Goal: Task Accomplishment & Management: Manage account settings

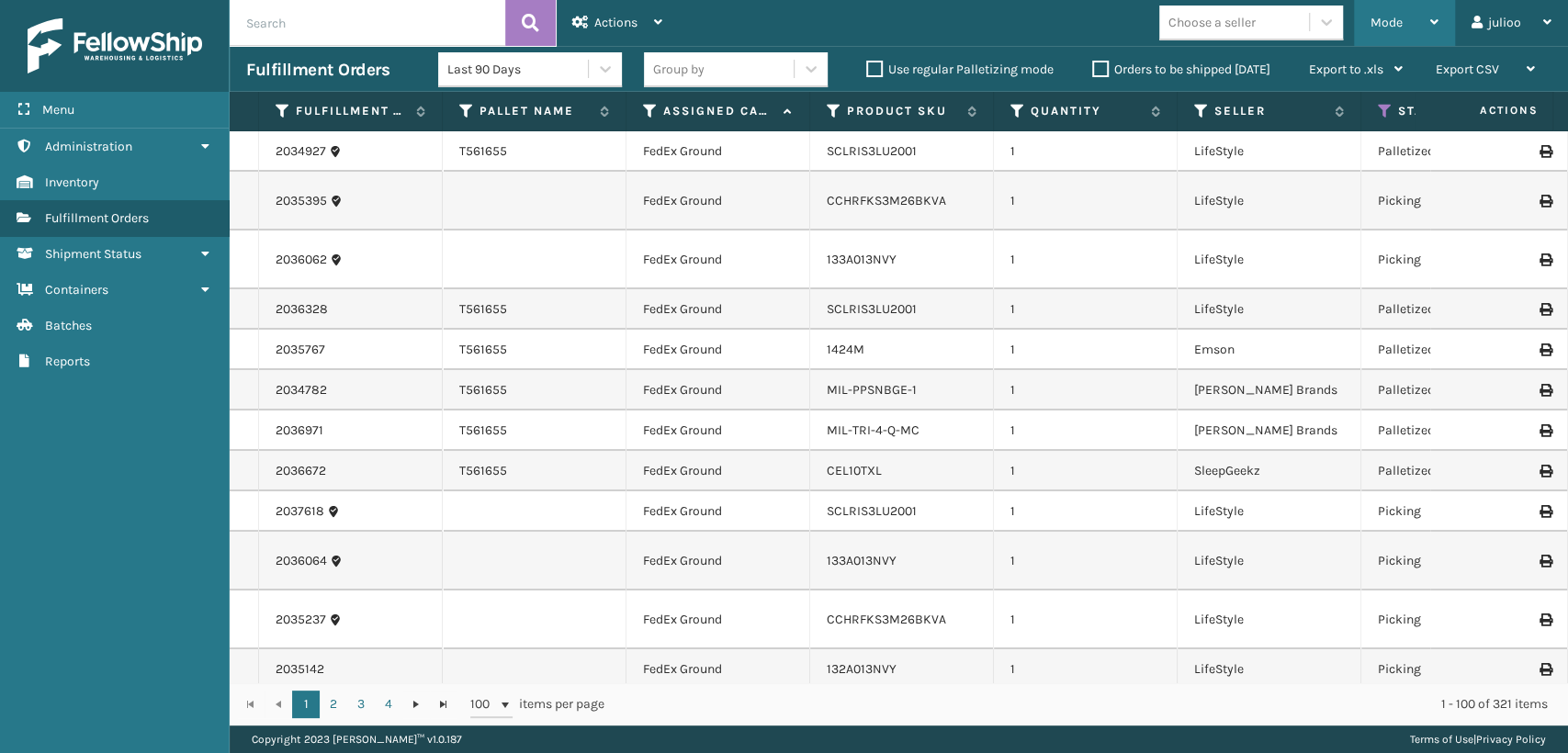
click at [1379, 33] on div "Mode" at bounding box center [1404, 23] width 68 height 45
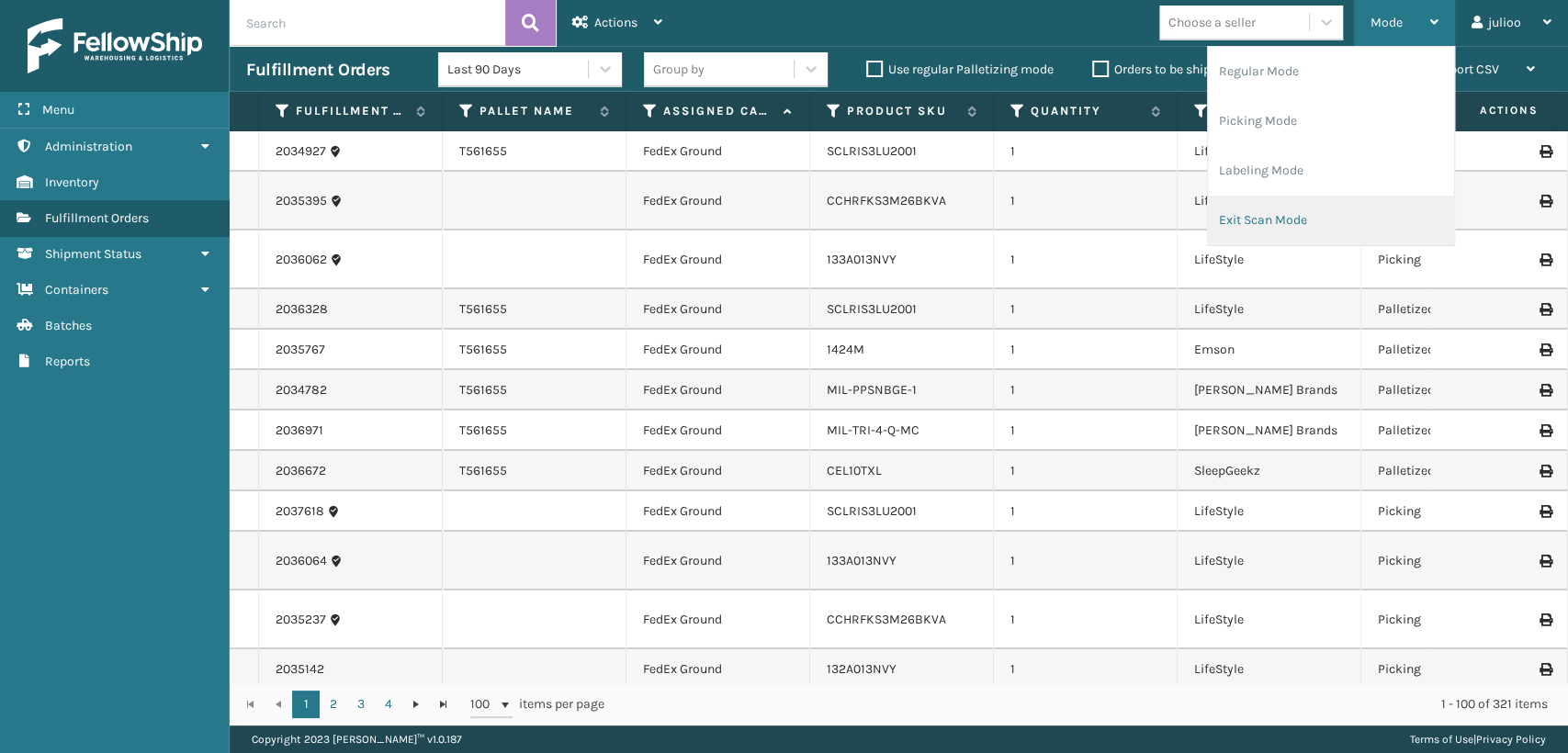
click at [1290, 218] on li "Exit Scan Mode" at bounding box center [1331, 220] width 246 height 49
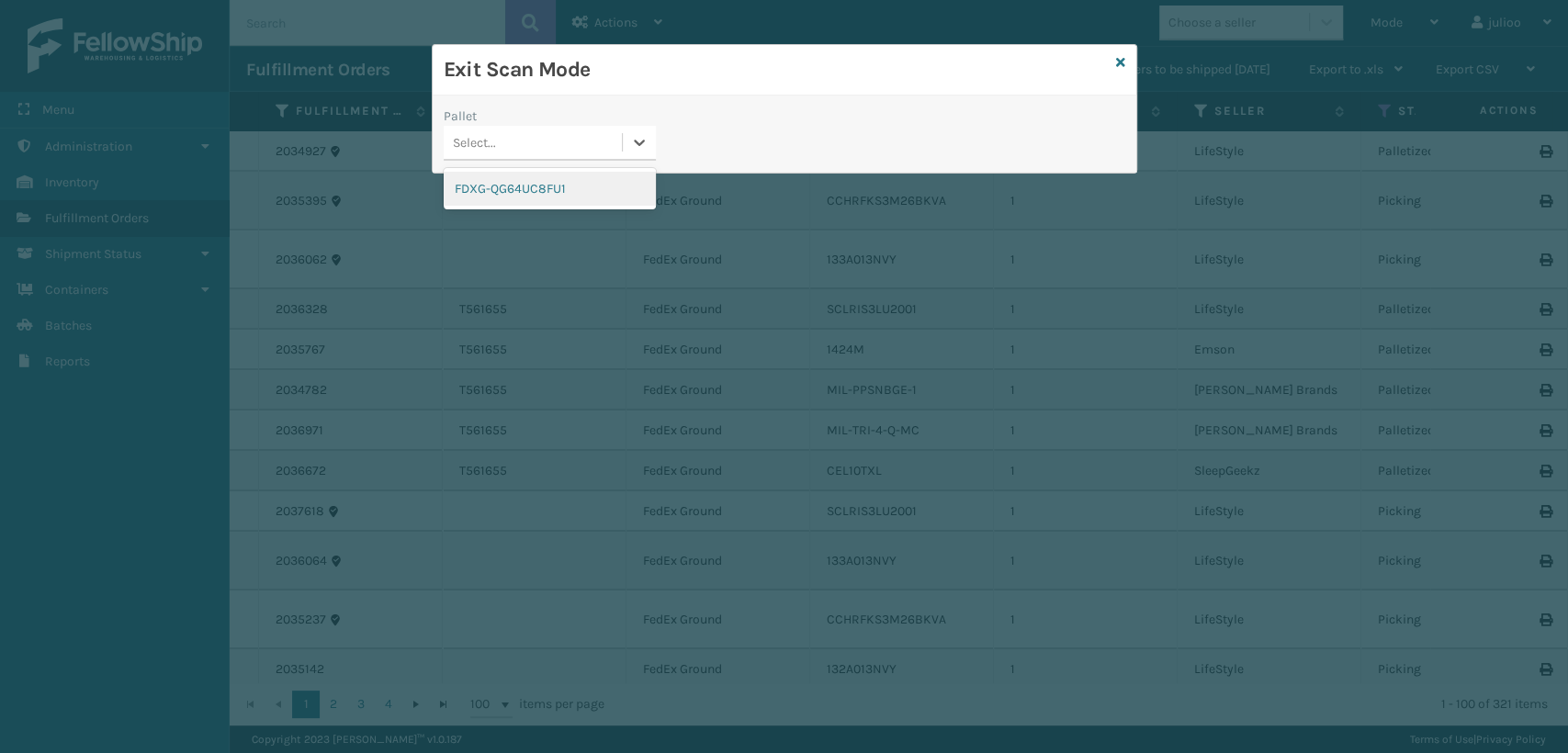
click at [487, 141] on div "Select..." at bounding box center [475, 143] width 44 height 20
click at [491, 193] on div "FDXG-QG64UC8FU1" at bounding box center [550, 189] width 213 height 34
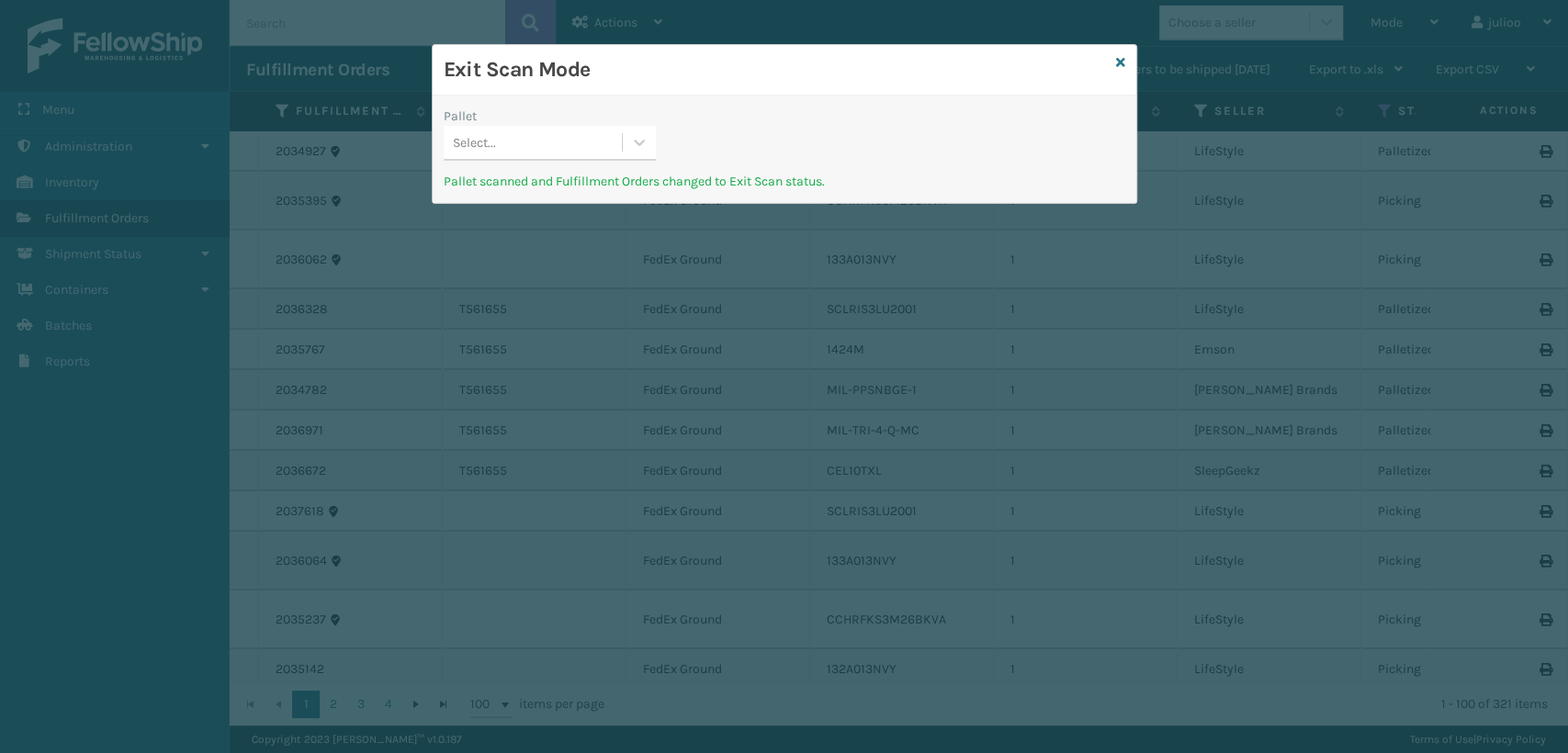
click at [555, 147] on div "Select..." at bounding box center [533, 142] width 178 height 31
click at [1122, 58] on icon at bounding box center [1120, 62] width 9 height 13
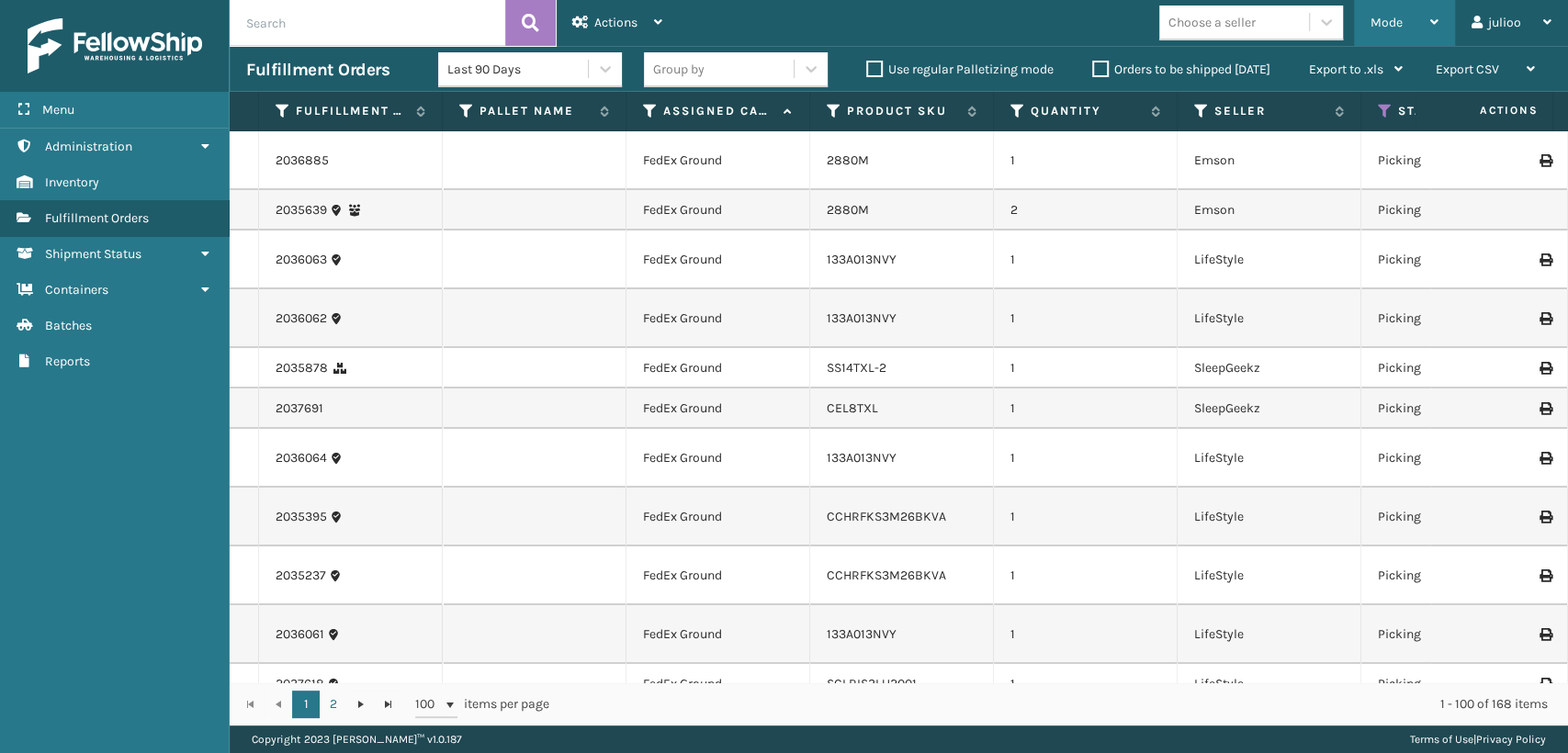
drag, startPoint x: 1410, startPoint y: 40, endPoint x: 1391, endPoint y: 45, distance: 19.6
click at [1410, 42] on div "Mode" at bounding box center [1404, 23] width 68 height 45
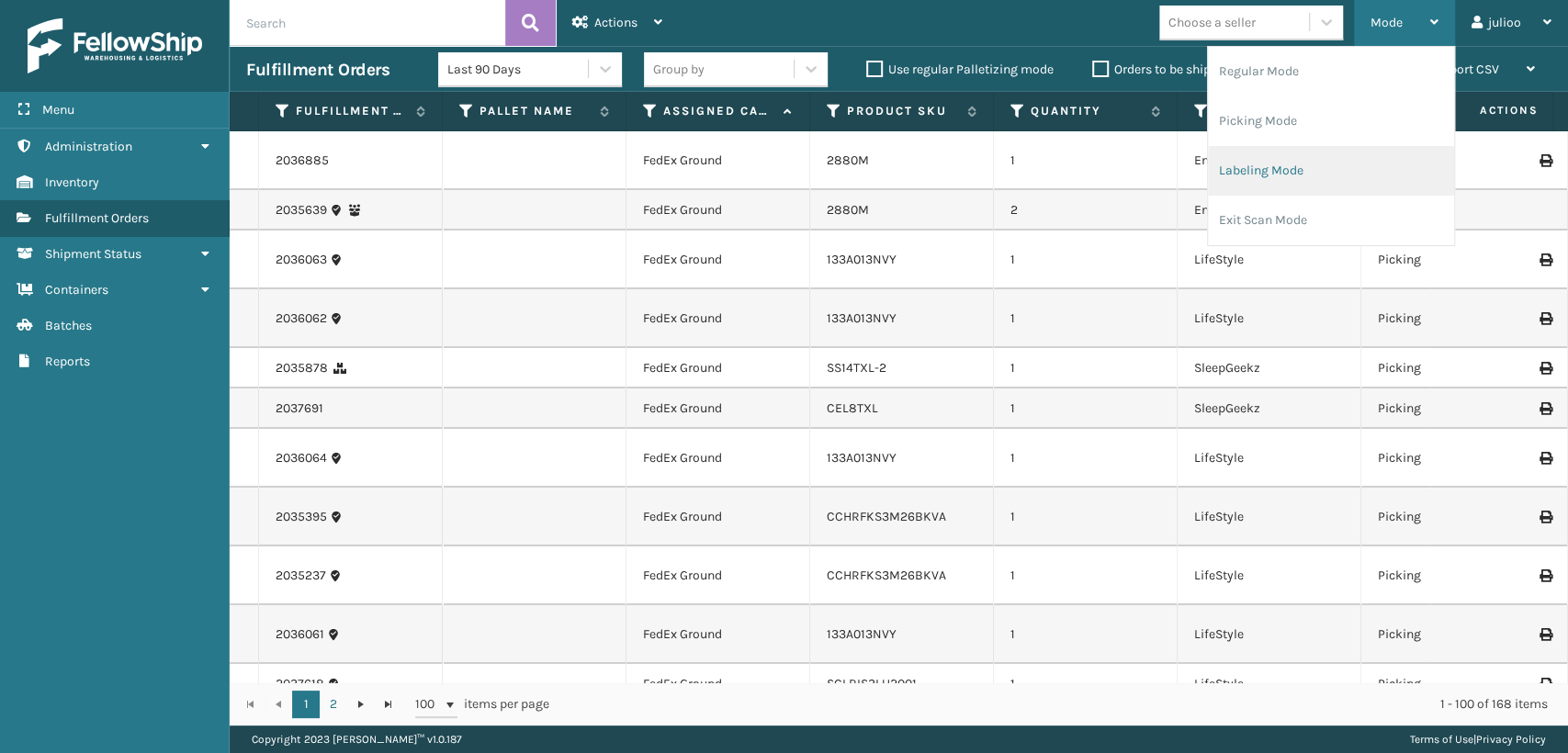
click at [1262, 171] on li "Labeling Mode" at bounding box center [1331, 171] width 246 height 49
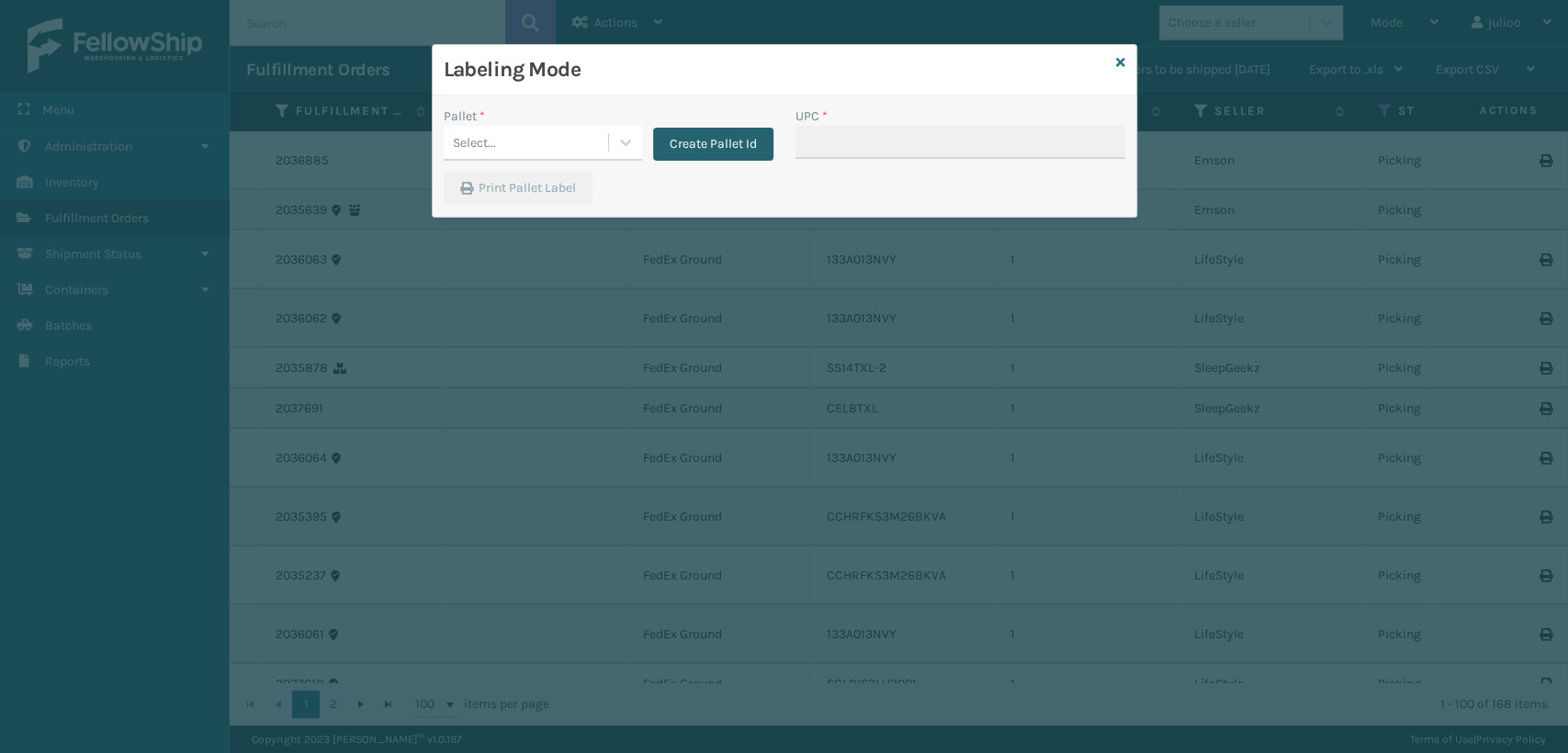
click at [730, 149] on button "Create Pallet Id" at bounding box center [714, 143] width 121 height 33
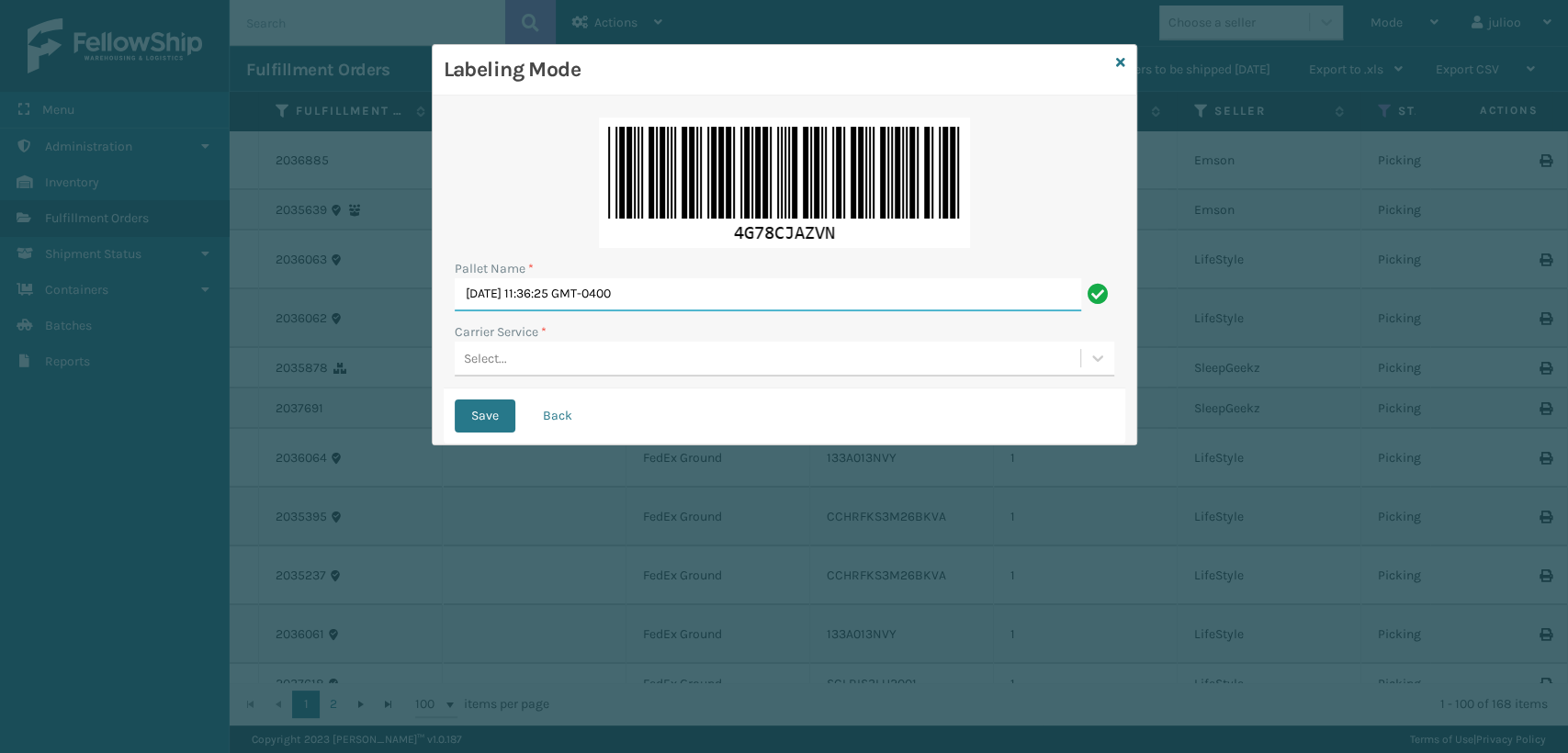
drag, startPoint x: 715, startPoint y: 293, endPoint x: 350, endPoint y: 324, distance: 366.3
click at [350, 324] on div "Labeling Mode Pallet Name * Sun Aug 24 2025 11:36:25 GMT-0400 Carrier Service *…" at bounding box center [784, 376] width 1568 height 753
click at [505, 362] on div "Select..." at bounding box center [767, 359] width 626 height 31
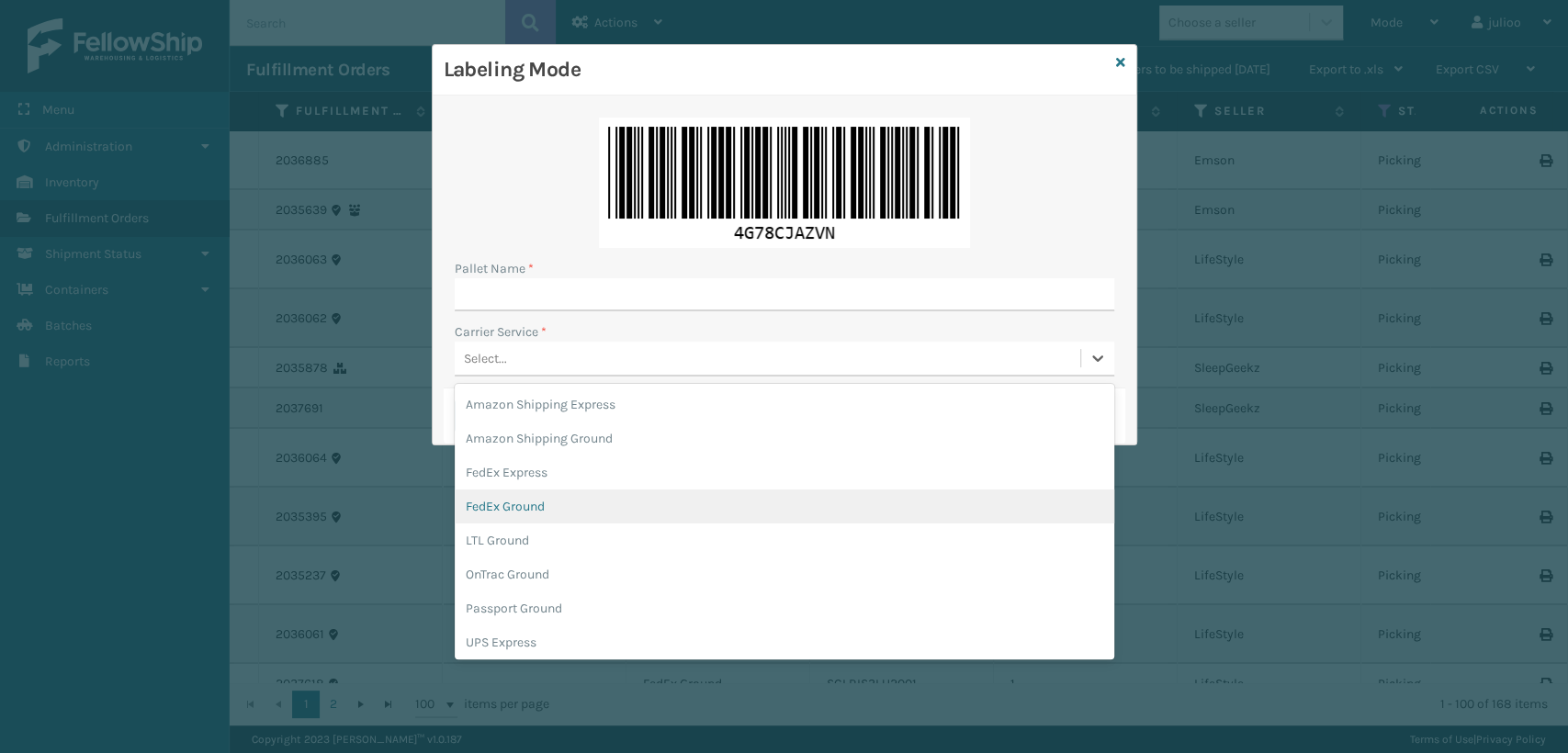
click at [481, 512] on div "FedEx Ground" at bounding box center [784, 506] width 659 height 34
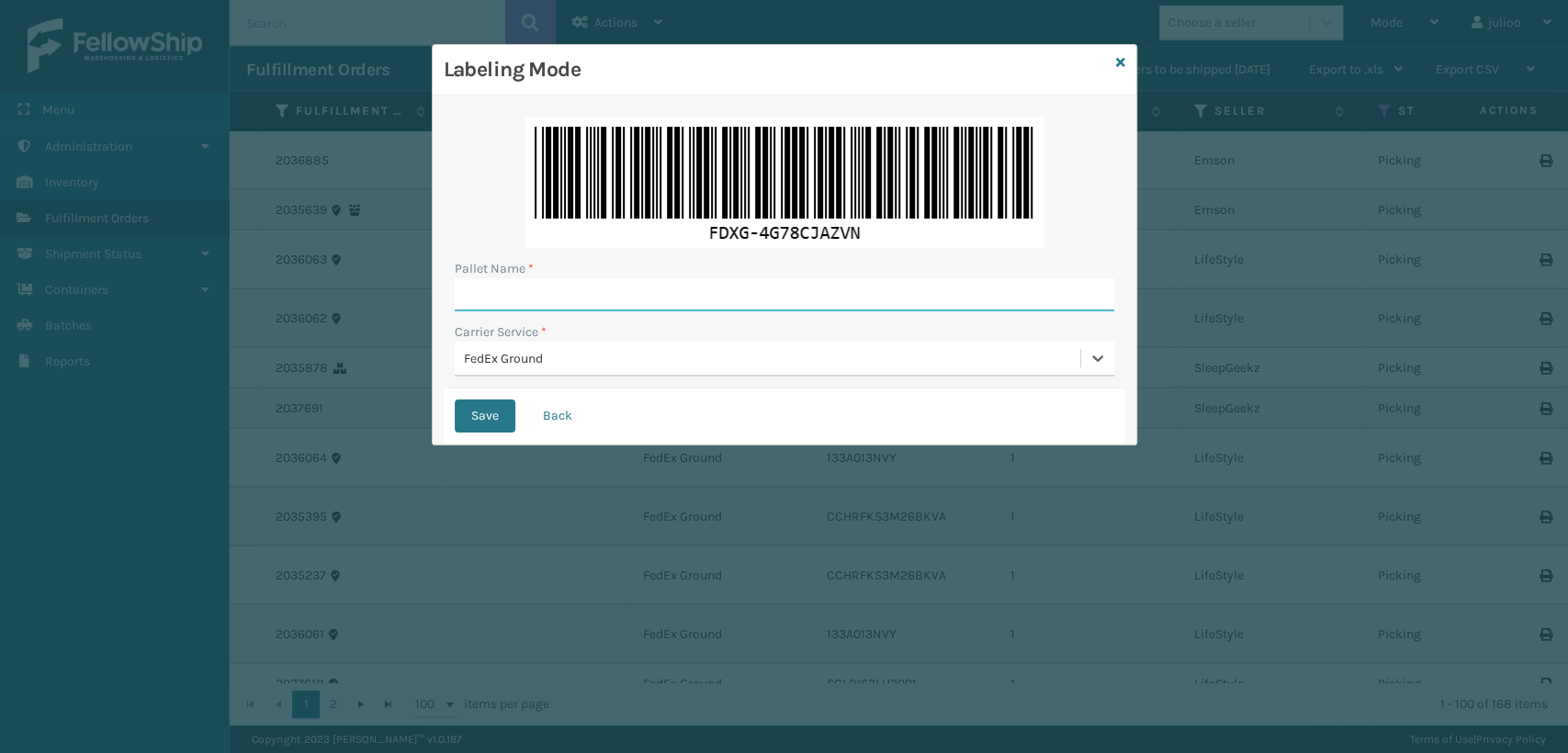
click at [606, 290] on input "Pallet Name *" at bounding box center [784, 294] width 659 height 33
type input "T551694"
click at [455, 399] on button "Save" at bounding box center [484, 415] width 60 height 33
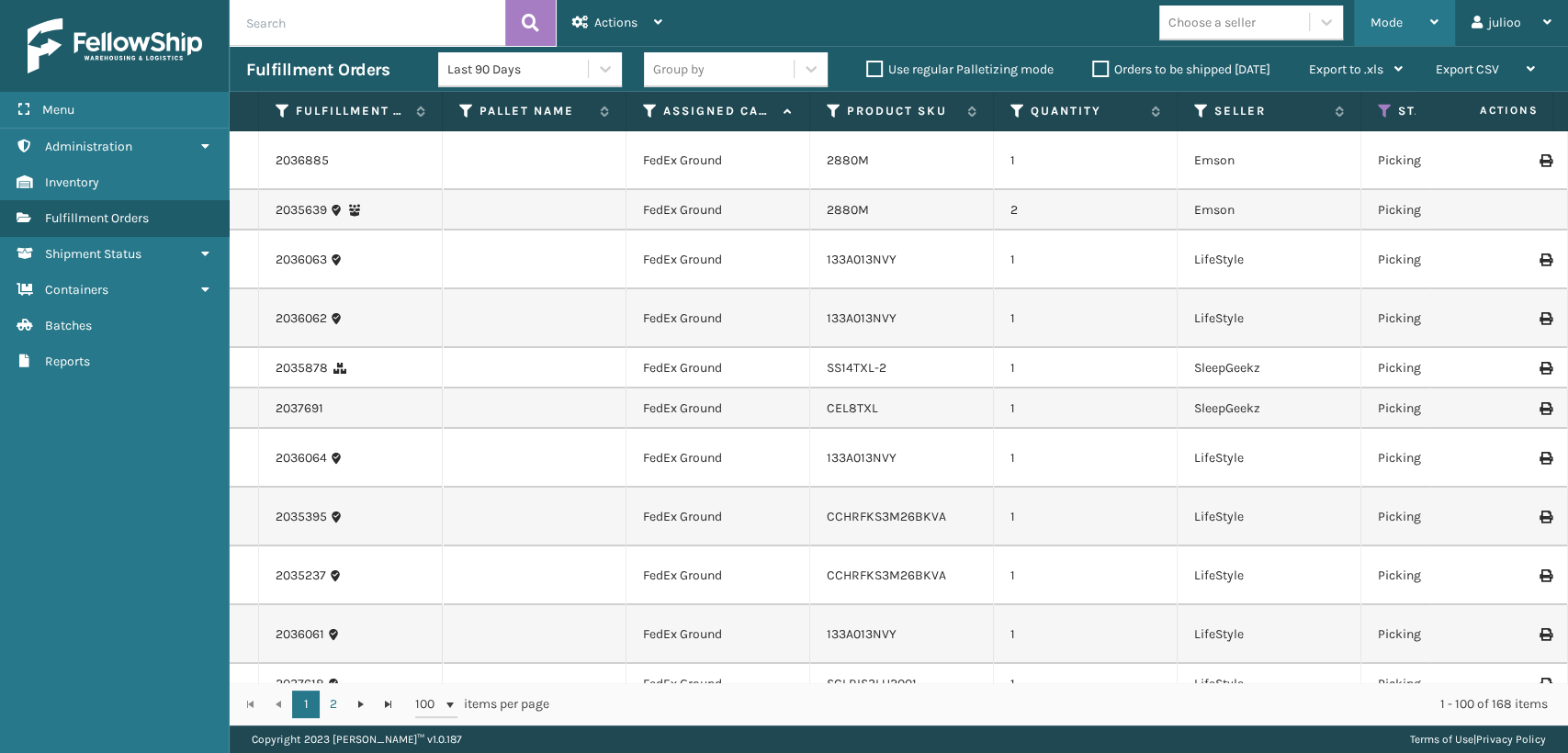
click at [1411, 14] on div "Mode" at bounding box center [1404, 23] width 68 height 45
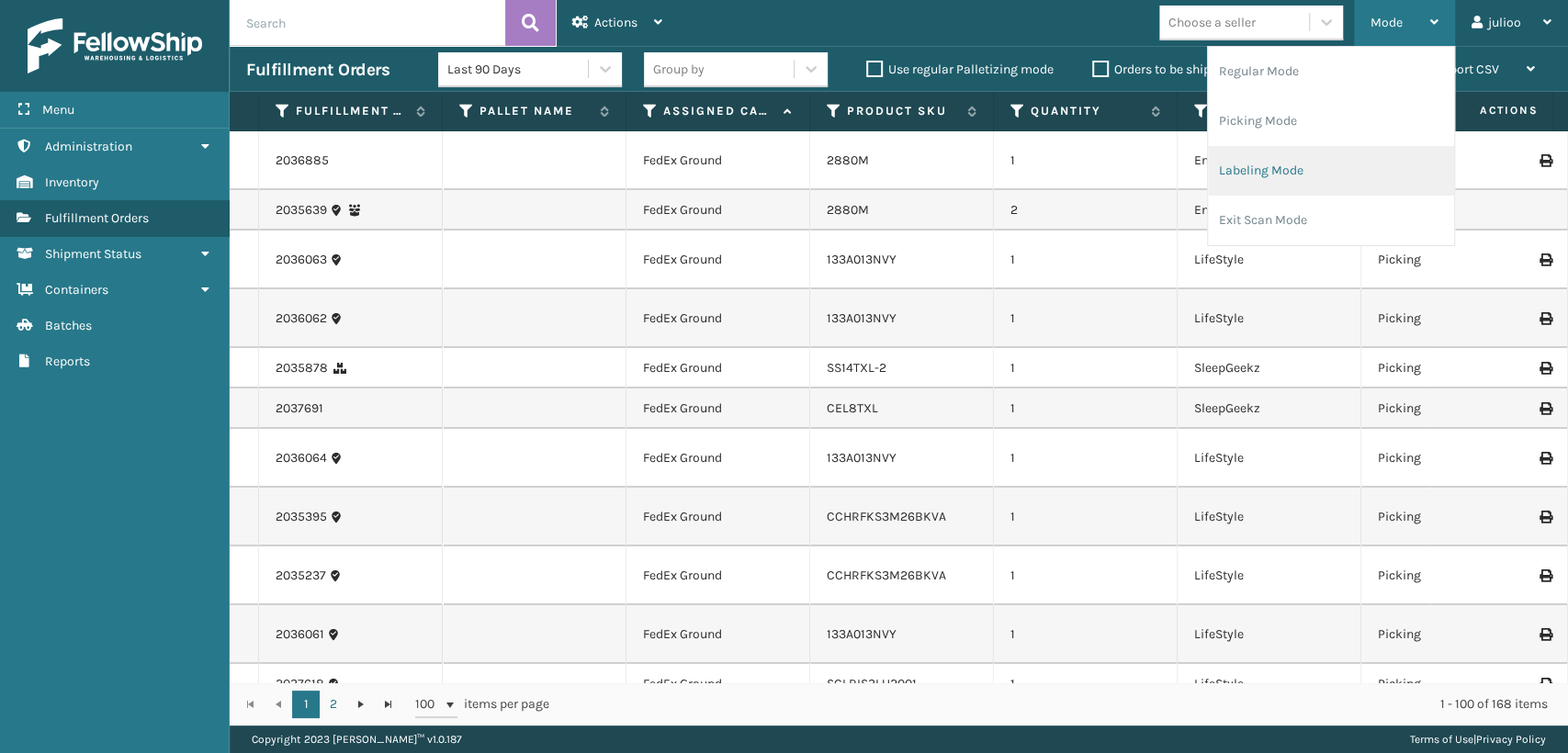
click at [1306, 169] on li "Labeling Mode" at bounding box center [1331, 171] width 246 height 49
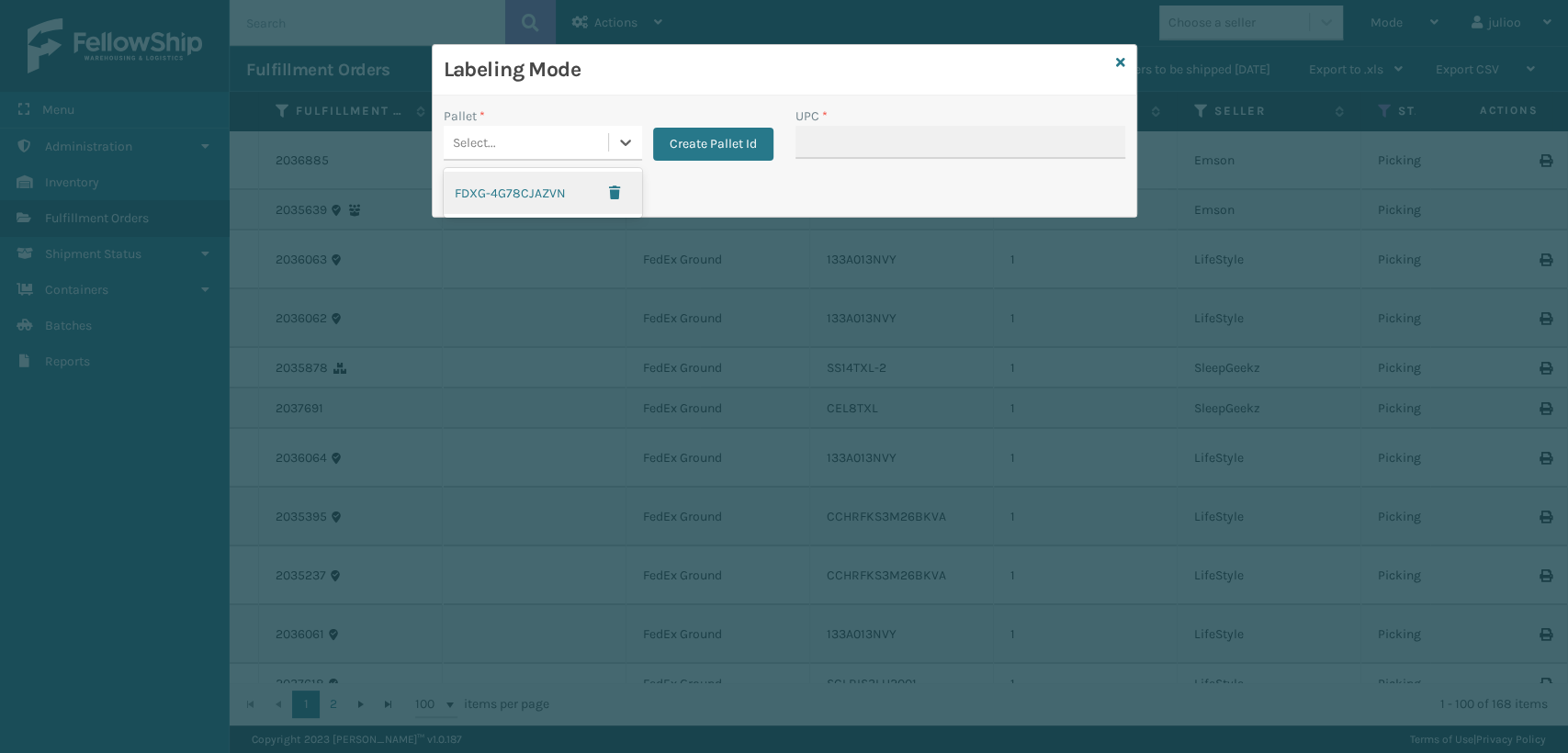
click at [572, 144] on div "Select..." at bounding box center [526, 142] width 164 height 31
drag, startPoint x: 504, startPoint y: 202, endPoint x: 650, endPoint y: 208, distance: 146.1
click at [521, 205] on div "FDXG-4G78CJAZVN" at bounding box center [543, 193] width 199 height 42
click at [852, 144] on input "UPC *" at bounding box center [961, 141] width 330 height 33
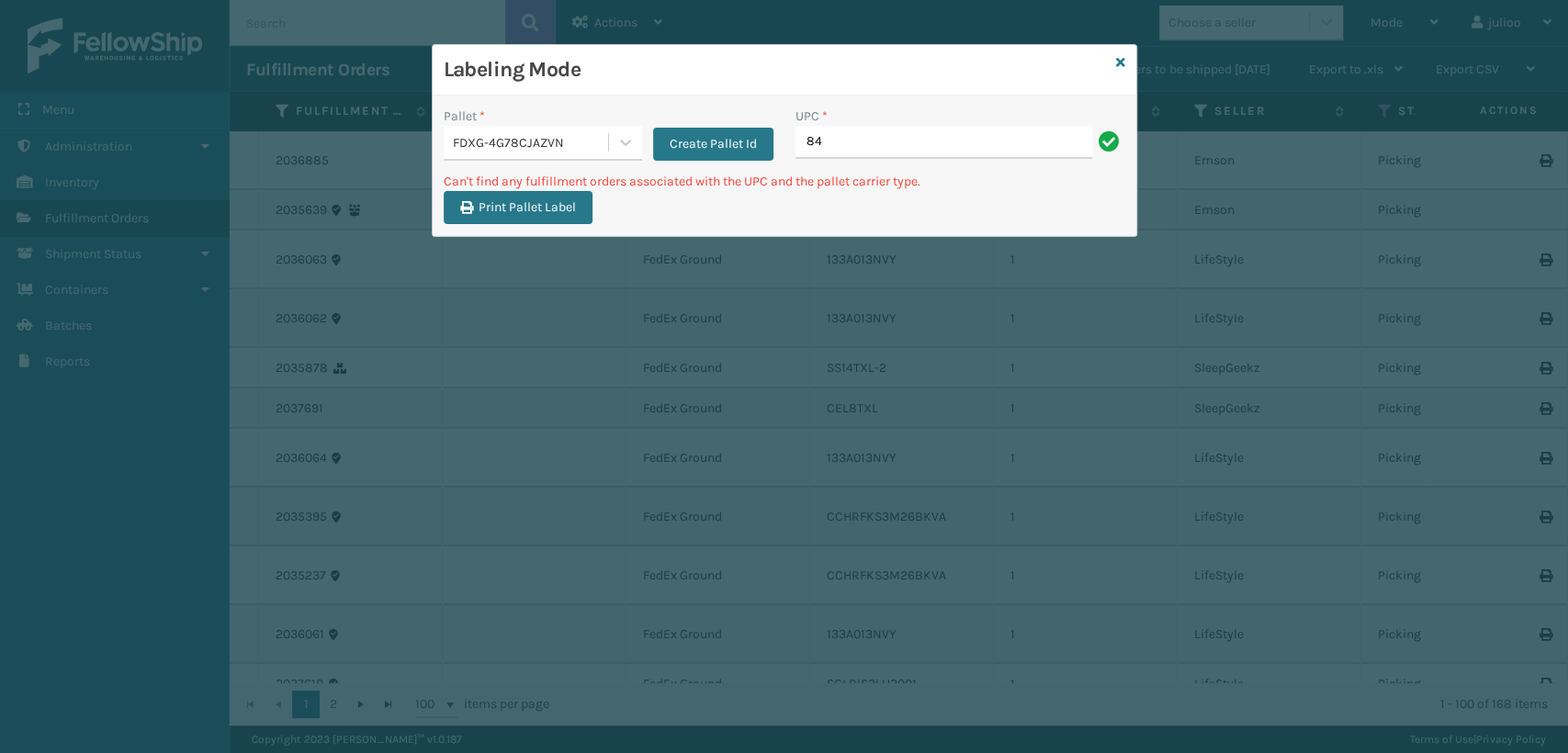
type input "8"
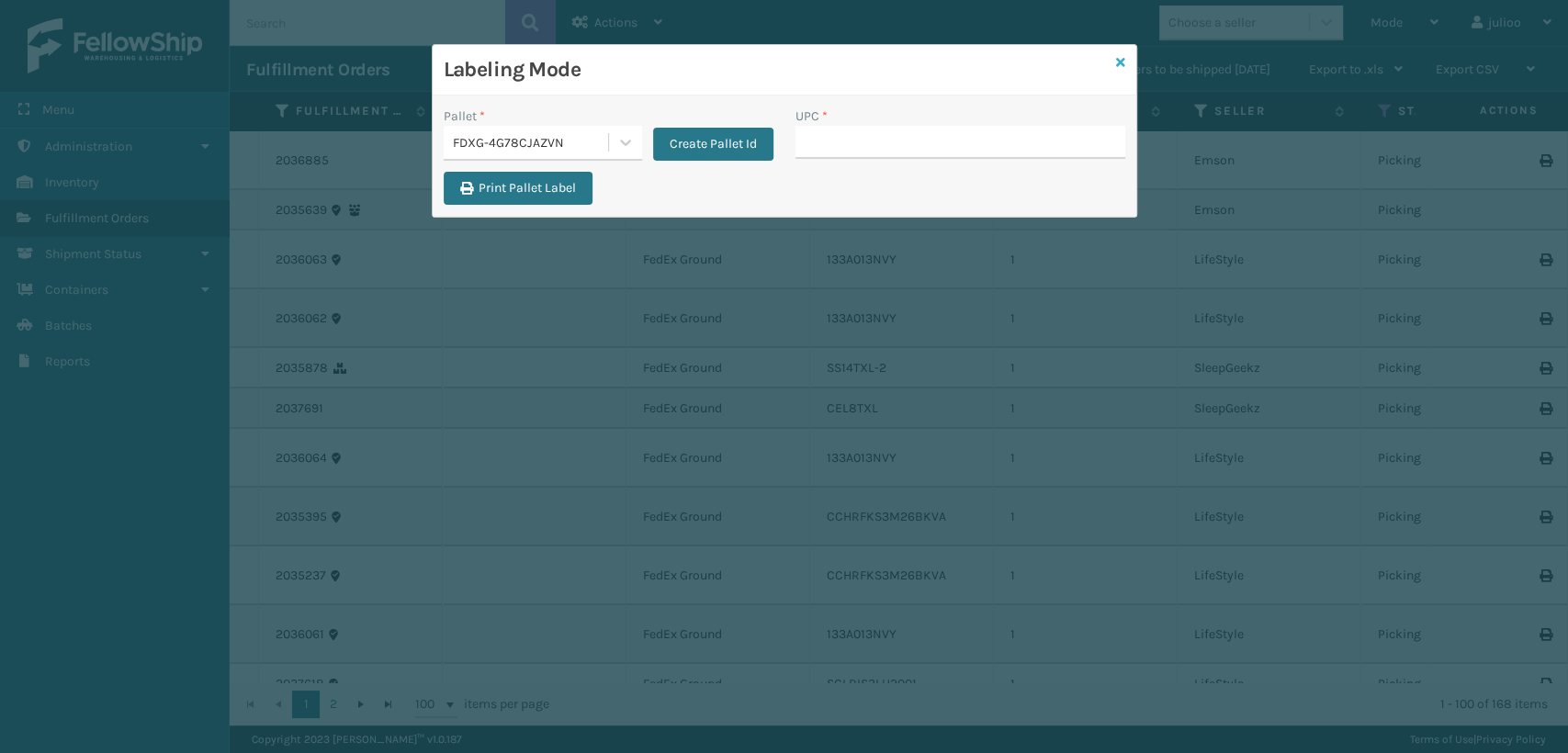
click at [1118, 60] on icon at bounding box center [1120, 62] width 9 height 13
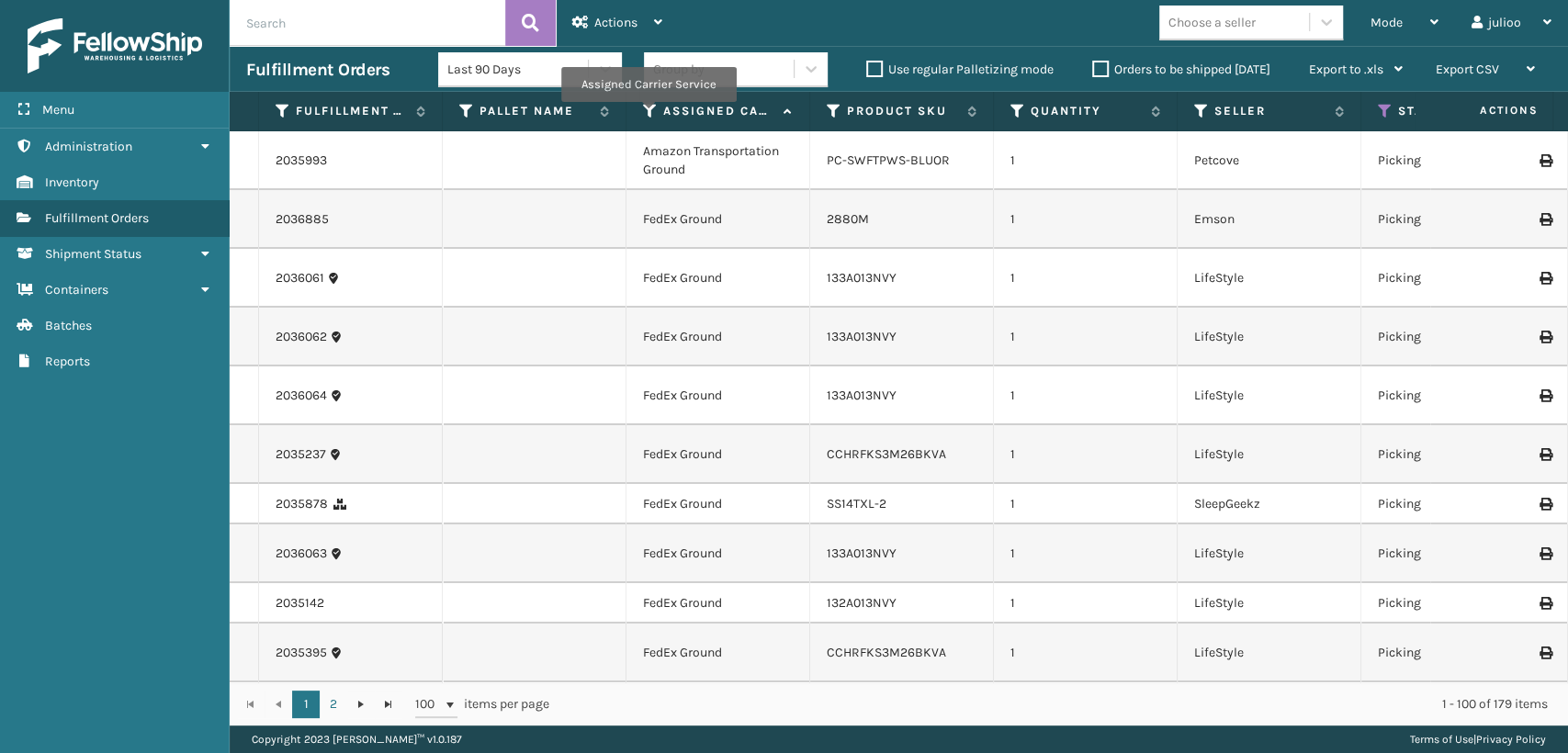
click at [648, 115] on icon at bounding box center [650, 111] width 15 height 17
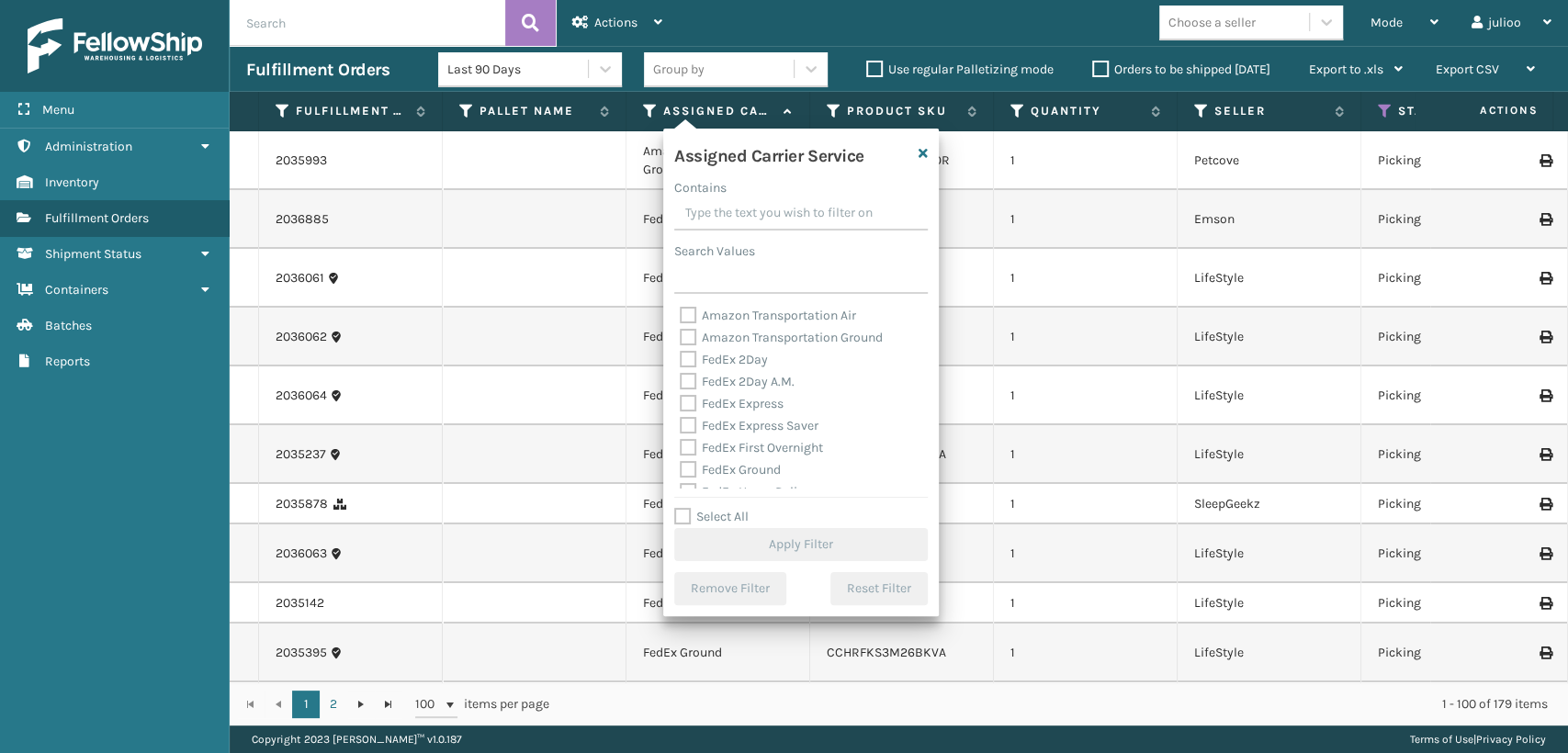
click at [685, 402] on label "FedEx Express" at bounding box center [732, 404] width 104 height 16
click at [681, 402] on input "FedEx Express" at bounding box center [680, 399] width 1 height 12
checkbox input "true"
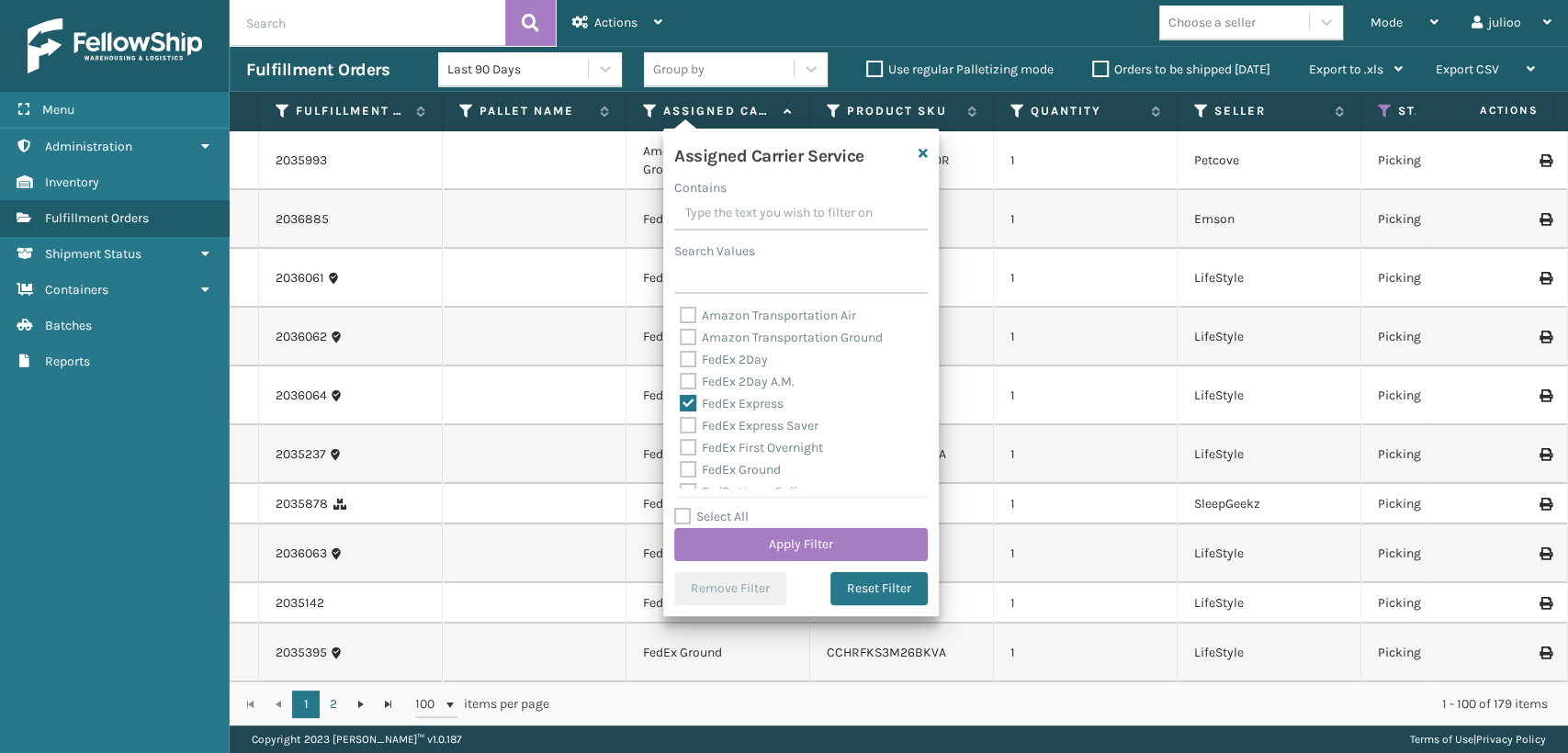
click at [687, 415] on div "FedEx Express Saver" at bounding box center [801, 426] width 242 height 22
click at [690, 426] on label "FedEx Express Saver" at bounding box center [749, 426] width 138 height 16
click at [681, 426] on input "FedEx Express Saver" at bounding box center [680, 421] width 1 height 12
checkbox input "true"
click at [772, 533] on button "Apply Filter" at bounding box center [801, 544] width 253 height 33
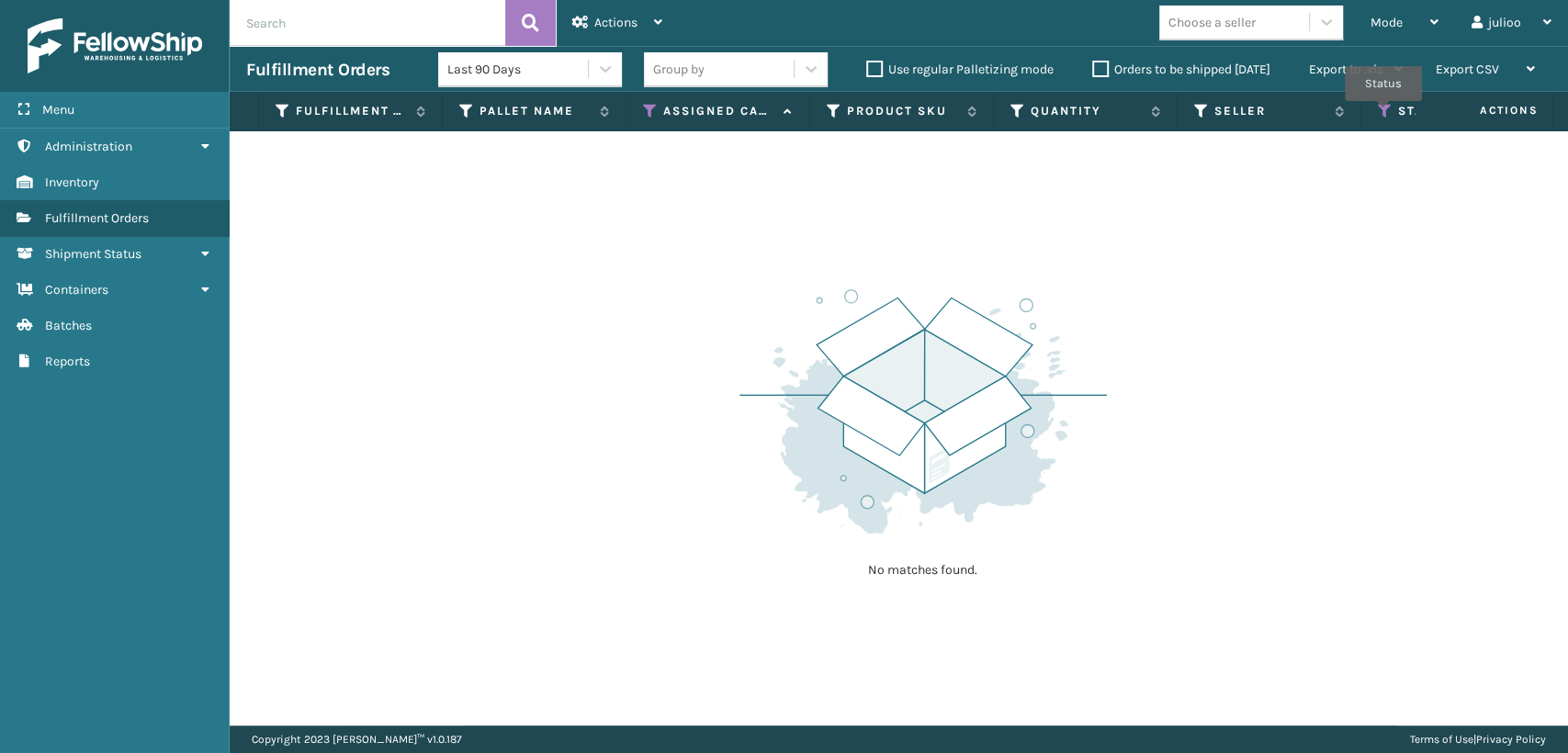
click at [1383, 114] on icon at bounding box center [1385, 111] width 15 height 17
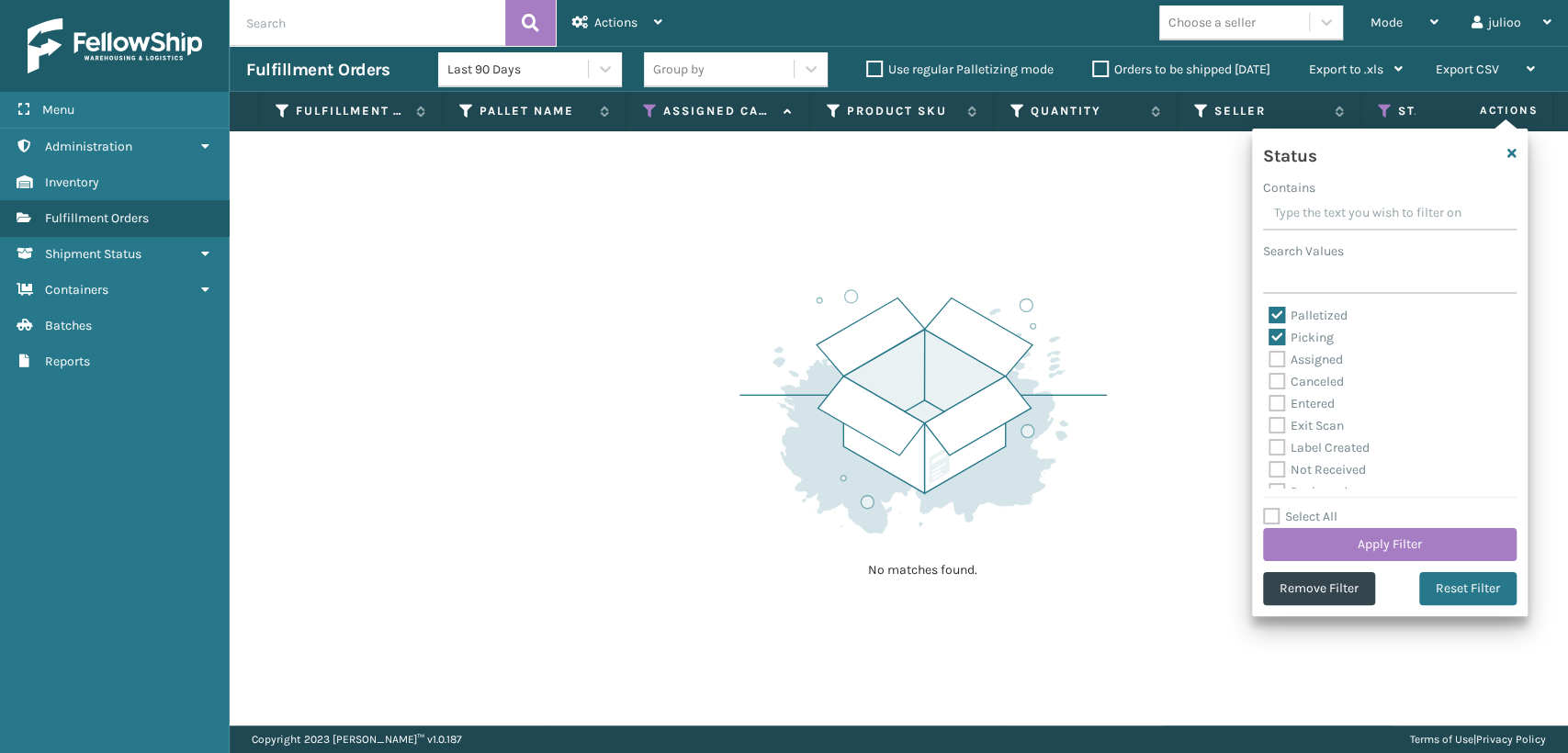
click at [1275, 318] on label "Palletized" at bounding box center [1308, 315] width 79 height 16
click at [1269, 317] on input "Palletized" at bounding box center [1268, 311] width 1 height 12
checkbox input "false"
click at [1360, 544] on button "Apply Filter" at bounding box center [1390, 544] width 253 height 33
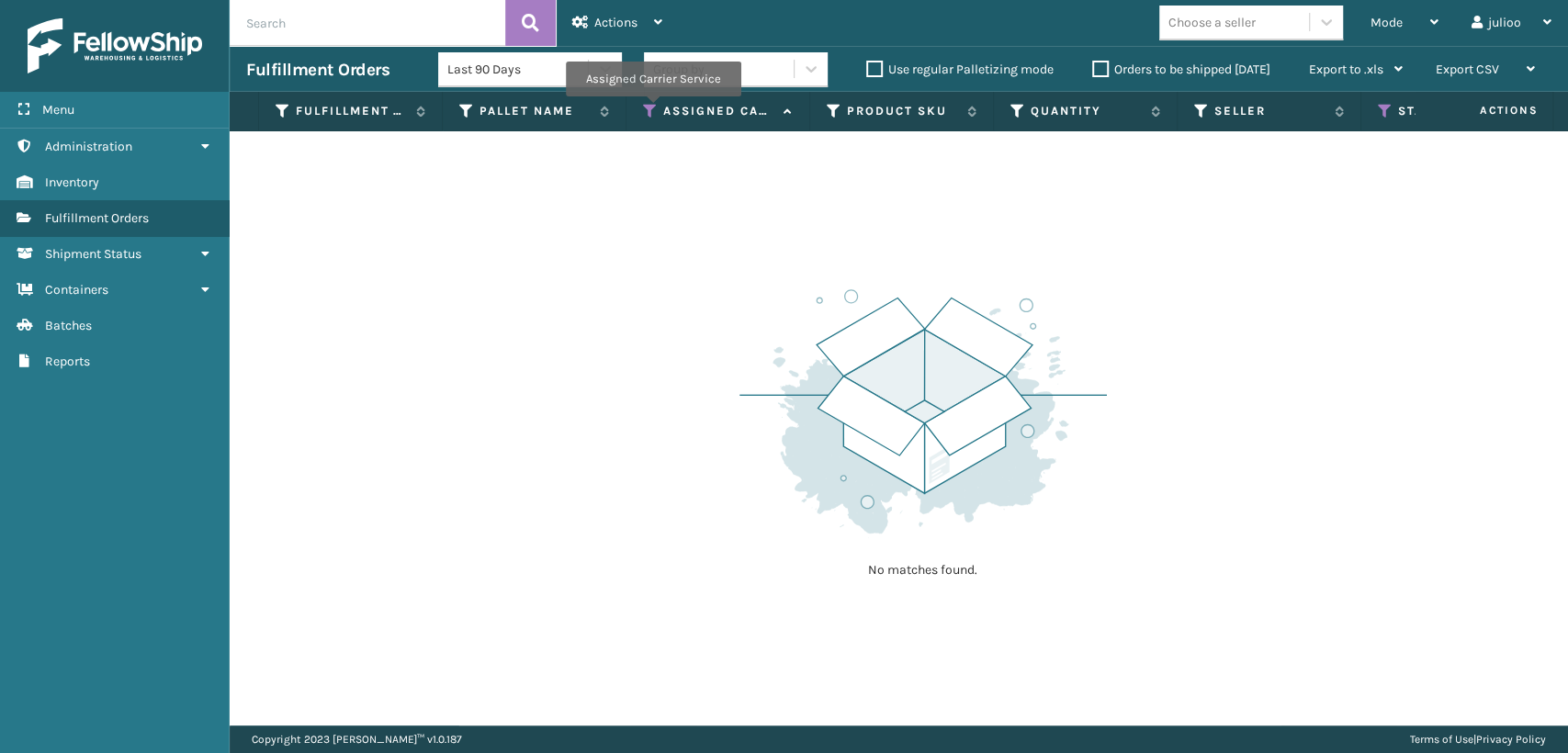
click at [653, 110] on icon at bounding box center [650, 111] width 15 height 17
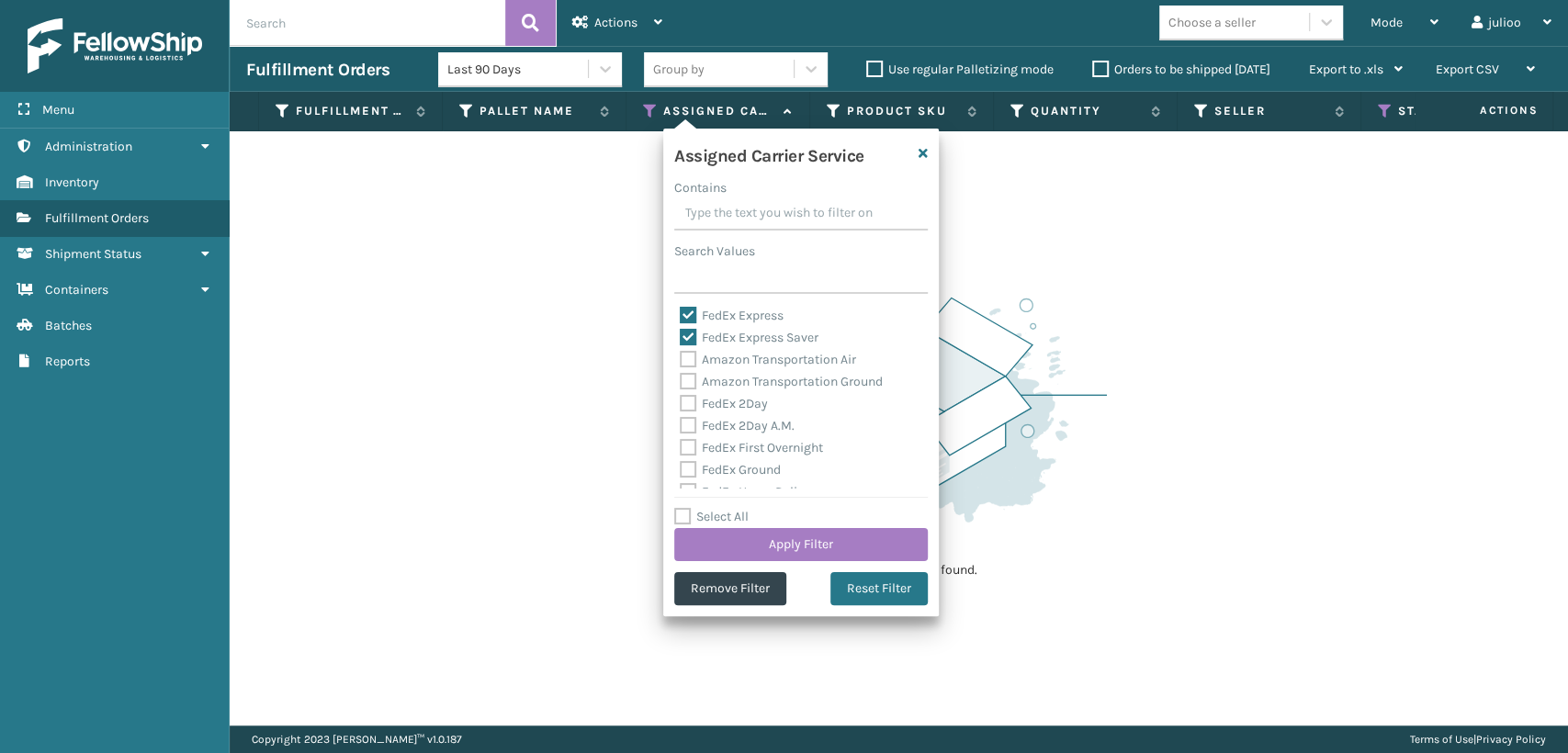
click at [688, 404] on label "FedEx 2Day" at bounding box center [724, 404] width 88 height 16
click at [681, 404] on input "FedEx 2Day" at bounding box center [680, 399] width 1 height 12
checkbox input "true"
drag, startPoint x: 684, startPoint y: 460, endPoint x: 687, endPoint y: 450, distance: 10.4
click at [687, 455] on div "FedEx Express FedEx Express Saver Amazon Transportation Air Amazon Transportati…" at bounding box center [801, 397] width 253 height 184
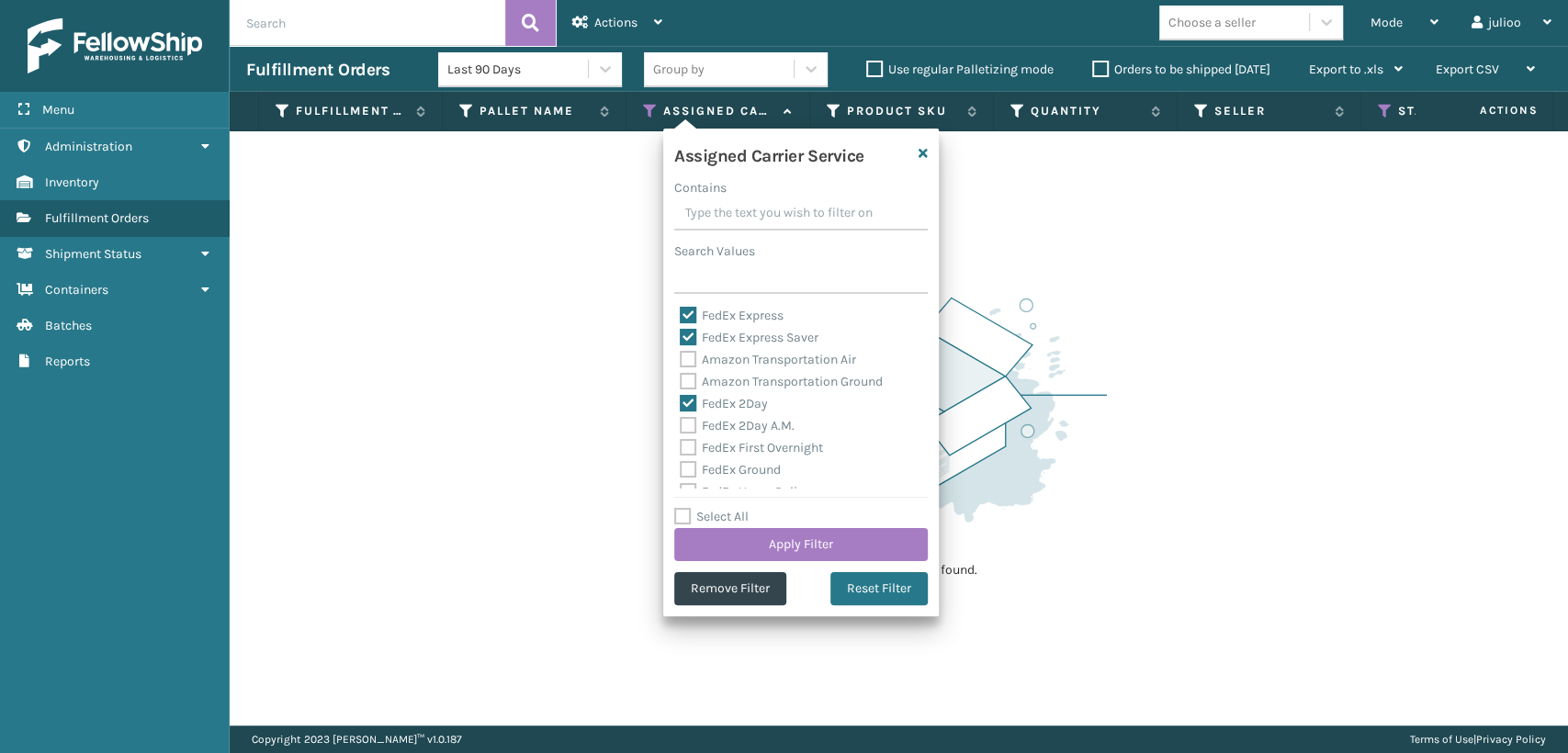
click at [689, 426] on label "FedEx 2Day A.M." at bounding box center [738, 426] width 115 height 16
click at [681, 426] on input "FedEx 2Day A.M." at bounding box center [680, 421] width 1 height 12
checkbox input "true"
drag, startPoint x: 679, startPoint y: 460, endPoint x: 687, endPoint y: 453, distance: 10.6
click at [683, 456] on div "FedEx Express FedEx Express Saver Amazon Transportation Air Amazon Transportati…" at bounding box center [801, 397] width 253 height 184
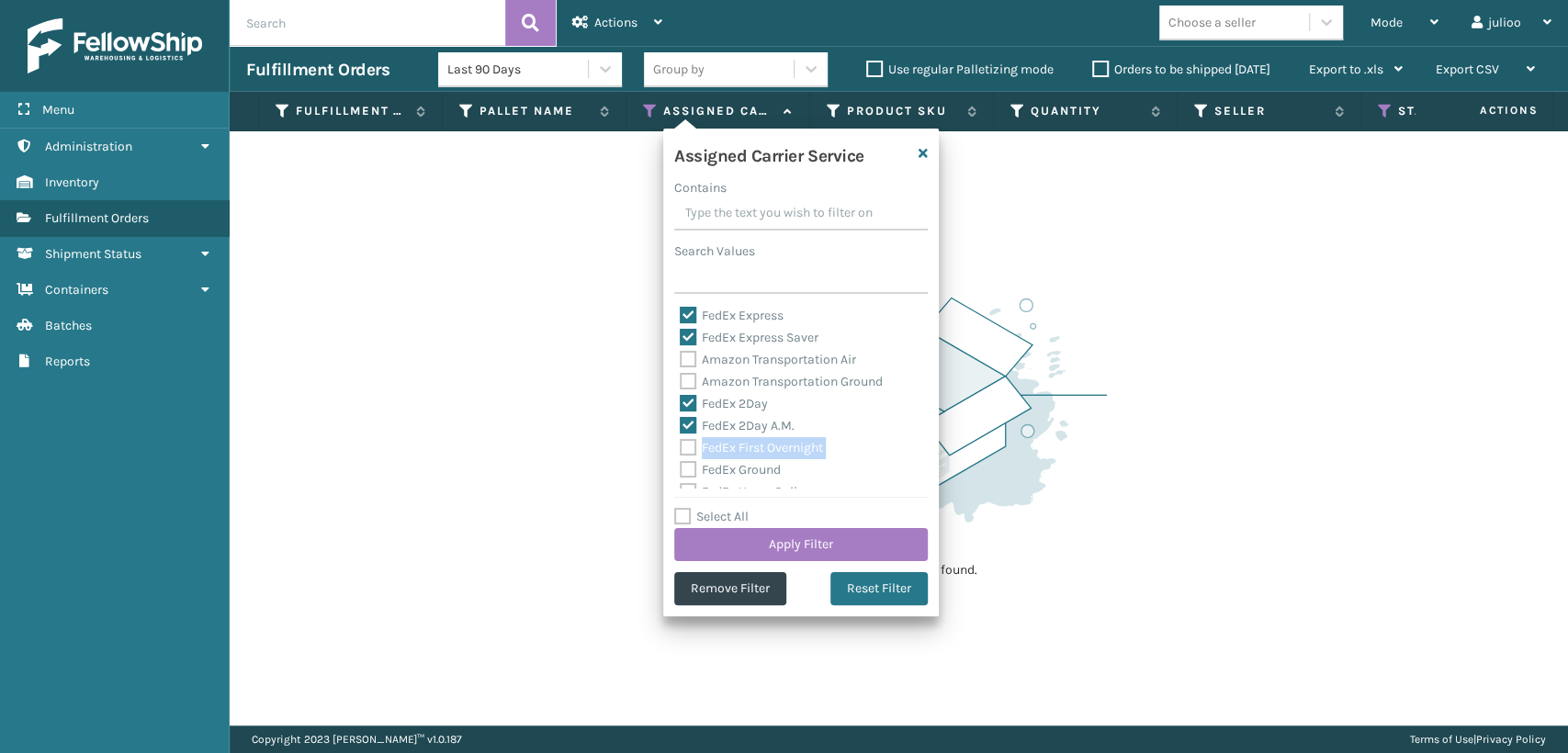
click at [687, 453] on label "FedEx First Overnight" at bounding box center [751, 448] width 143 height 16
click at [681, 449] on input "FedEx First Overnight" at bounding box center [680, 443] width 1 height 12
checkbox input "true"
click at [691, 472] on label "FedEx Ground" at bounding box center [731, 469] width 101 height 16
click at [681, 471] on input "FedEx Ground" at bounding box center [680, 465] width 1 height 12
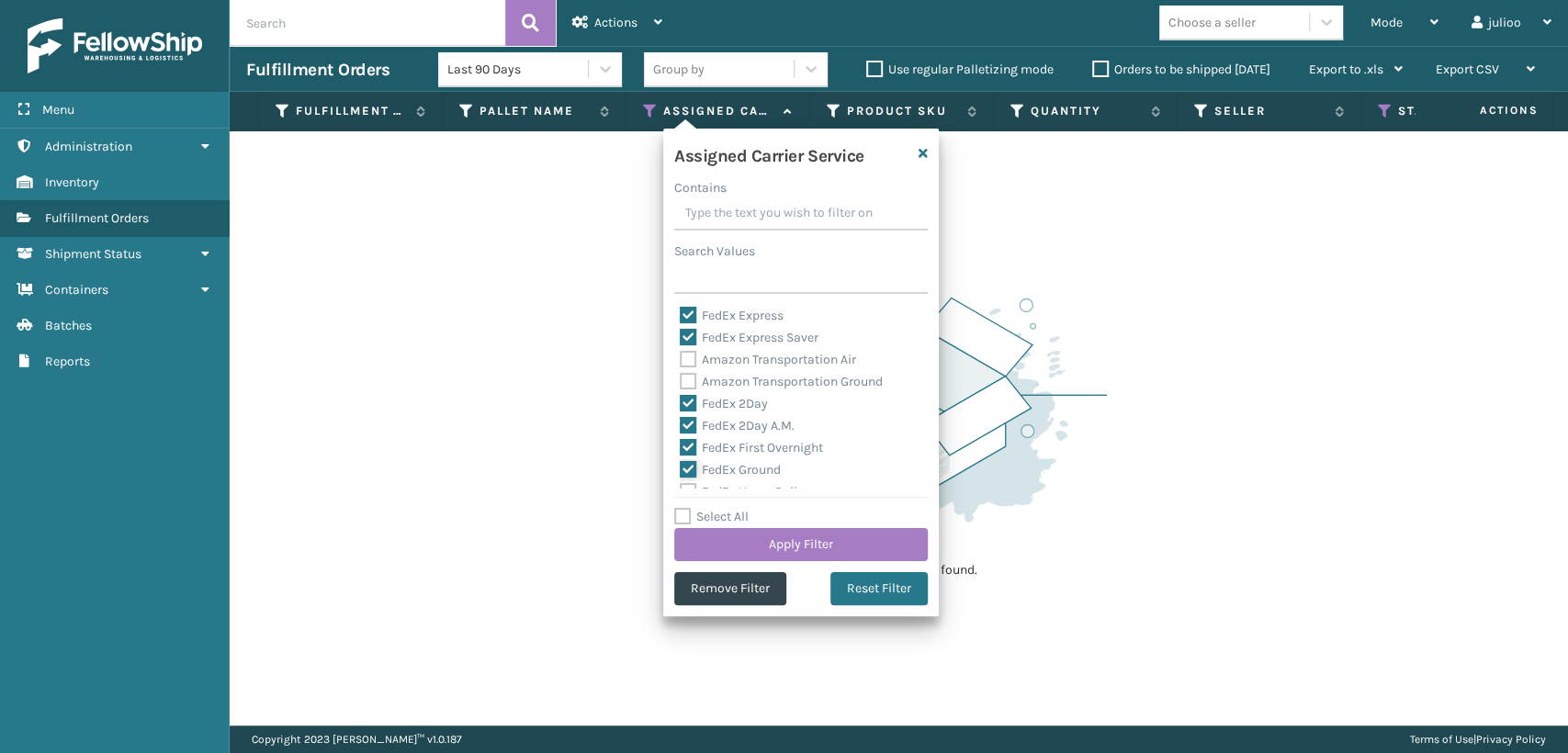
checkbox input "true"
click at [691, 390] on label "FedEx Home Delivery" at bounding box center [750, 390] width 141 height 16
click at [681, 390] on input "FedEx Home Delivery" at bounding box center [680, 385] width 1 height 12
checkbox input "true"
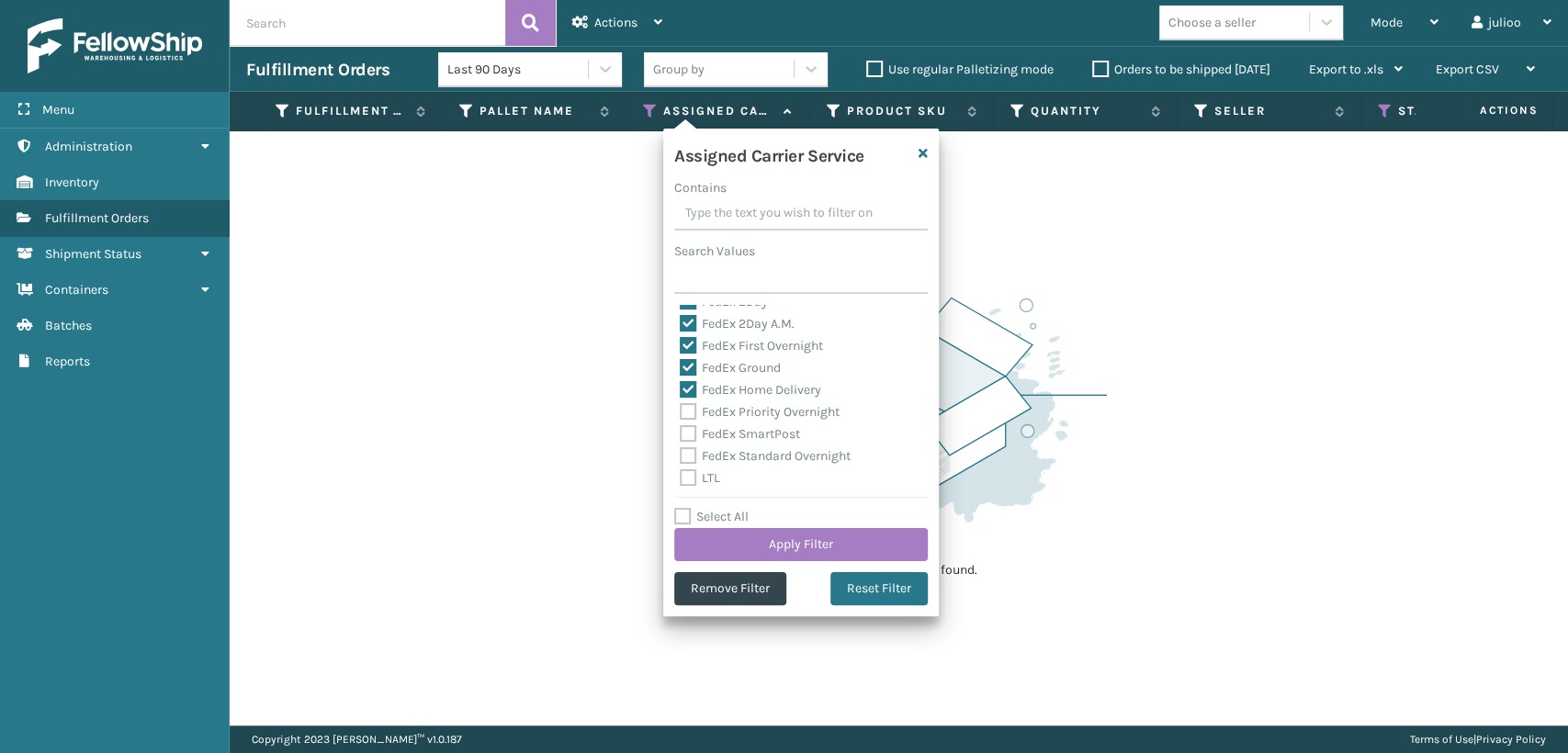
click at [683, 414] on label "FedEx Priority Overnight" at bounding box center [760, 412] width 160 height 16
click at [681, 413] on input "FedEx Priority Overnight" at bounding box center [680, 407] width 1 height 12
checkbox input "true"
click at [683, 428] on label "FedEx SmartPost" at bounding box center [740, 434] width 121 height 16
click at [681, 428] on input "FedEx SmartPost" at bounding box center [680, 429] width 1 height 12
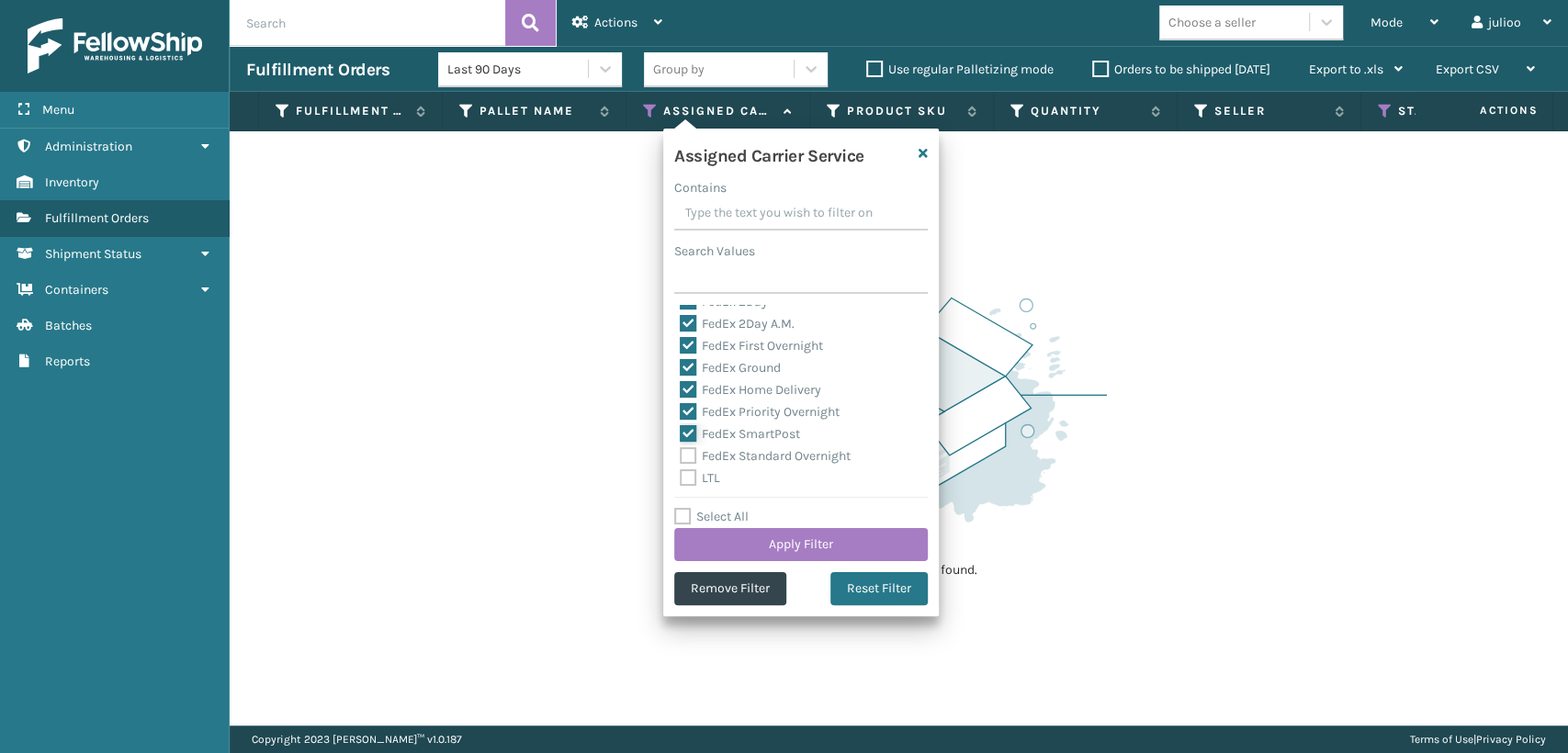
checkbox input "true"
click at [686, 447] on div "FedEx Standard Overnight" at bounding box center [801, 457] width 242 height 22
click at [687, 450] on label "FedEx Standard Overnight" at bounding box center [765, 456] width 171 height 16
click at [681, 450] on input "FedEx Standard Overnight" at bounding box center [680, 452] width 1 height 12
checkbox input "true"
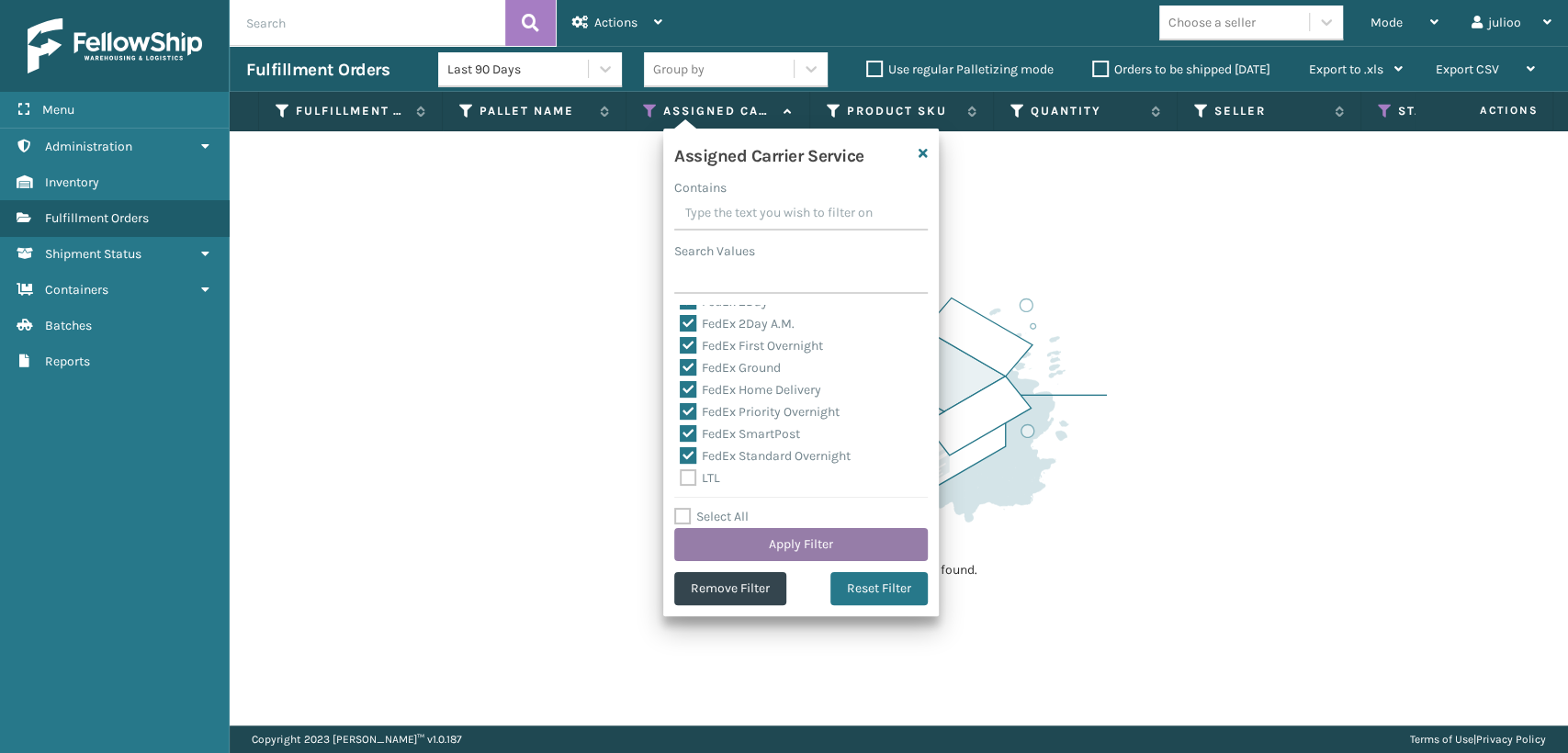
click at [740, 537] on button "Apply Filter" at bounding box center [801, 544] width 253 height 33
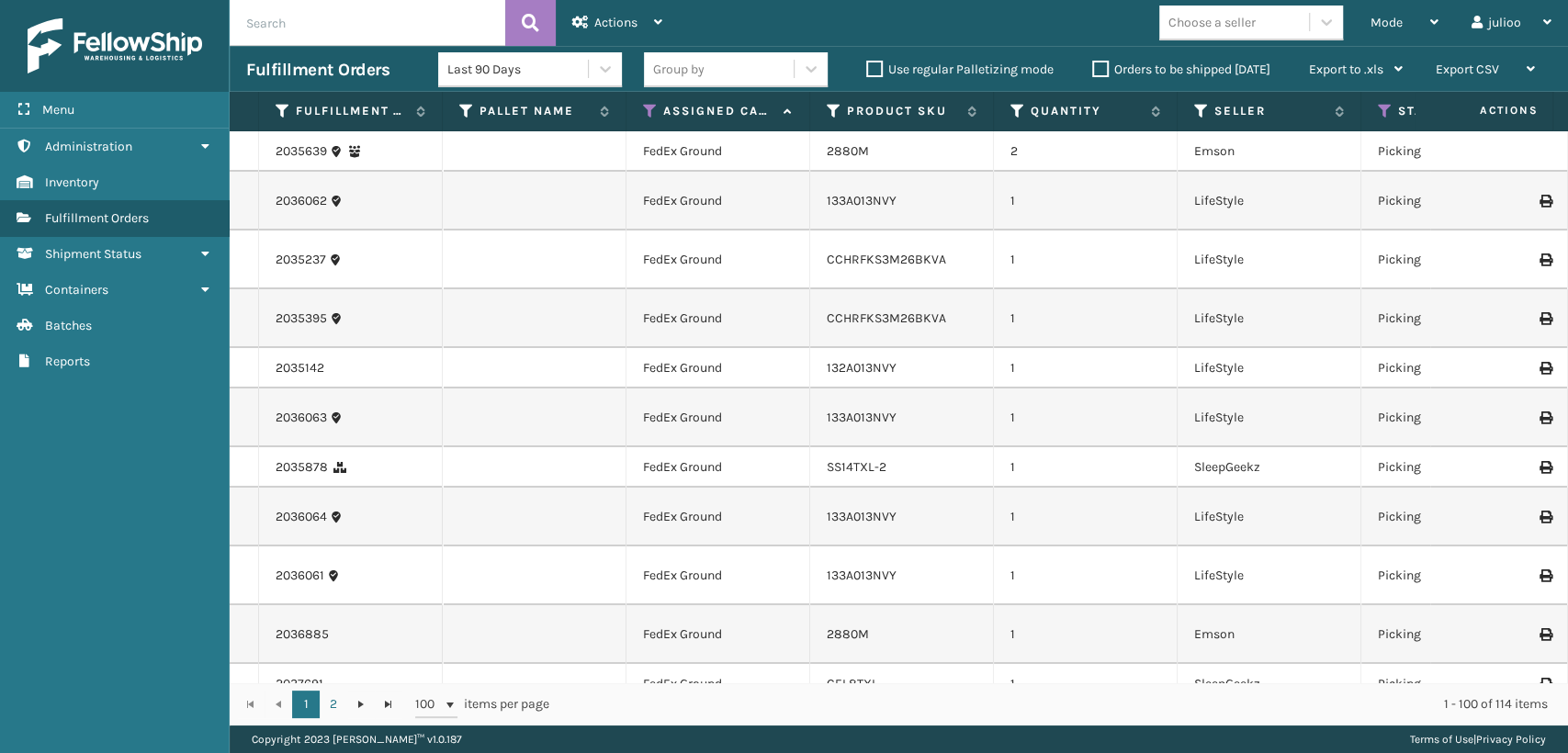
click at [1296, 9] on div "Choose a seller" at bounding box center [1234, 22] width 149 height 31
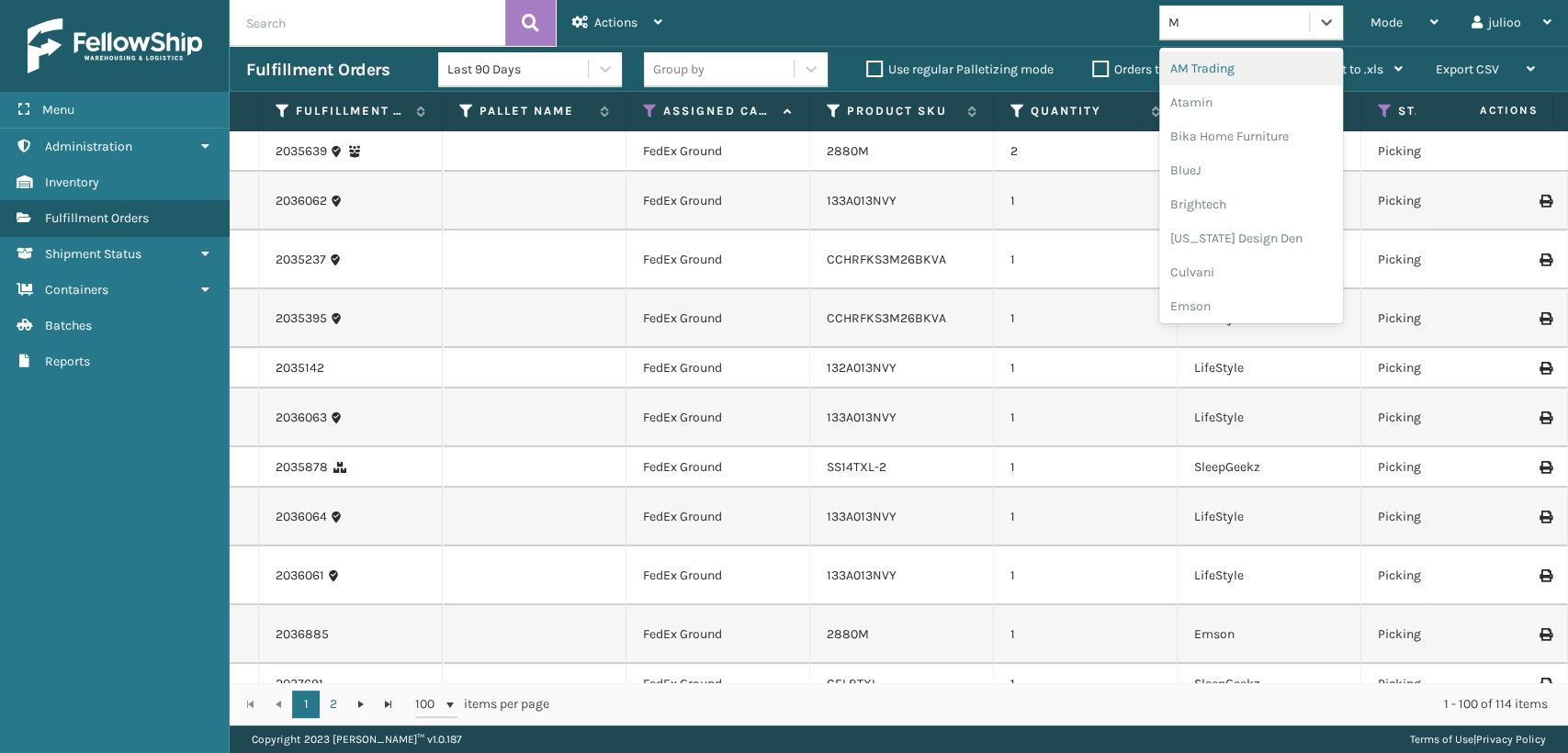
type input "MI"
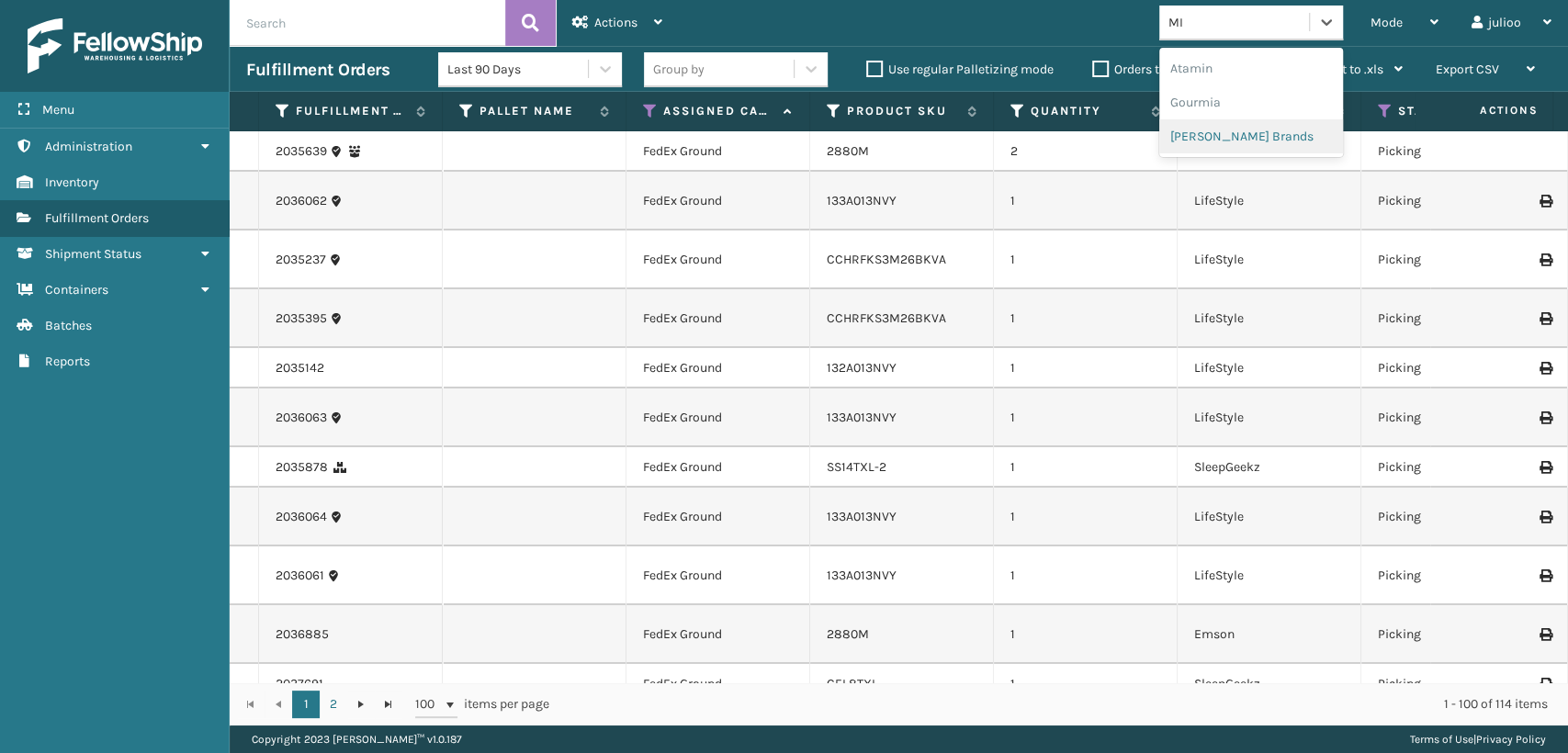
click at [1205, 134] on div "[PERSON_NAME] Brands" at bounding box center [1252, 136] width 184 height 34
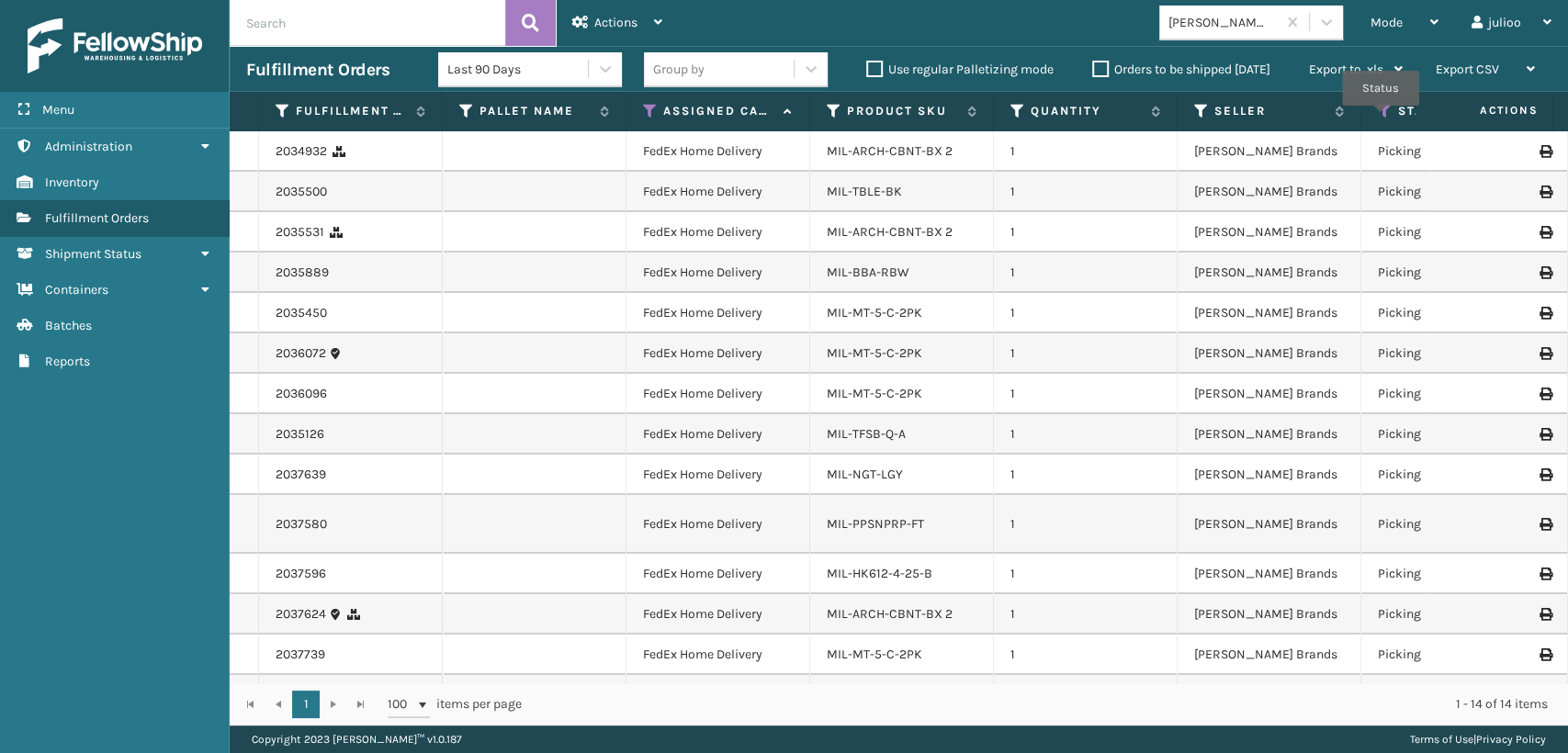
click at [1381, 119] on icon at bounding box center [1385, 111] width 15 height 17
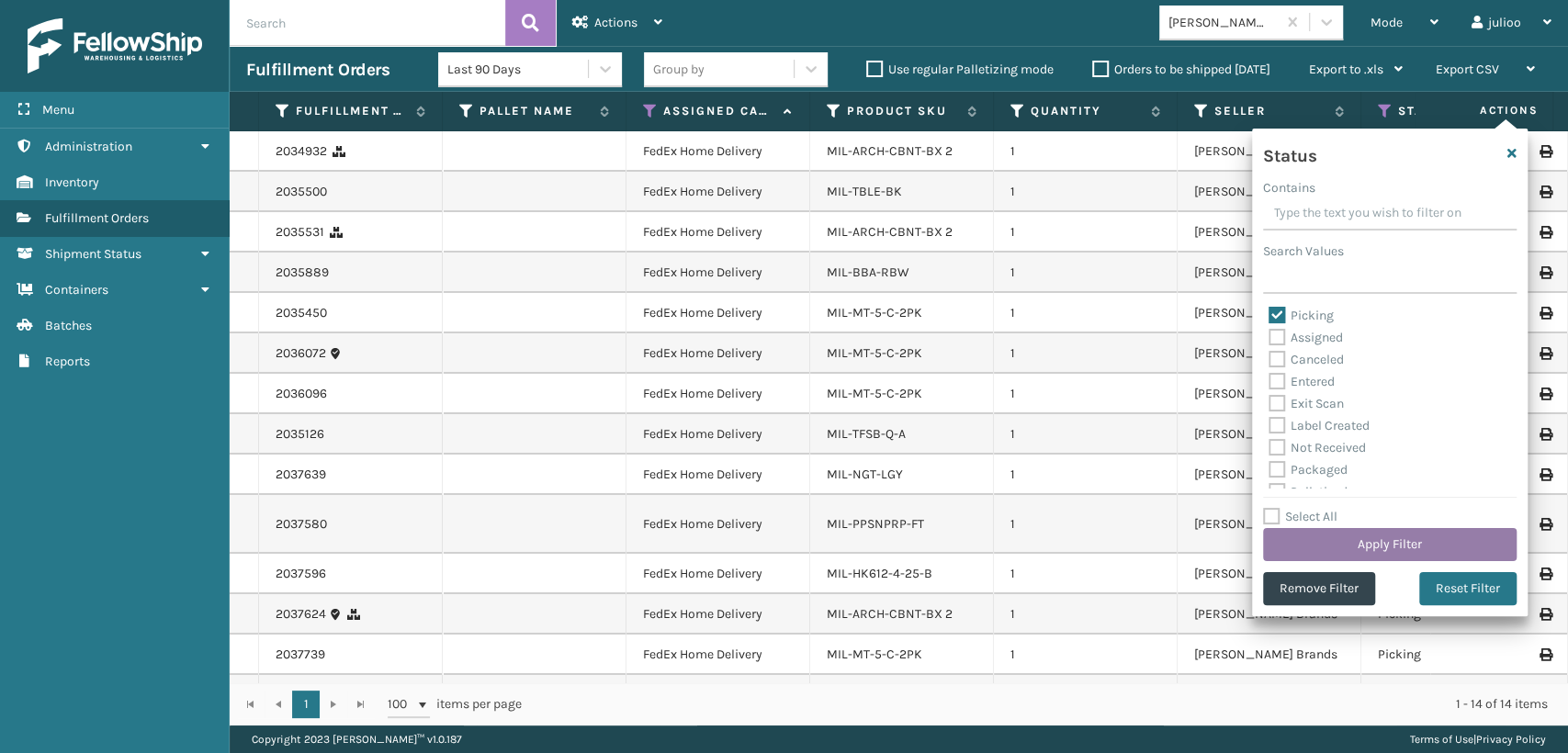
click at [1383, 540] on button "Apply Filter" at bounding box center [1390, 544] width 253 height 33
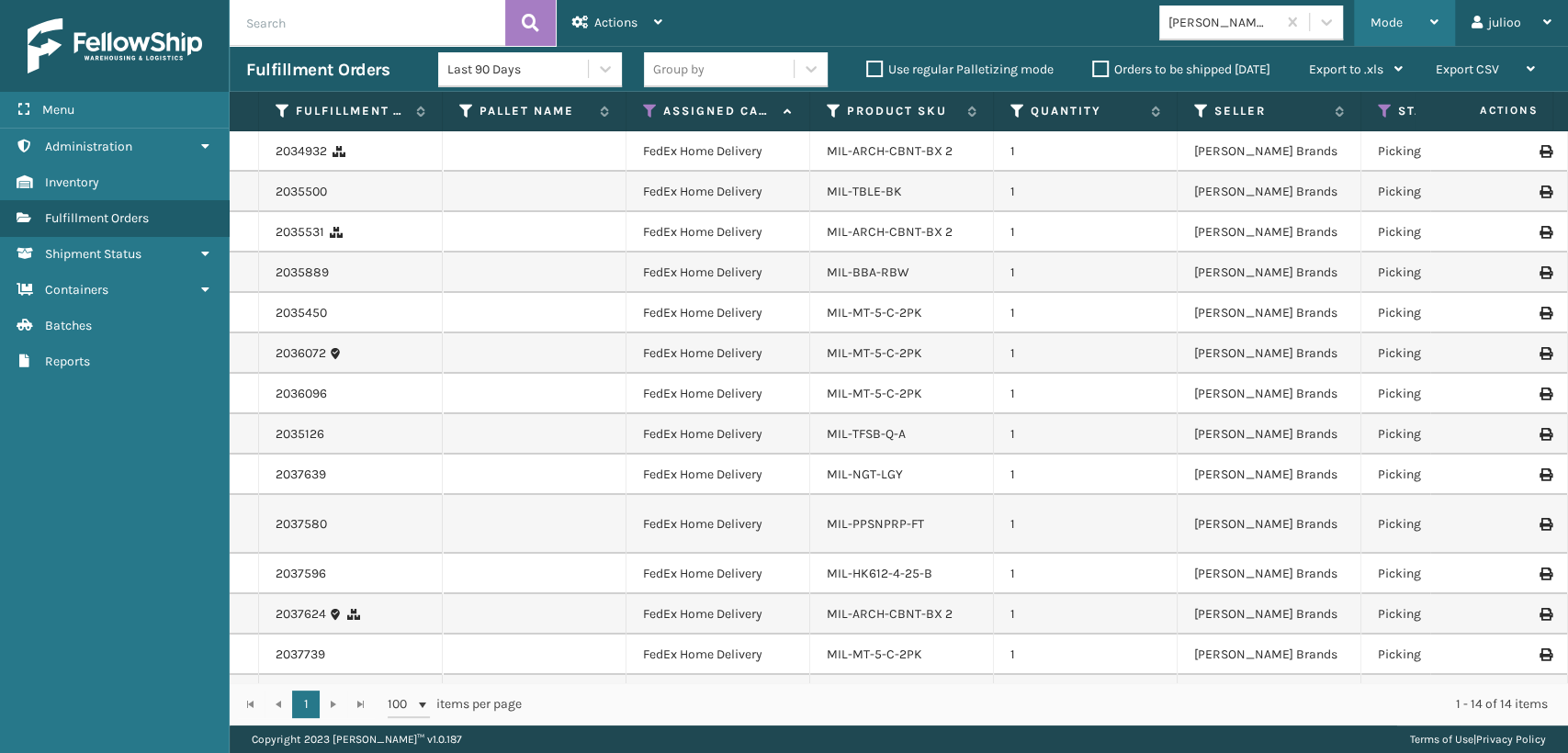
click at [1395, 15] on span "Mode" at bounding box center [1386, 23] width 33 height 16
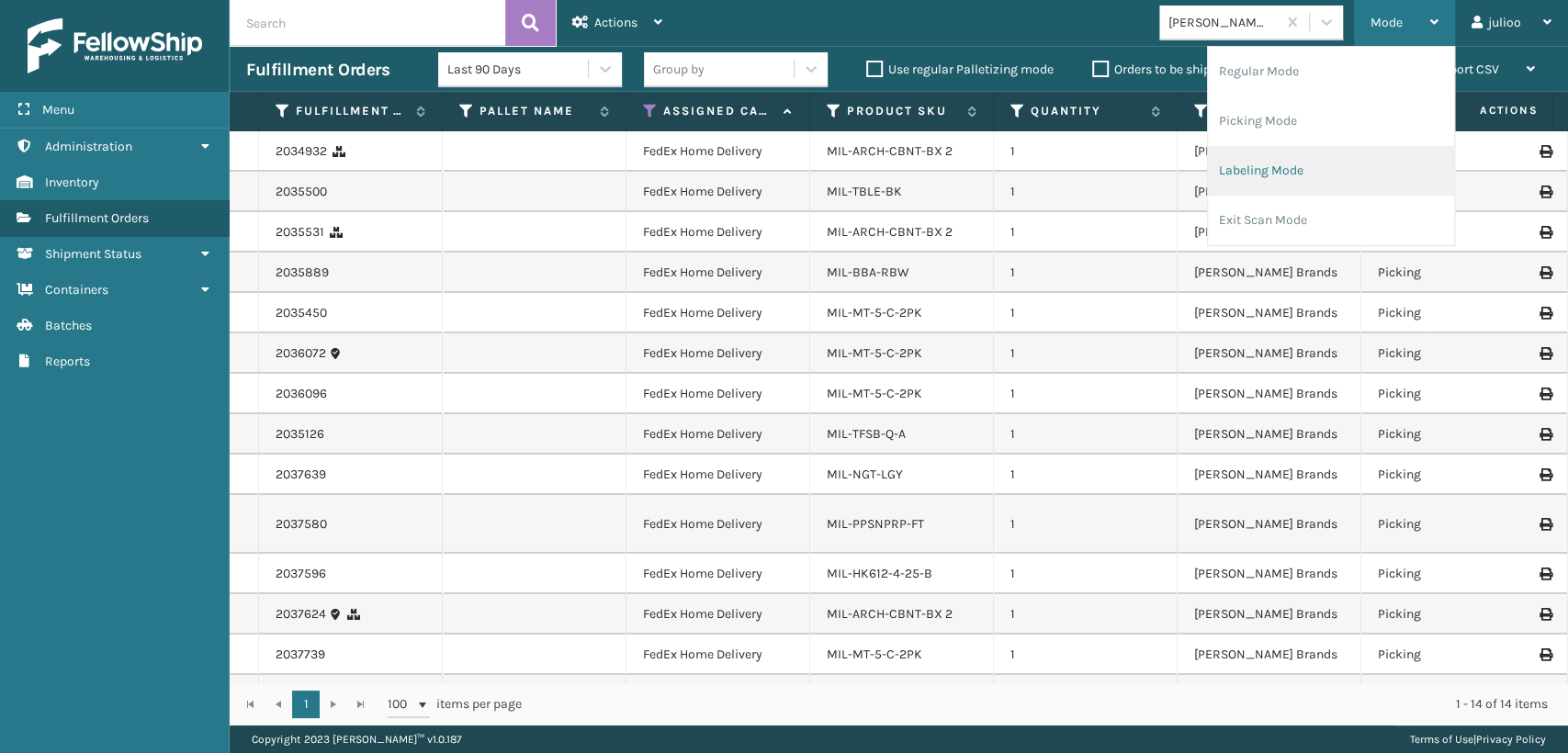
click at [1272, 173] on li "Labeling Mode" at bounding box center [1331, 171] width 246 height 49
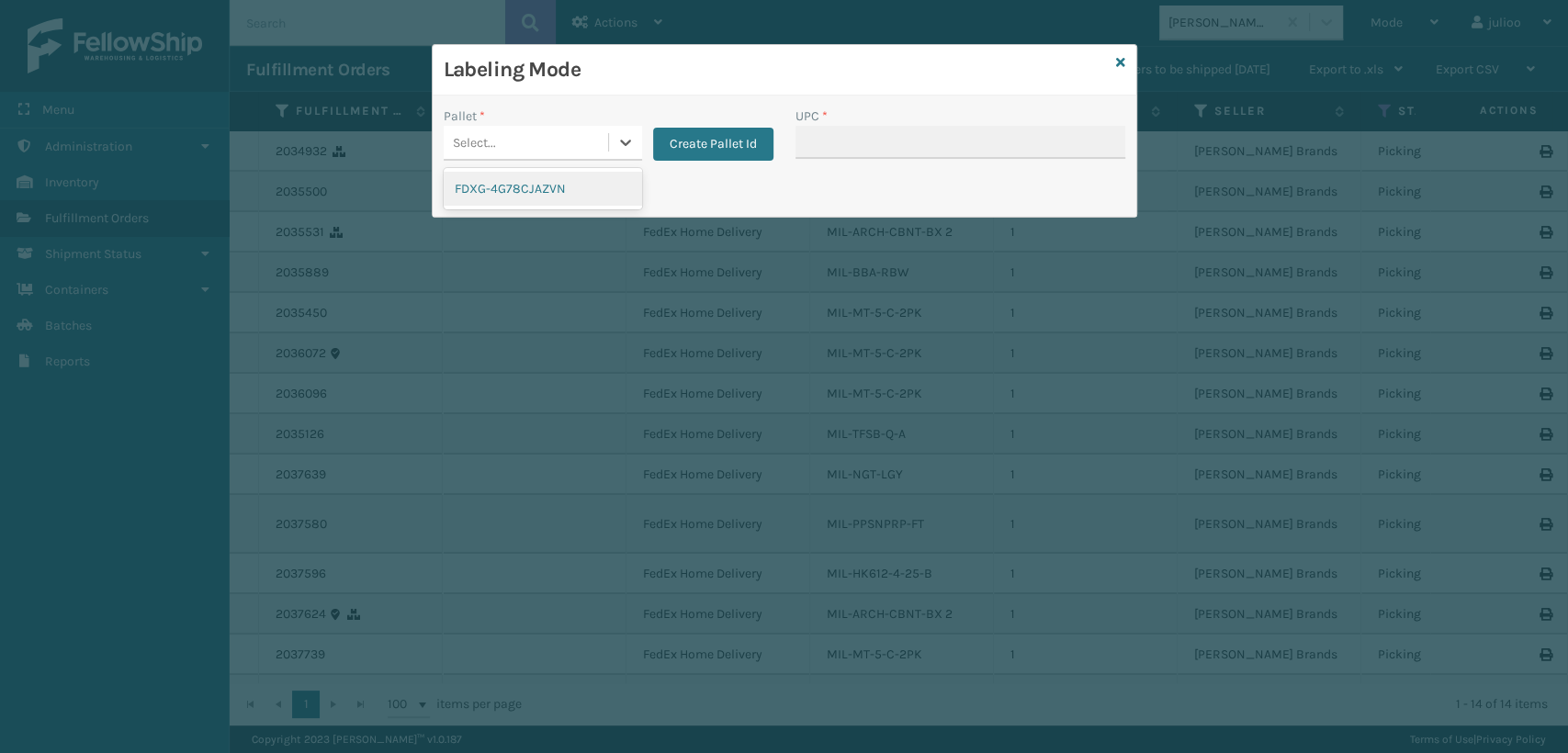
click at [479, 145] on div "Select..." at bounding box center [475, 143] width 44 height 20
click at [478, 180] on div "FDXG-4G78CJAZVN" at bounding box center [543, 189] width 199 height 34
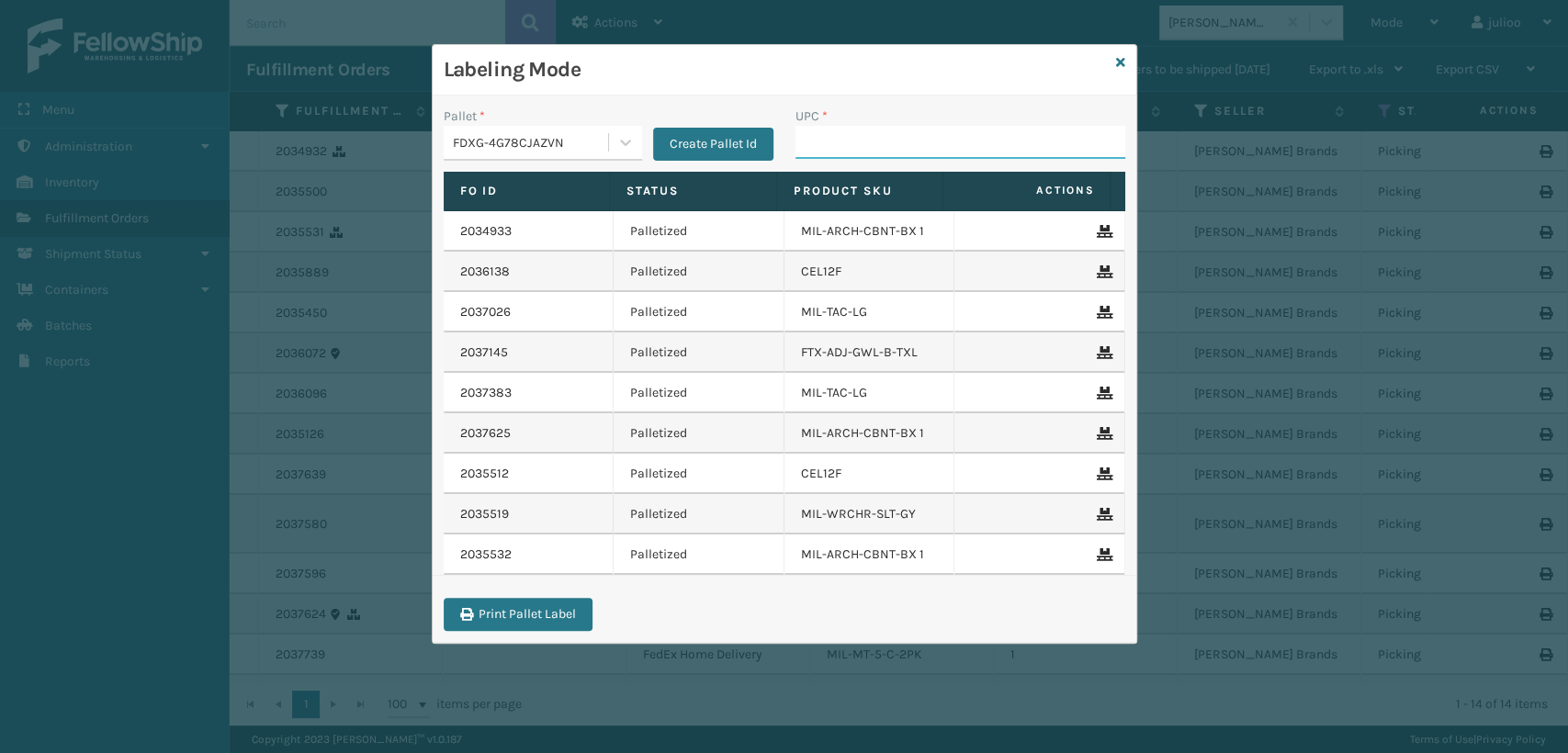
click at [825, 135] on input "UPC *" at bounding box center [961, 141] width 330 height 33
type input "840985124618"
click at [1124, 63] on icon at bounding box center [1120, 62] width 9 height 13
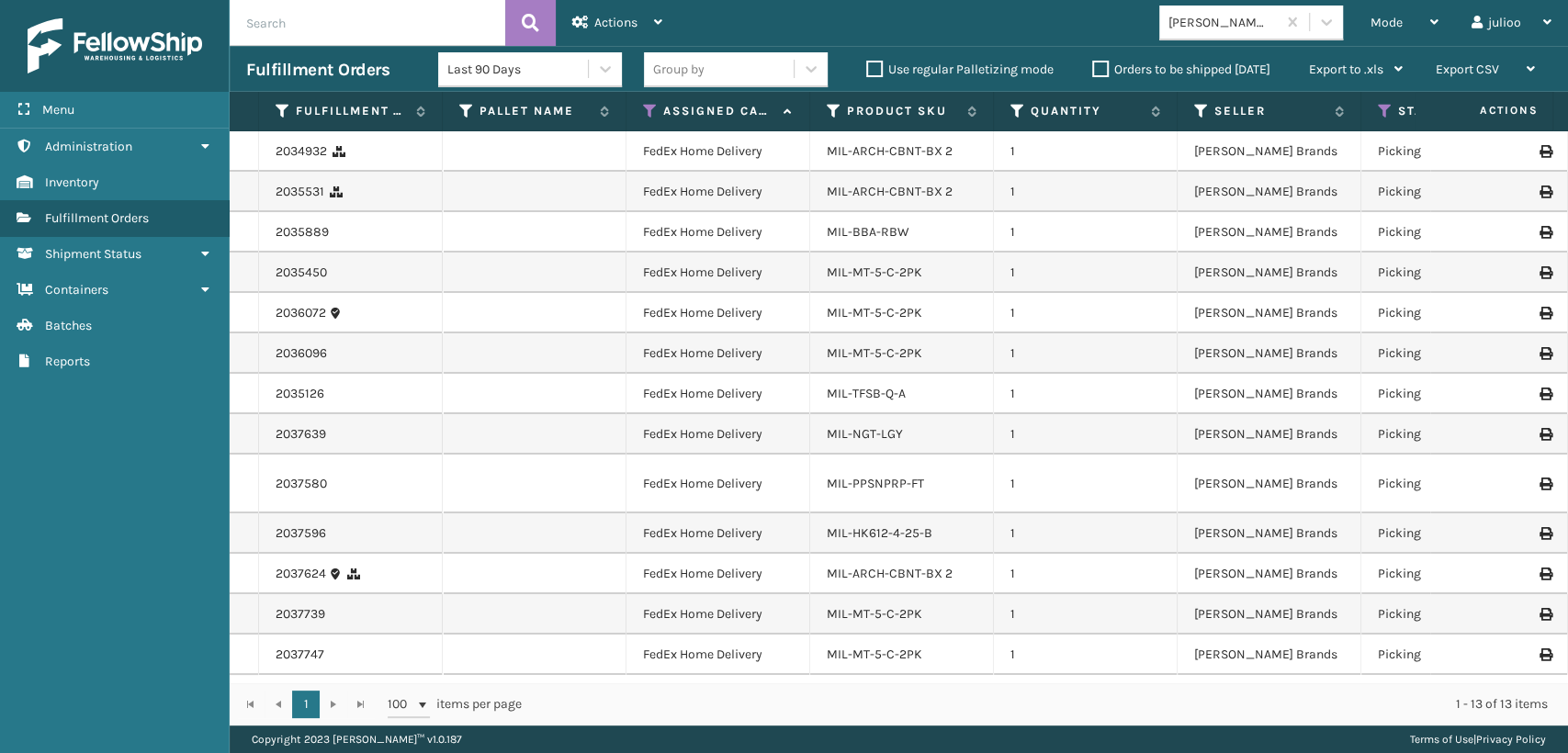
click at [450, 24] on input "text" at bounding box center [367, 23] width 276 height 45
type input "392422892122"
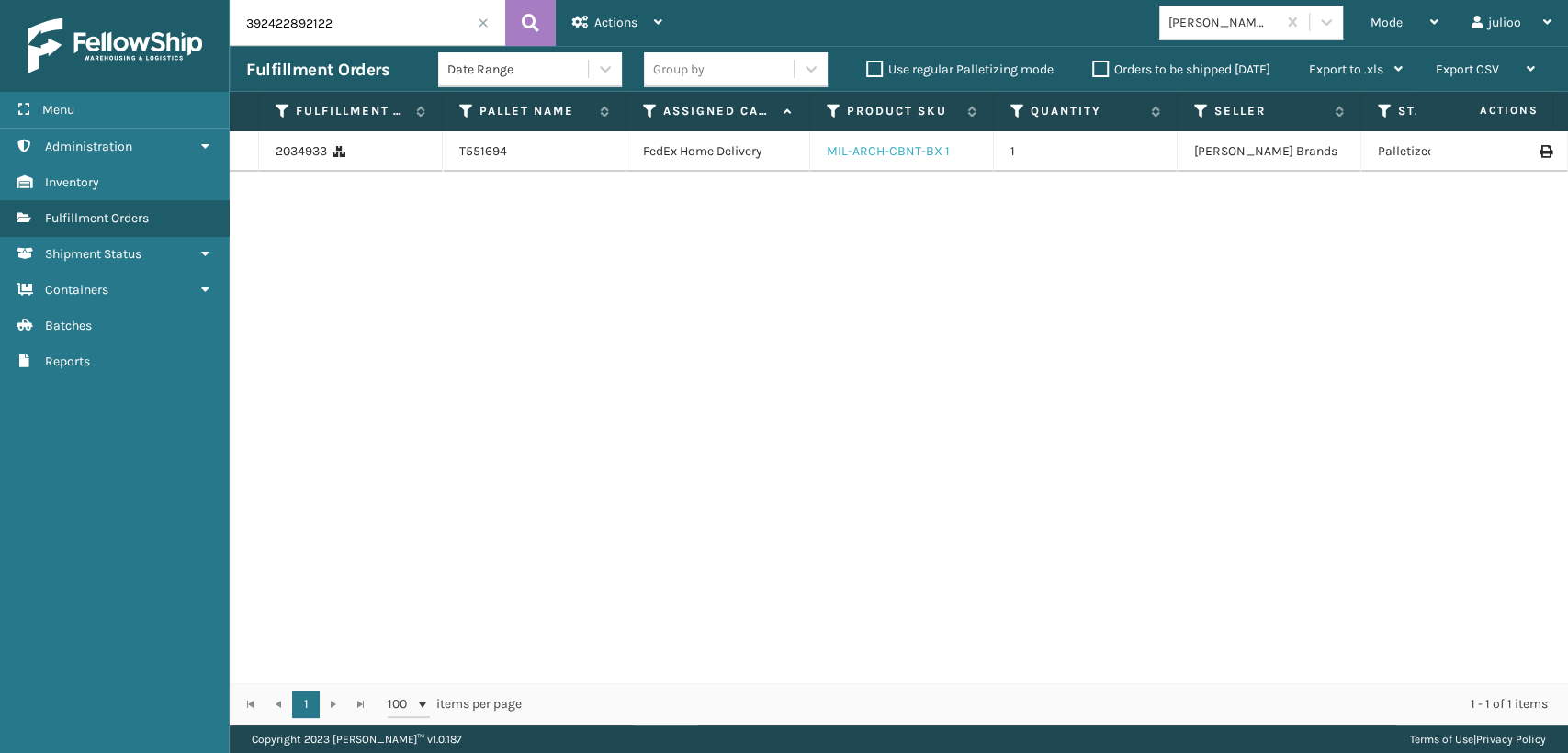
click at [882, 153] on link "MIL-ARCH-CBNT-BX 1" at bounding box center [888, 151] width 124 height 16
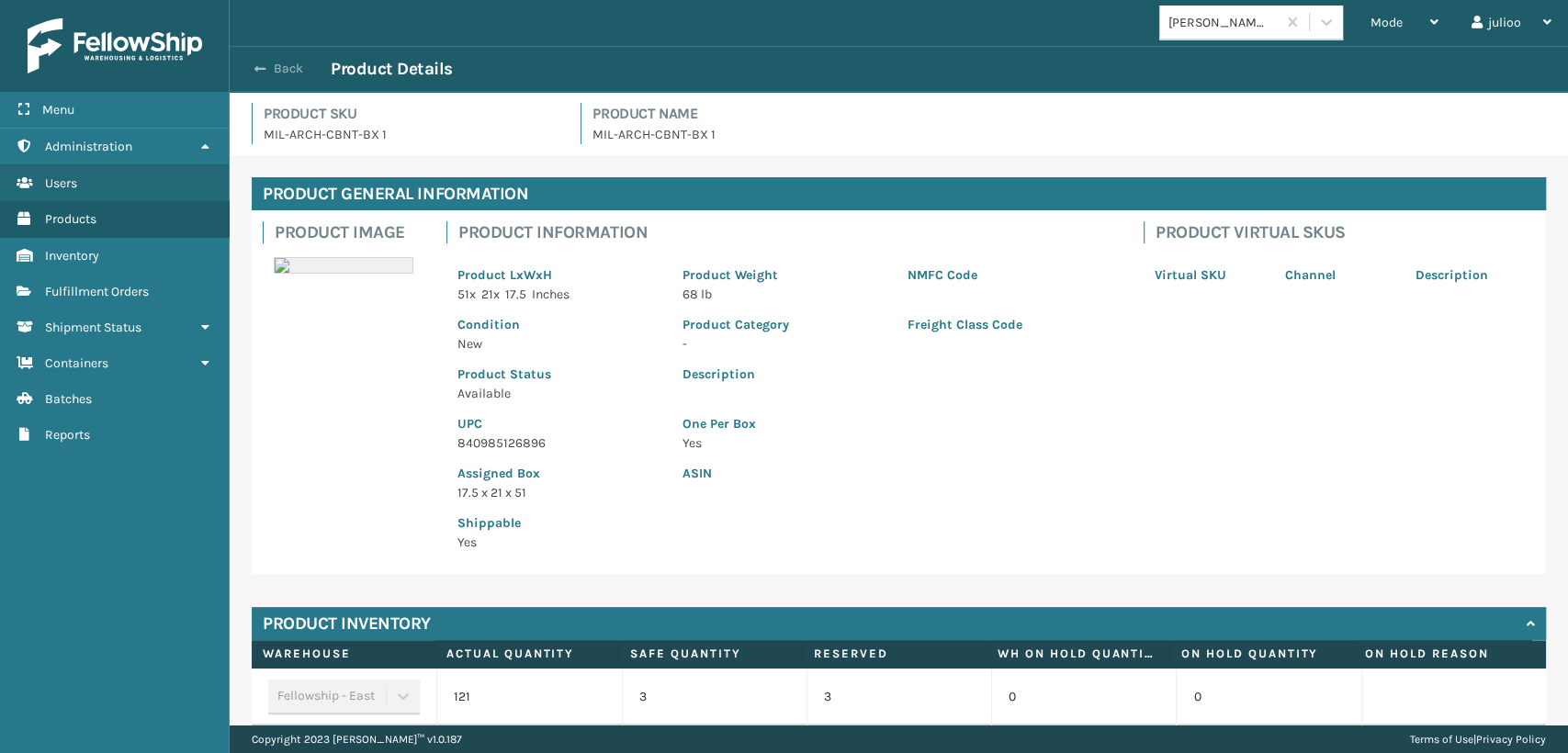
click at [265, 67] on span "button" at bounding box center [259, 68] width 11 height 13
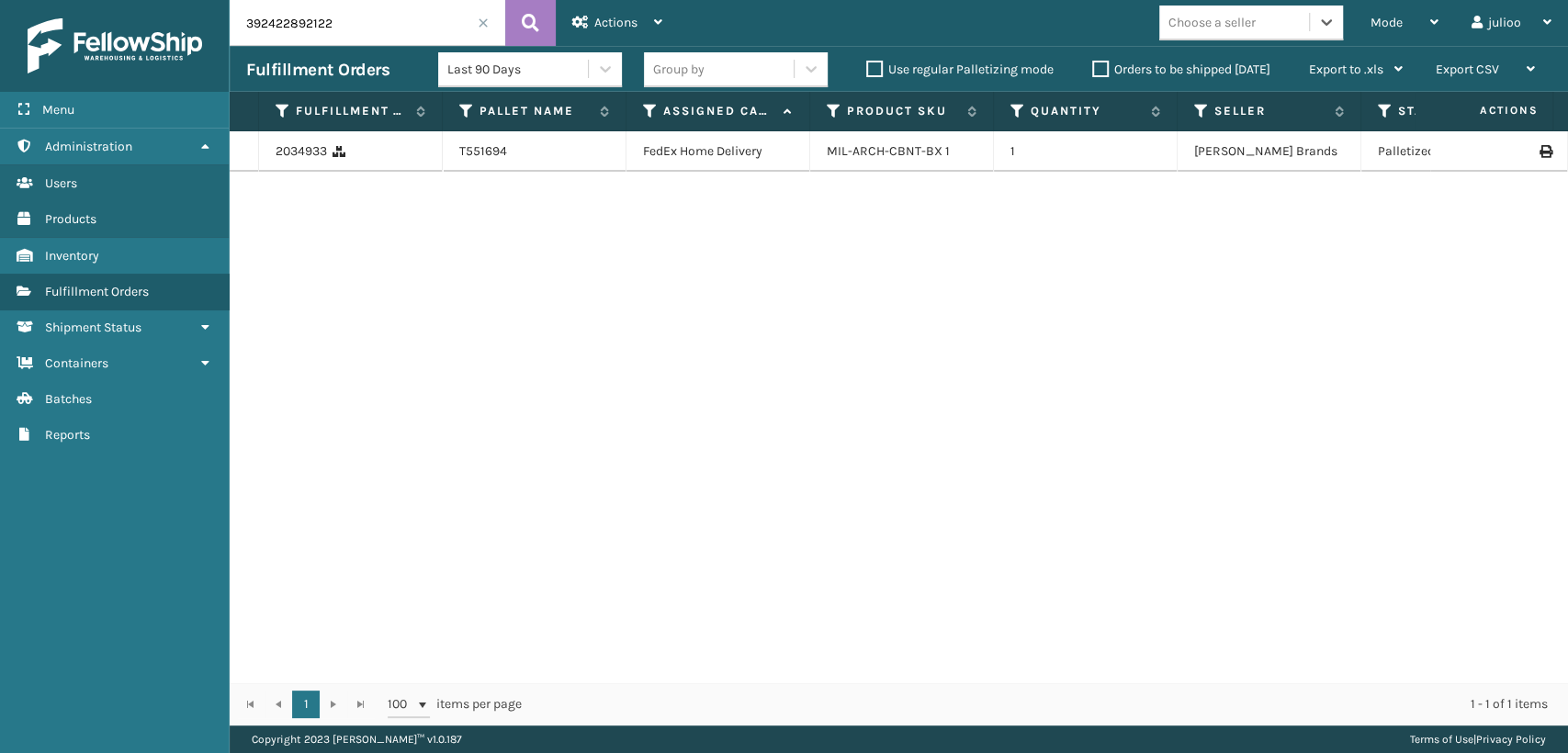
click at [479, 17] on input "392422892122" at bounding box center [367, 23] width 276 height 45
click at [486, 30] on input "392422892122" at bounding box center [367, 23] width 276 height 45
click at [479, 21] on span at bounding box center [482, 23] width 11 height 11
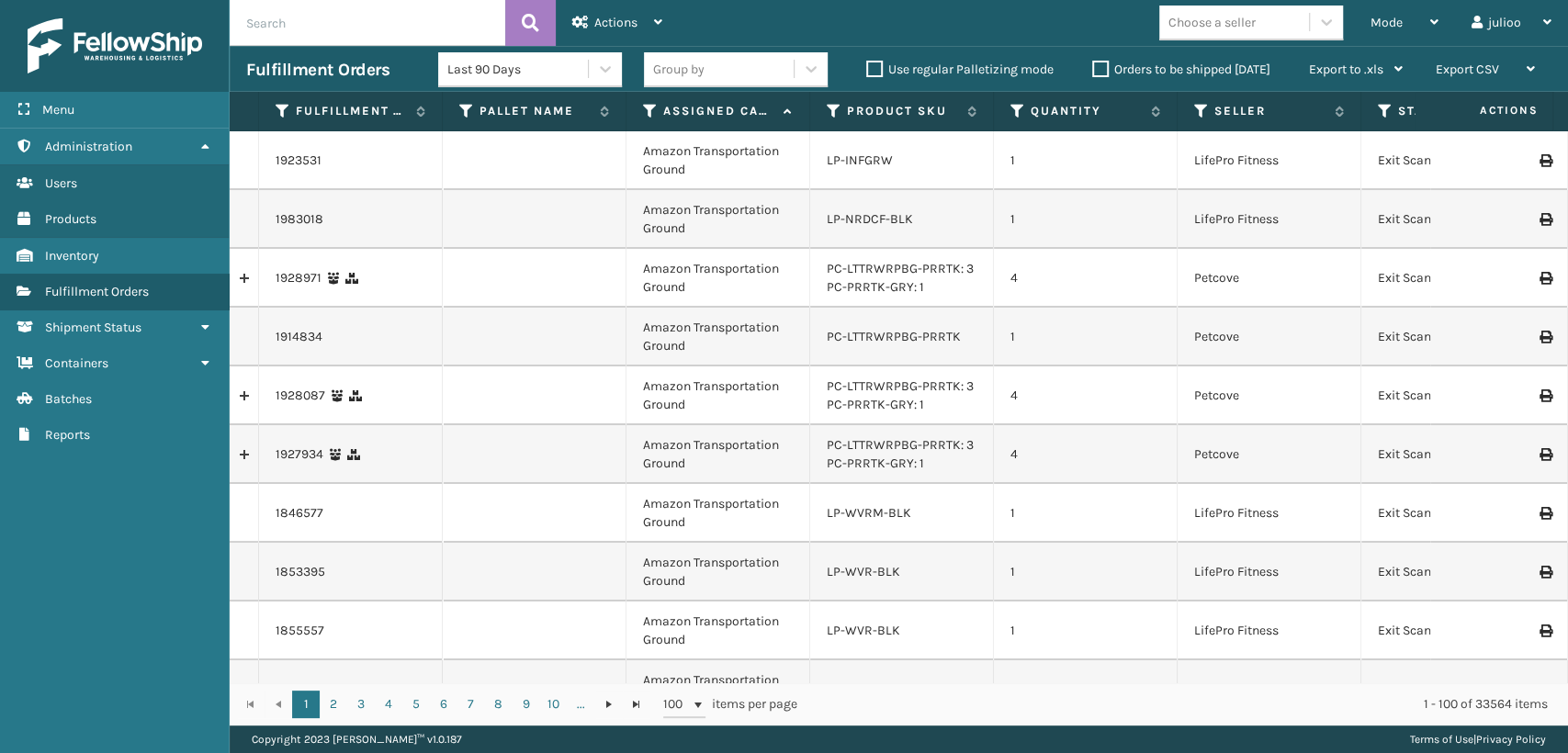
click at [651, 111] on icon at bounding box center [650, 111] width 15 height 17
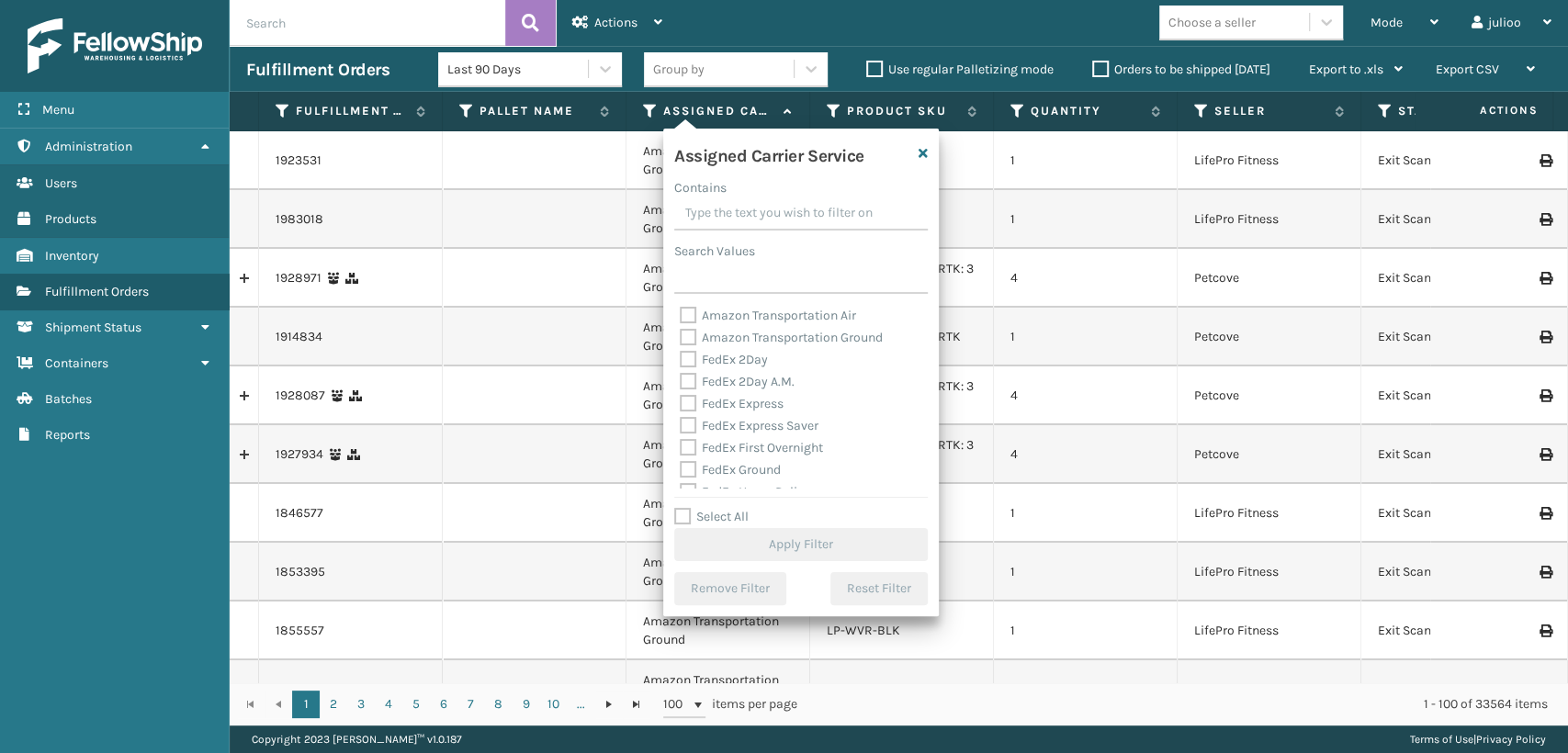
click at [689, 359] on label "FedEx 2Day" at bounding box center [724, 360] width 88 height 16
click at [681, 359] on input "FedEx 2Day" at bounding box center [680, 355] width 1 height 12
checkbox input "true"
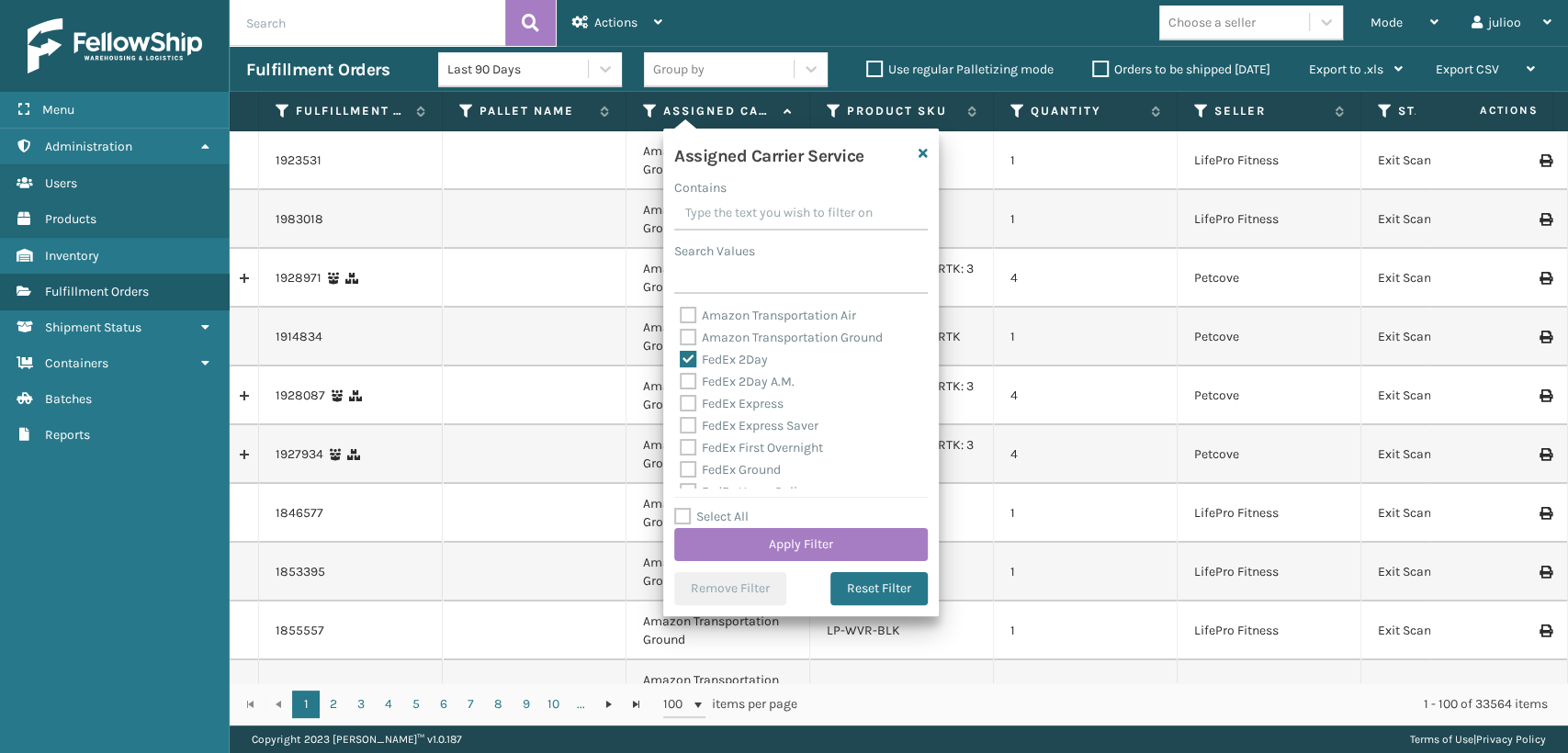
click at [687, 386] on label "FedEx 2Day A.M." at bounding box center [738, 381] width 115 height 16
click at [681, 383] on input "FedEx 2Day A.M." at bounding box center [680, 376] width 1 height 12
checkbox input "true"
drag, startPoint x: 687, startPoint y: 395, endPoint x: 689, endPoint y: 413, distance: 18.1
click at [688, 396] on label "FedEx Express" at bounding box center [732, 404] width 104 height 16
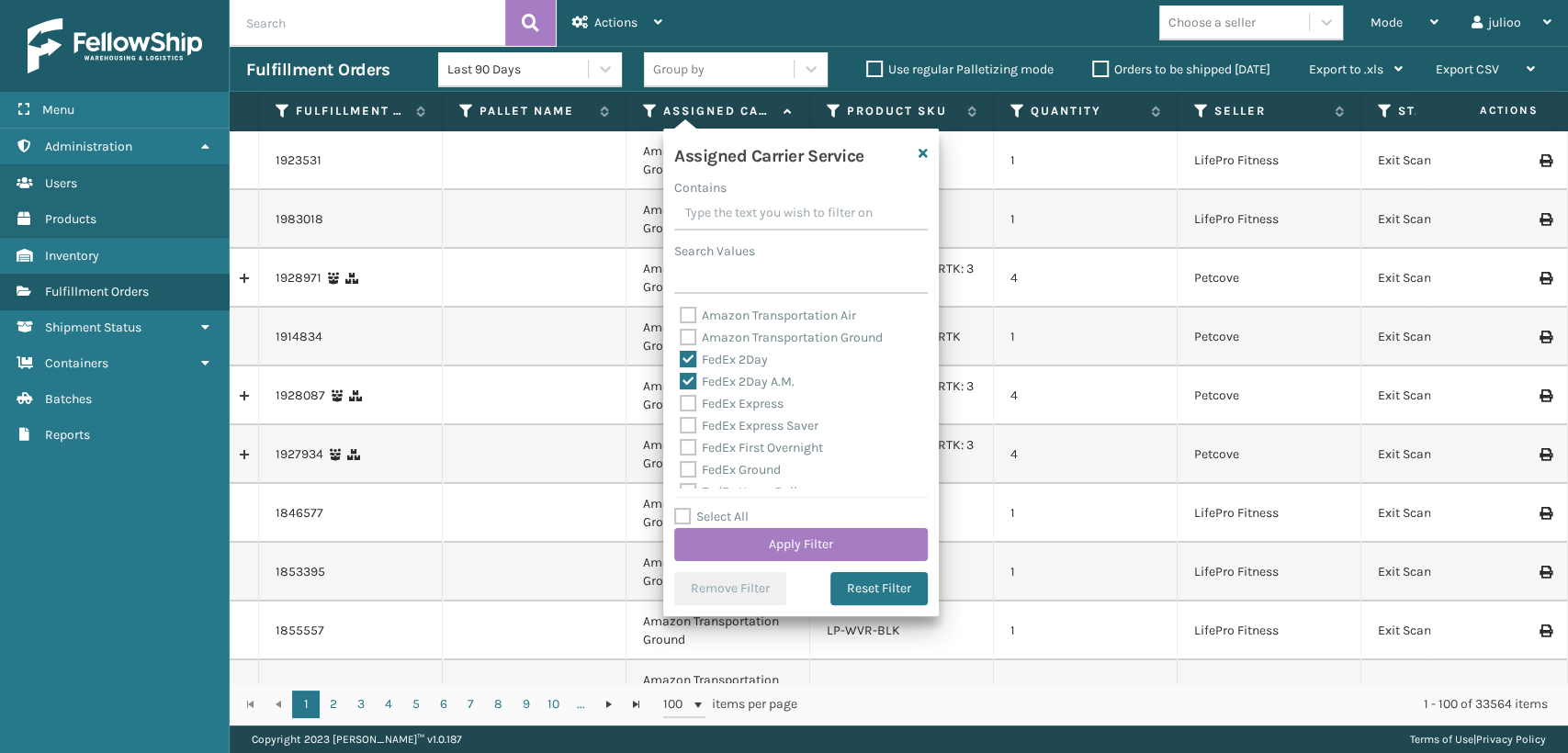
click at [688, 422] on label "FedEx Express Saver" at bounding box center [749, 426] width 138 height 16
checkbox input "true"
drag, startPoint x: 687, startPoint y: 435, endPoint x: 687, endPoint y: 411, distance: 24.0
click at [687, 421] on div "FedEx Express Saver" at bounding box center [801, 426] width 242 height 22
click at [687, 406] on label "FedEx Express" at bounding box center [732, 404] width 104 height 16
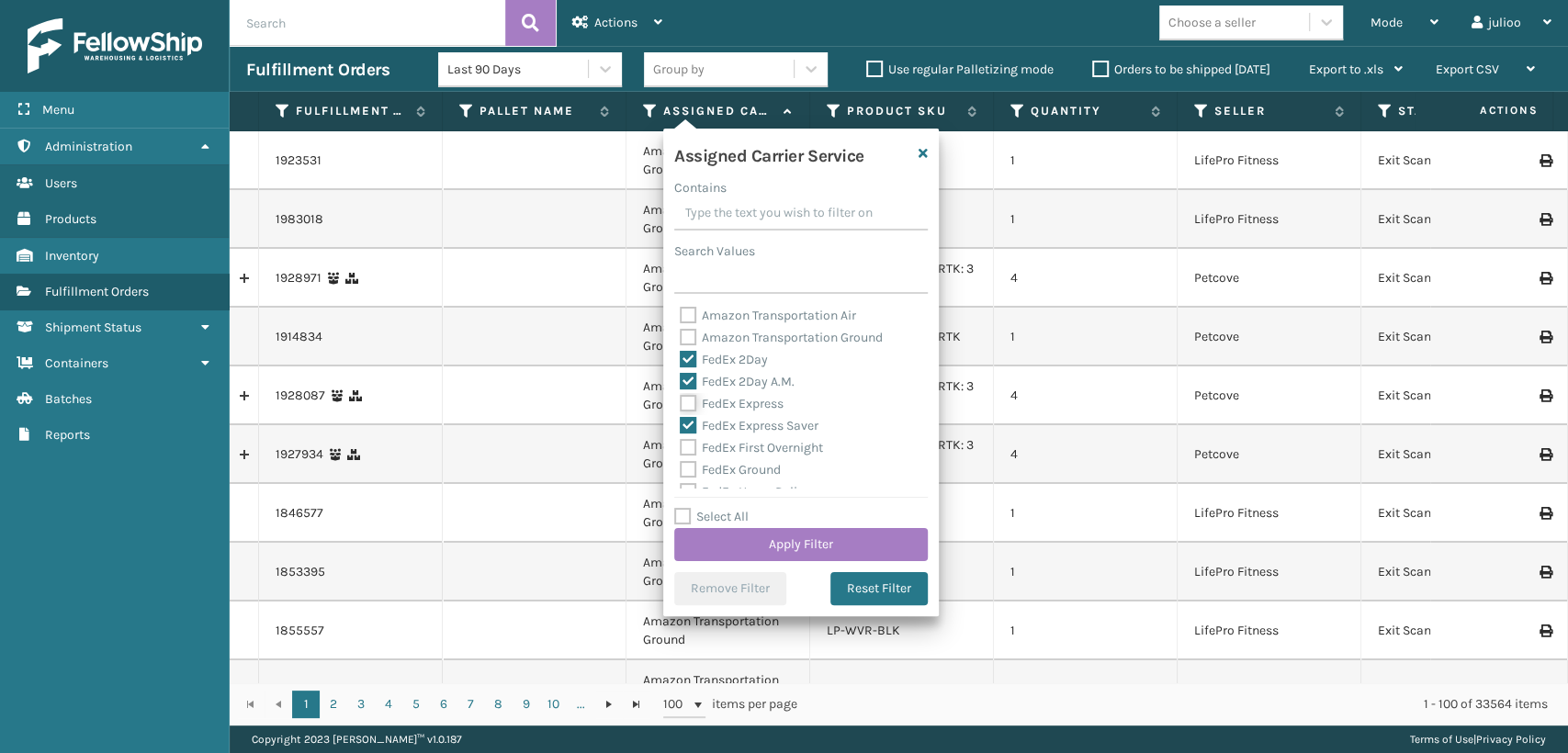
click at [681, 405] on input "FedEx Express" at bounding box center [680, 399] width 1 height 12
checkbox input "true"
click at [691, 440] on div "FedEx First Overnight" at bounding box center [801, 448] width 242 height 22
drag, startPoint x: 690, startPoint y: 455, endPoint x: 688, endPoint y: 479, distance: 24.1
click at [690, 471] on div "Amazon Transportation Air Amazon Transportation Ground FedEx 2Day FedEx 2Day A.…" at bounding box center [801, 397] width 253 height 184
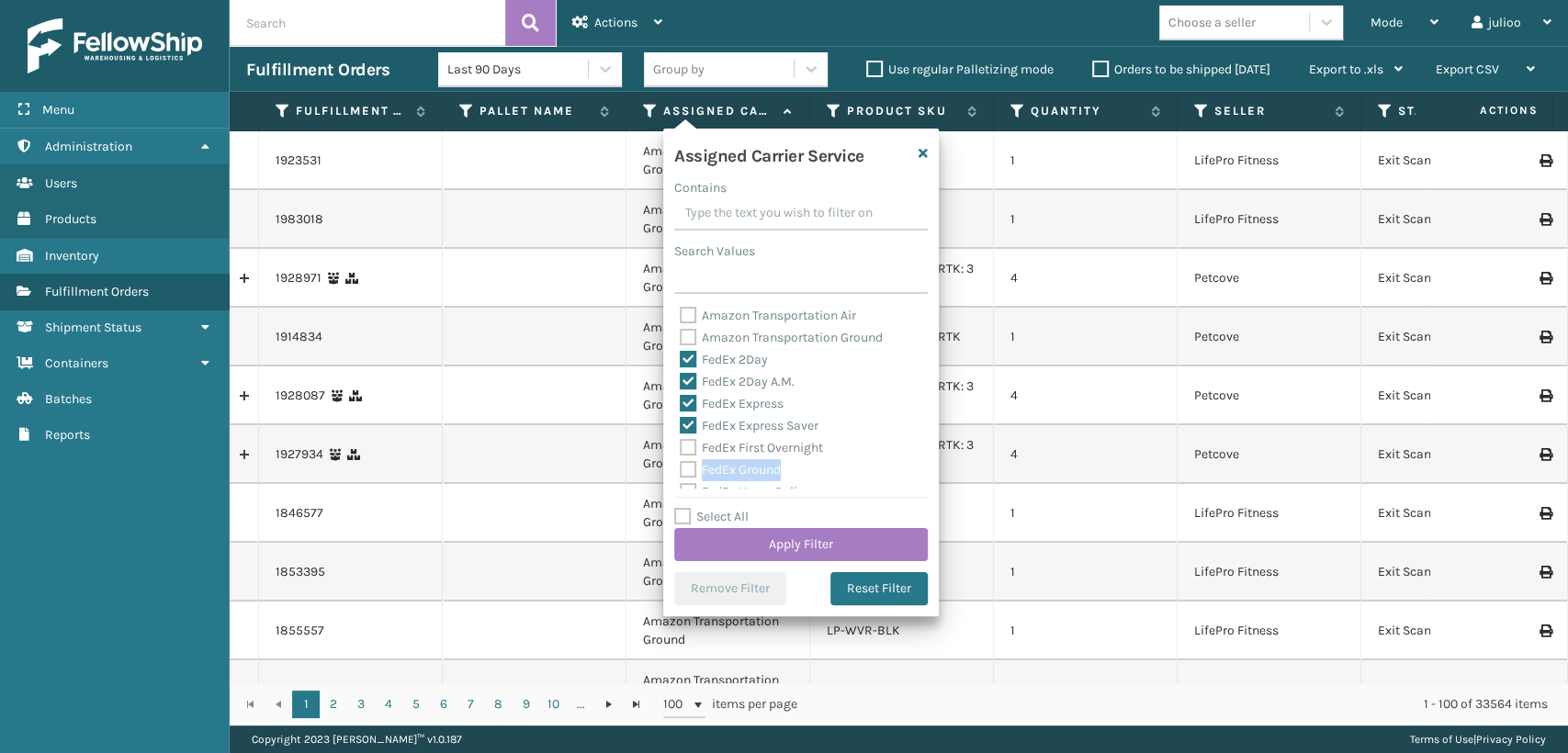
click at [688, 479] on div "FedEx Ground" at bounding box center [801, 470] width 242 height 22
click at [680, 455] on label "FedEx First Overnight" at bounding box center [751, 448] width 143 height 16
click at [680, 449] on input "FedEx First Overnight" at bounding box center [680, 443] width 1 height 12
checkbox input "true"
click at [681, 468] on label "FedEx Ground" at bounding box center [731, 469] width 101 height 16
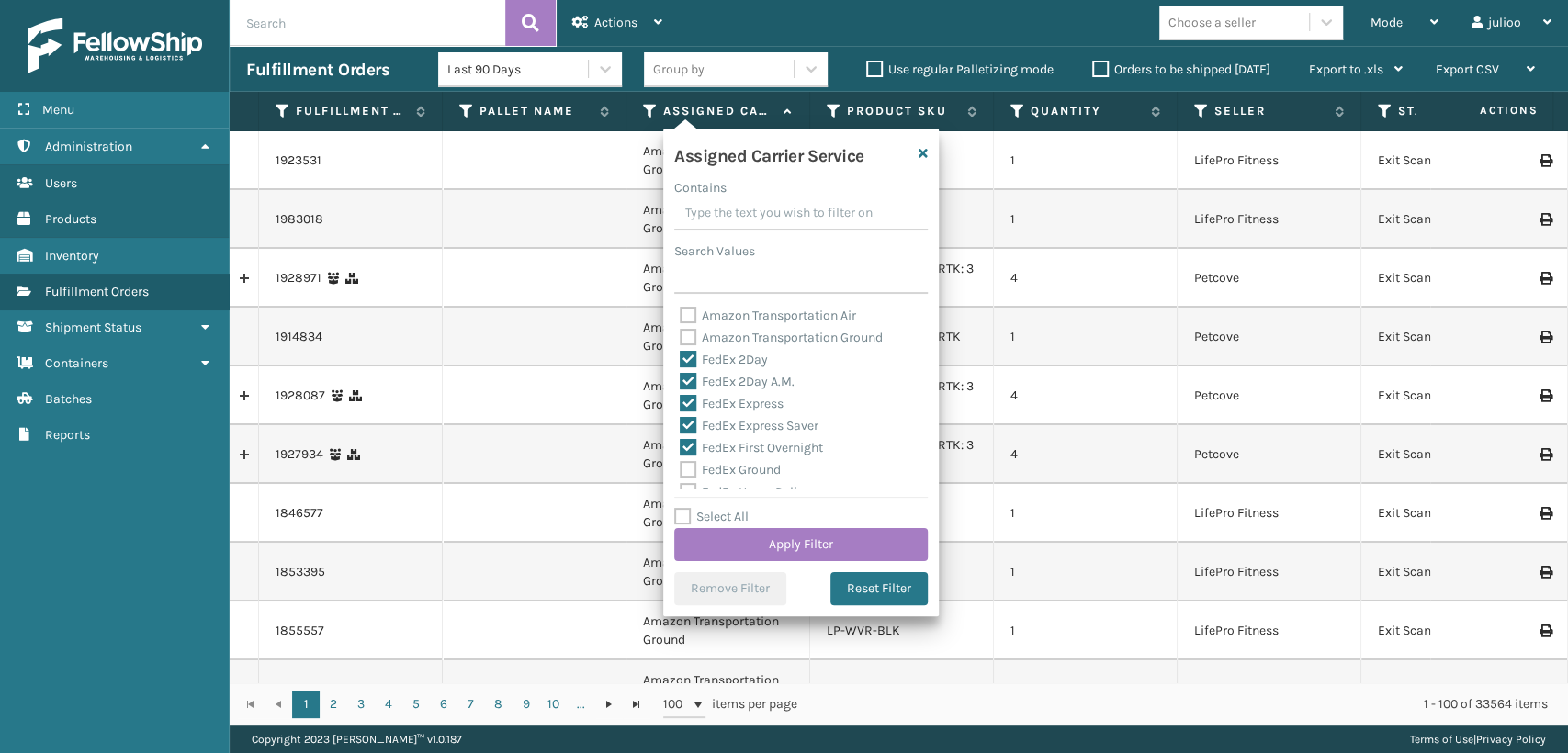
click at [681, 468] on input "FedEx Ground" at bounding box center [680, 465] width 1 height 12
checkbox input "true"
click at [680, 384] on label "FedEx Home Delivery" at bounding box center [750, 390] width 141 height 16
click at [680, 384] on input "FedEx Home Delivery" at bounding box center [680, 385] width 1 height 12
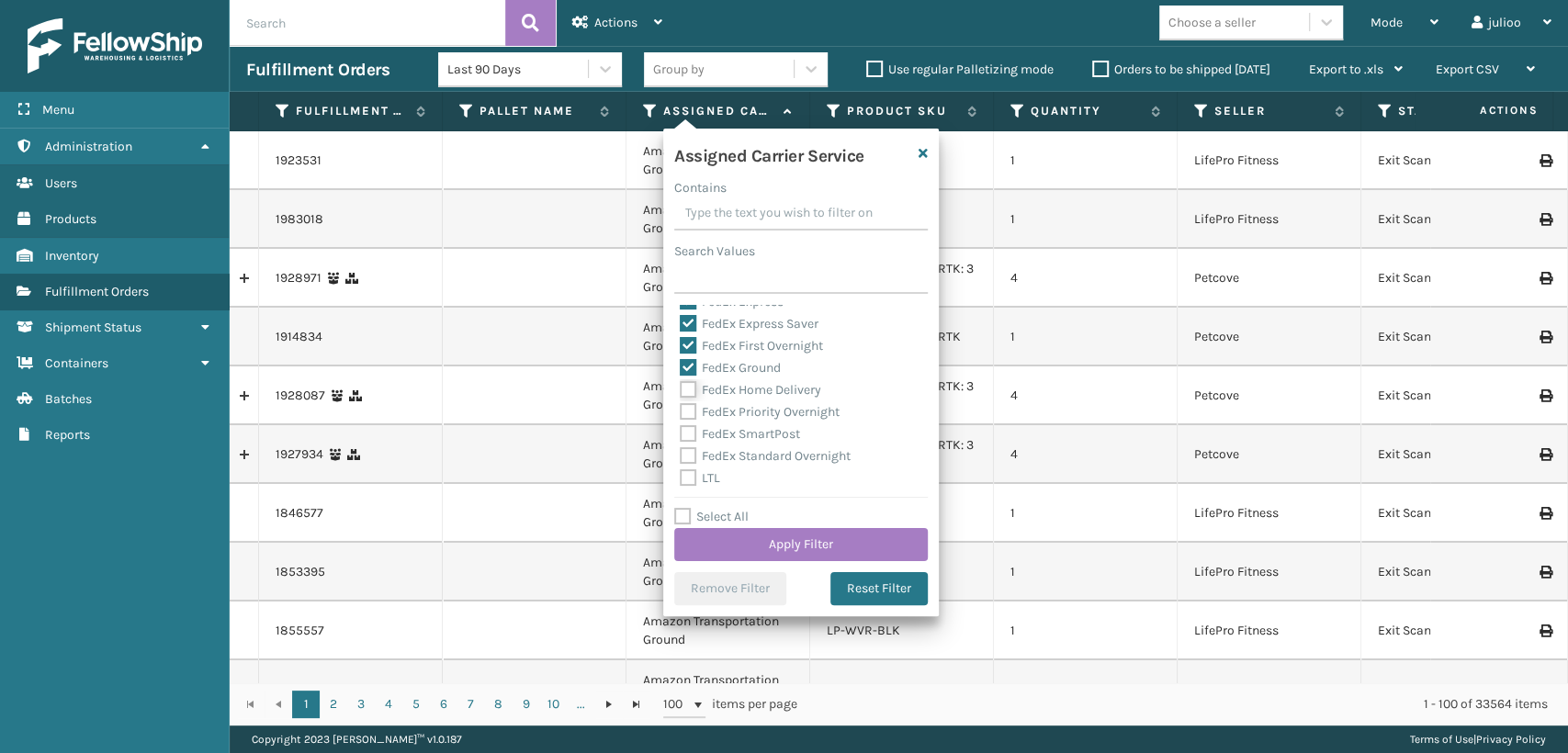
checkbox input "true"
click at [687, 420] on label "FedEx Priority Overnight" at bounding box center [760, 412] width 160 height 16
click at [681, 413] on input "FedEx Priority Overnight" at bounding box center [680, 407] width 1 height 12
checkbox input "true"
click at [678, 444] on div "Amazon Transportation Air Amazon Transportation Ground FedEx 2Day FedEx 2Day A.…" at bounding box center [801, 397] width 253 height 184
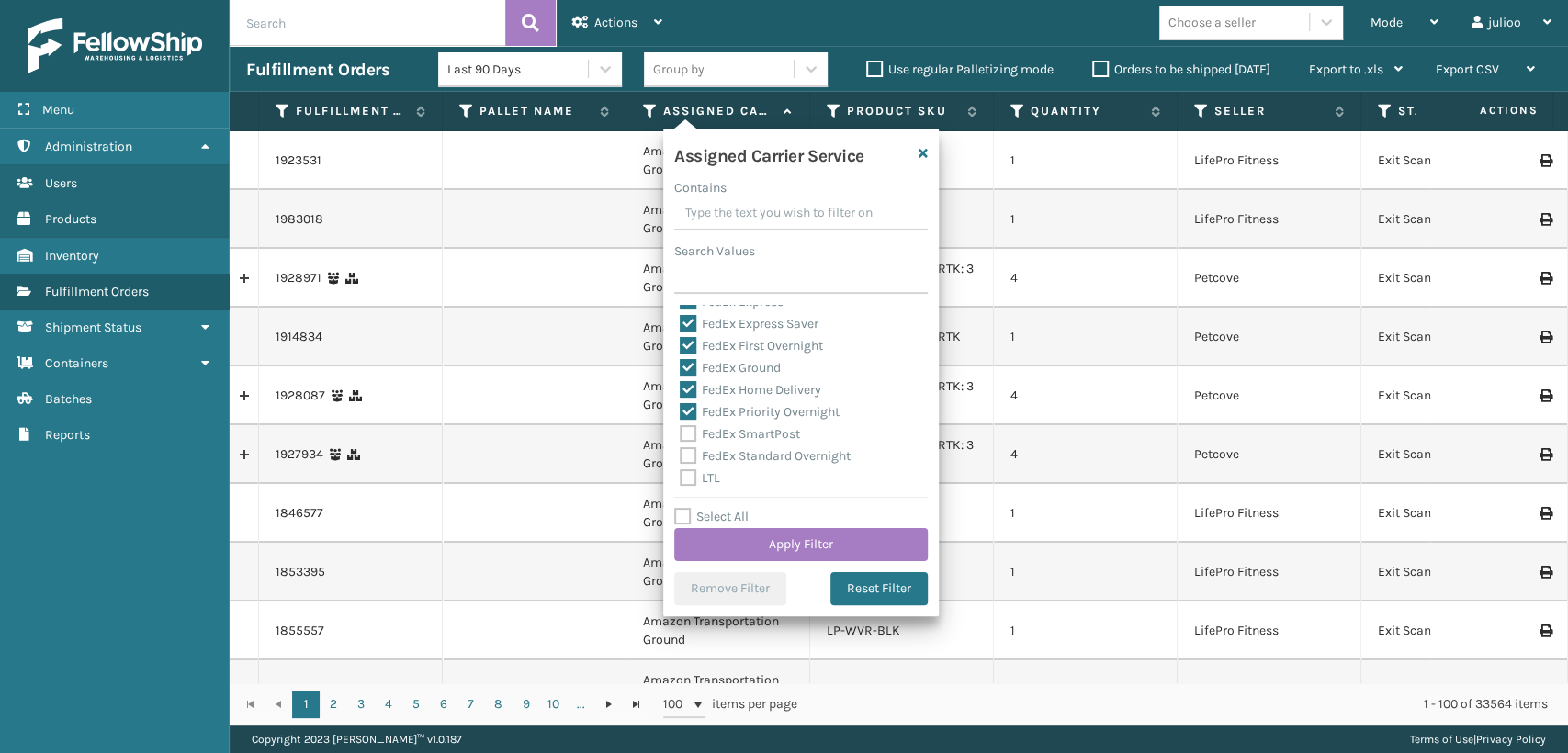
drag, startPoint x: 688, startPoint y: 460, endPoint x: 690, endPoint y: 450, distance: 10.2
click at [688, 458] on label "FedEx Standard Overnight" at bounding box center [765, 456] width 171 height 16
click at [681, 458] on input "FedEx Standard Overnight" at bounding box center [680, 452] width 1 height 12
checkbox input "true"
click at [695, 431] on label "FedEx SmartPost" at bounding box center [740, 434] width 121 height 16
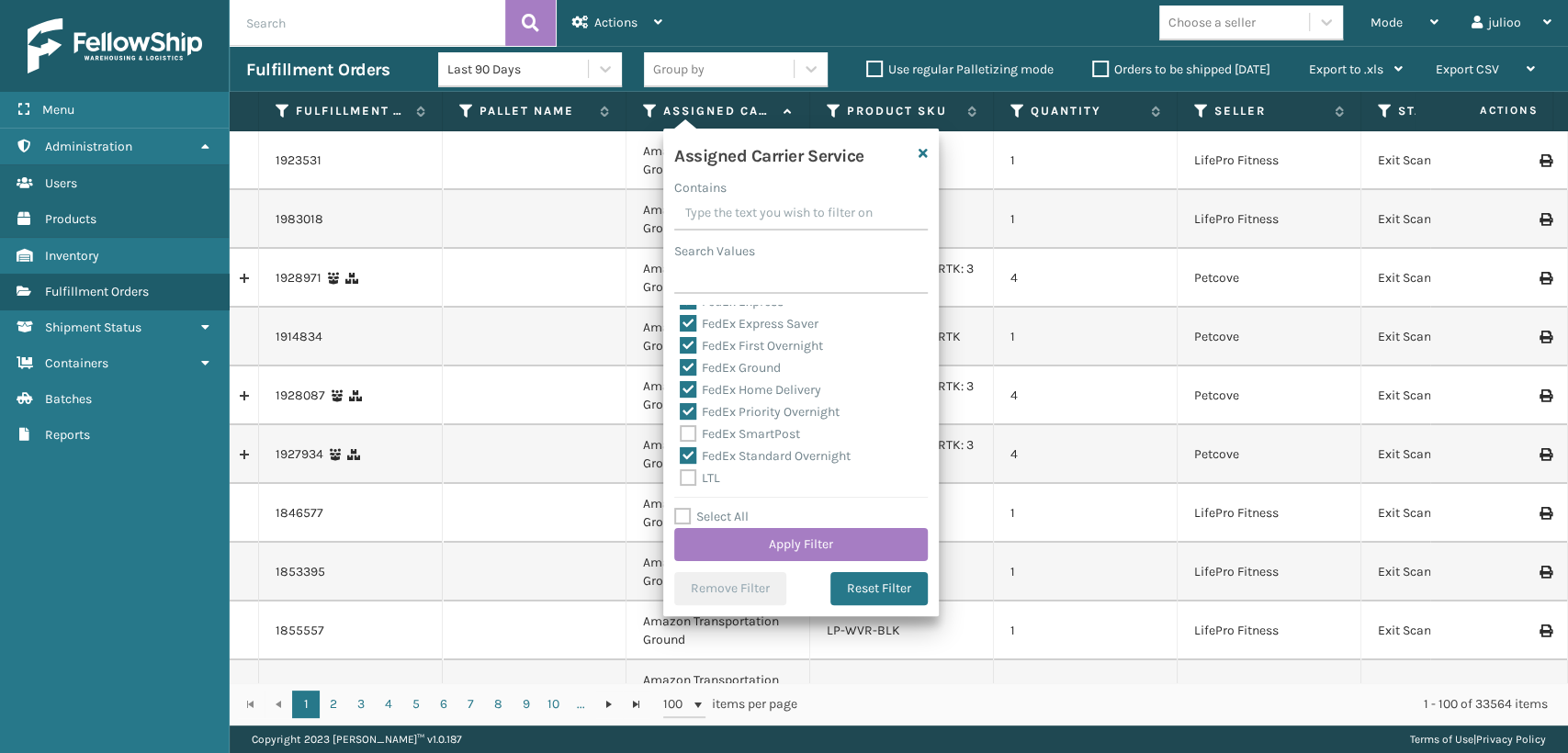
click at [681, 431] on input "FedEx SmartPost" at bounding box center [680, 429] width 1 height 12
checkbox input "true"
click at [758, 536] on button "Apply Filter" at bounding box center [801, 544] width 253 height 33
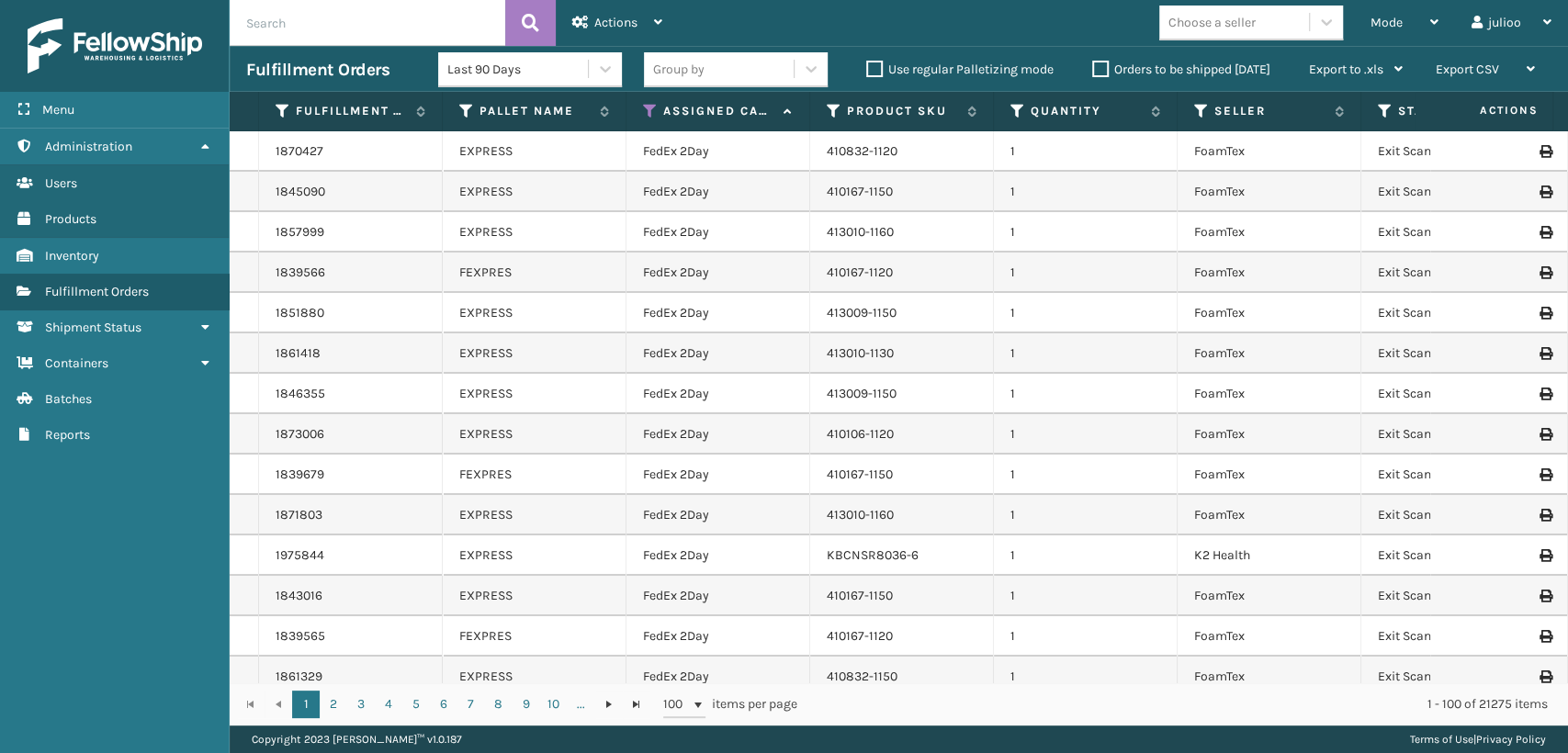
click at [1270, 27] on div "Choose a seller" at bounding box center [1234, 22] width 149 height 31
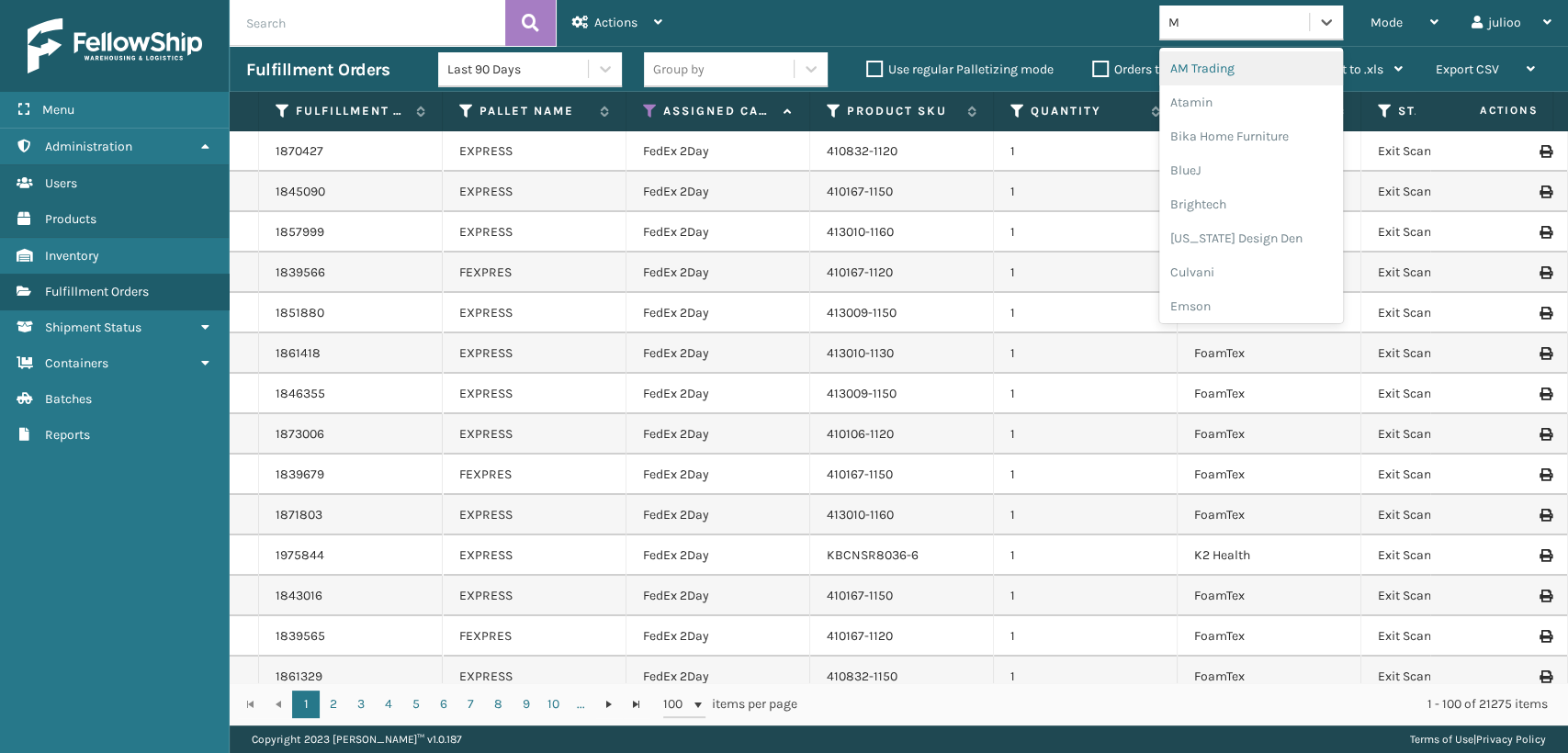
type input "MI"
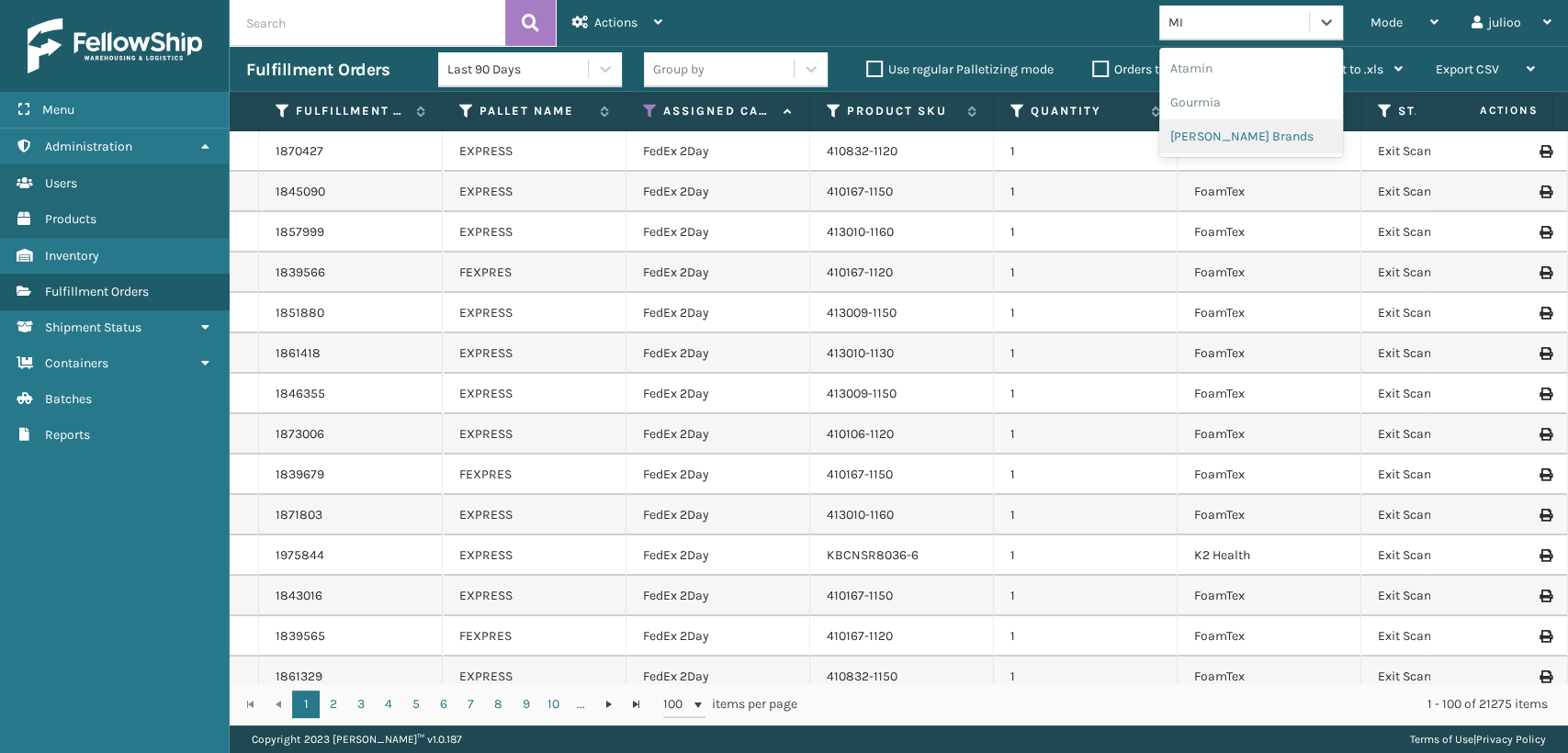
click at [1241, 136] on div "[PERSON_NAME] Brands" at bounding box center [1252, 136] width 184 height 34
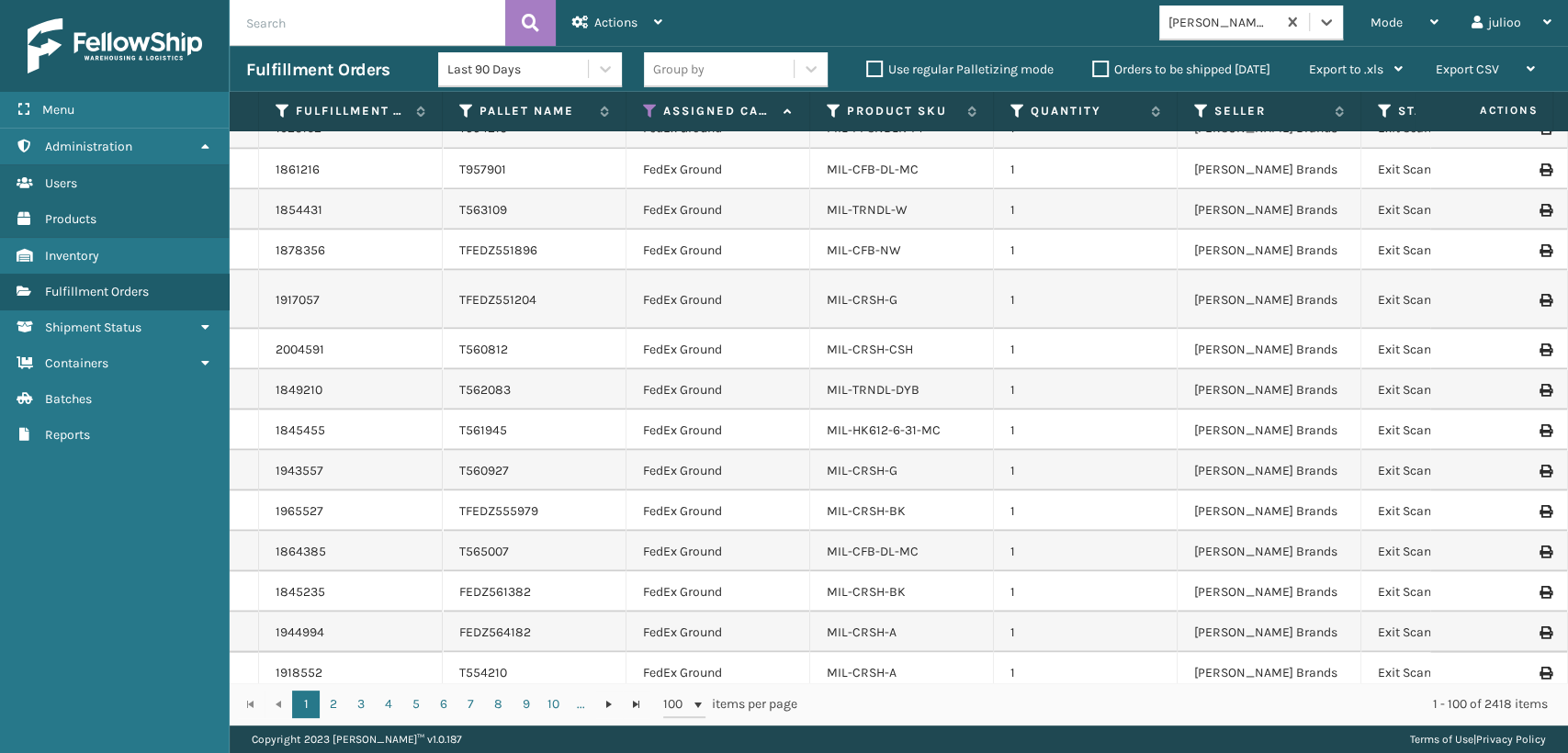
scroll to position [2346, 0]
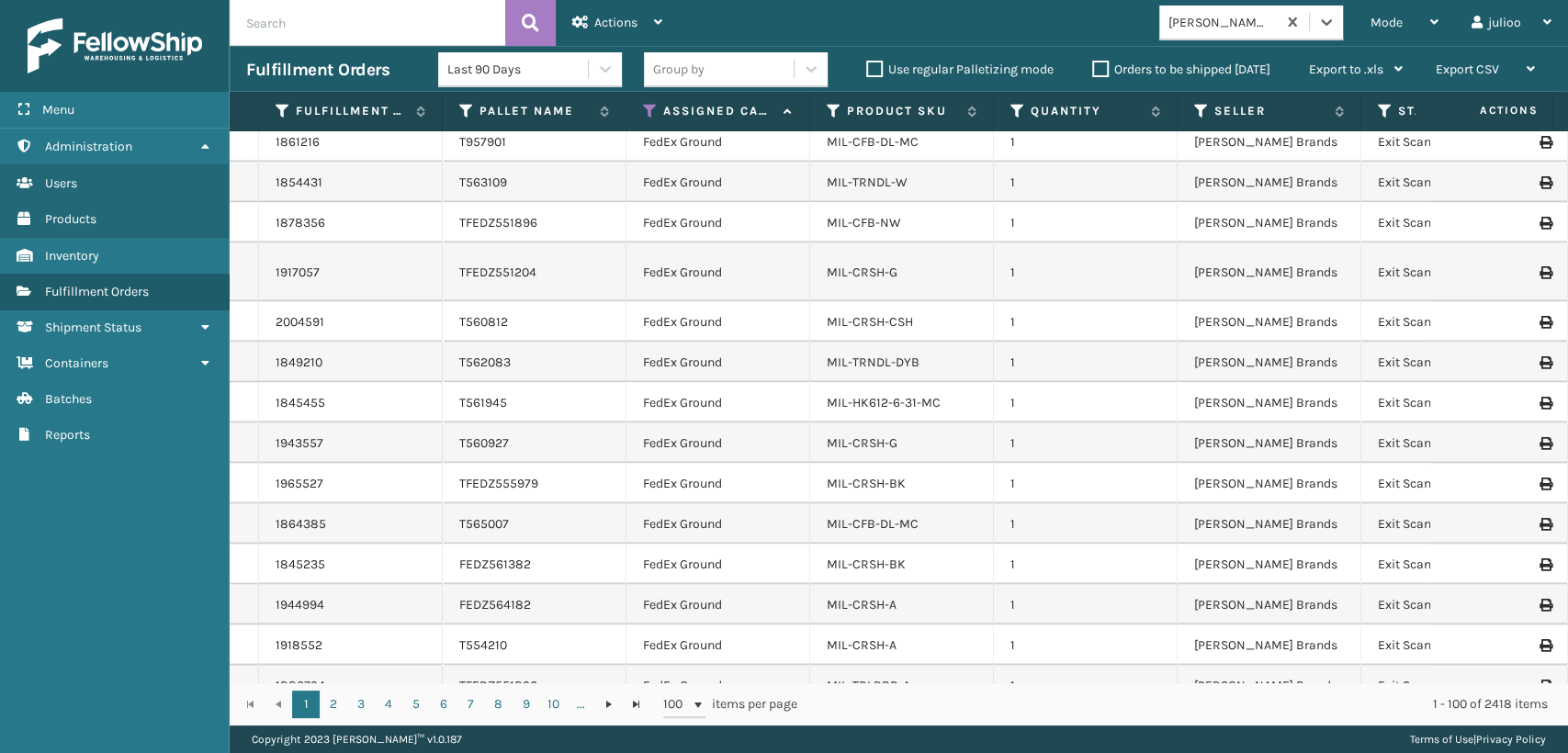
click at [1273, 16] on div "[PERSON_NAME] Brands" at bounding box center [1223, 23] width 110 height 20
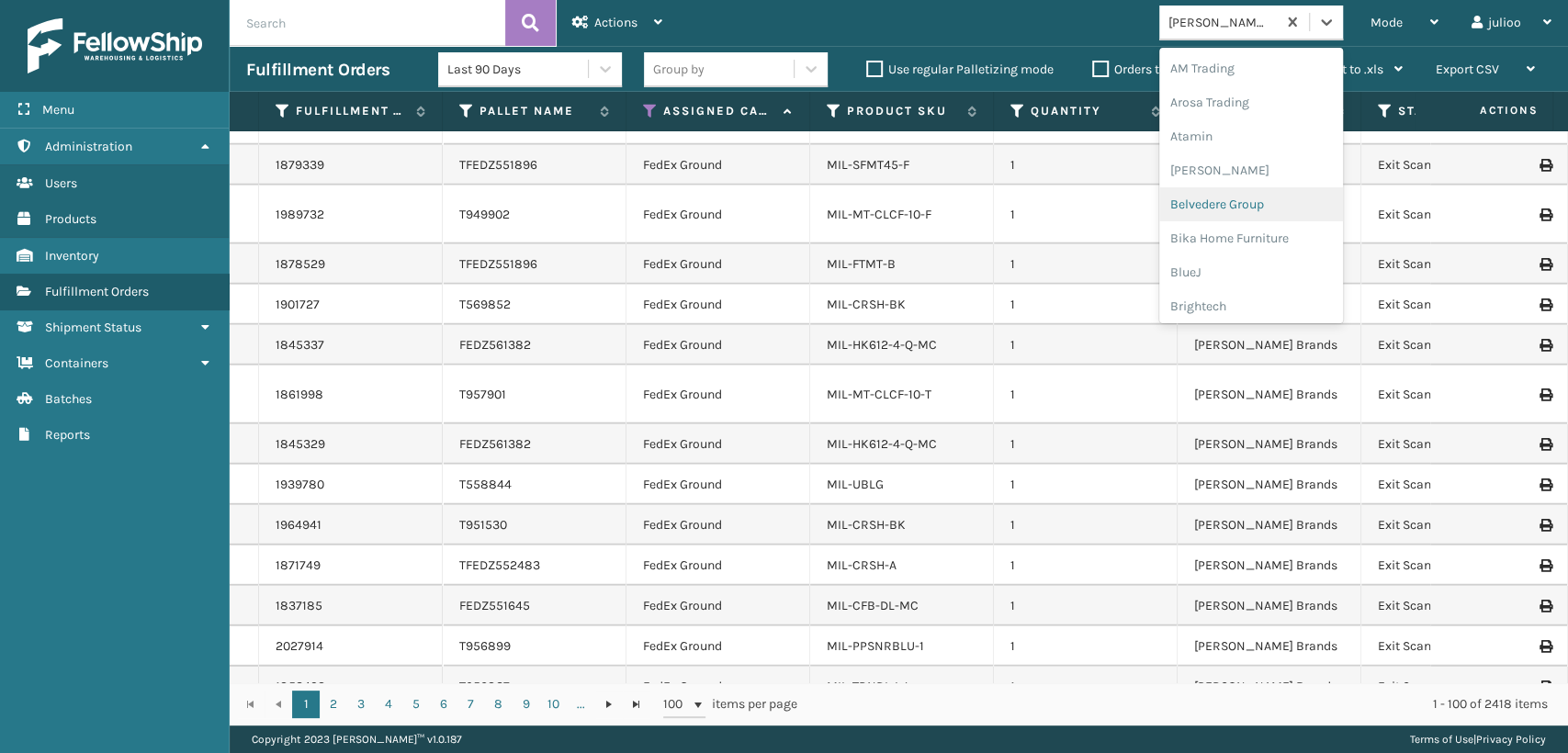
scroll to position [3504, 0]
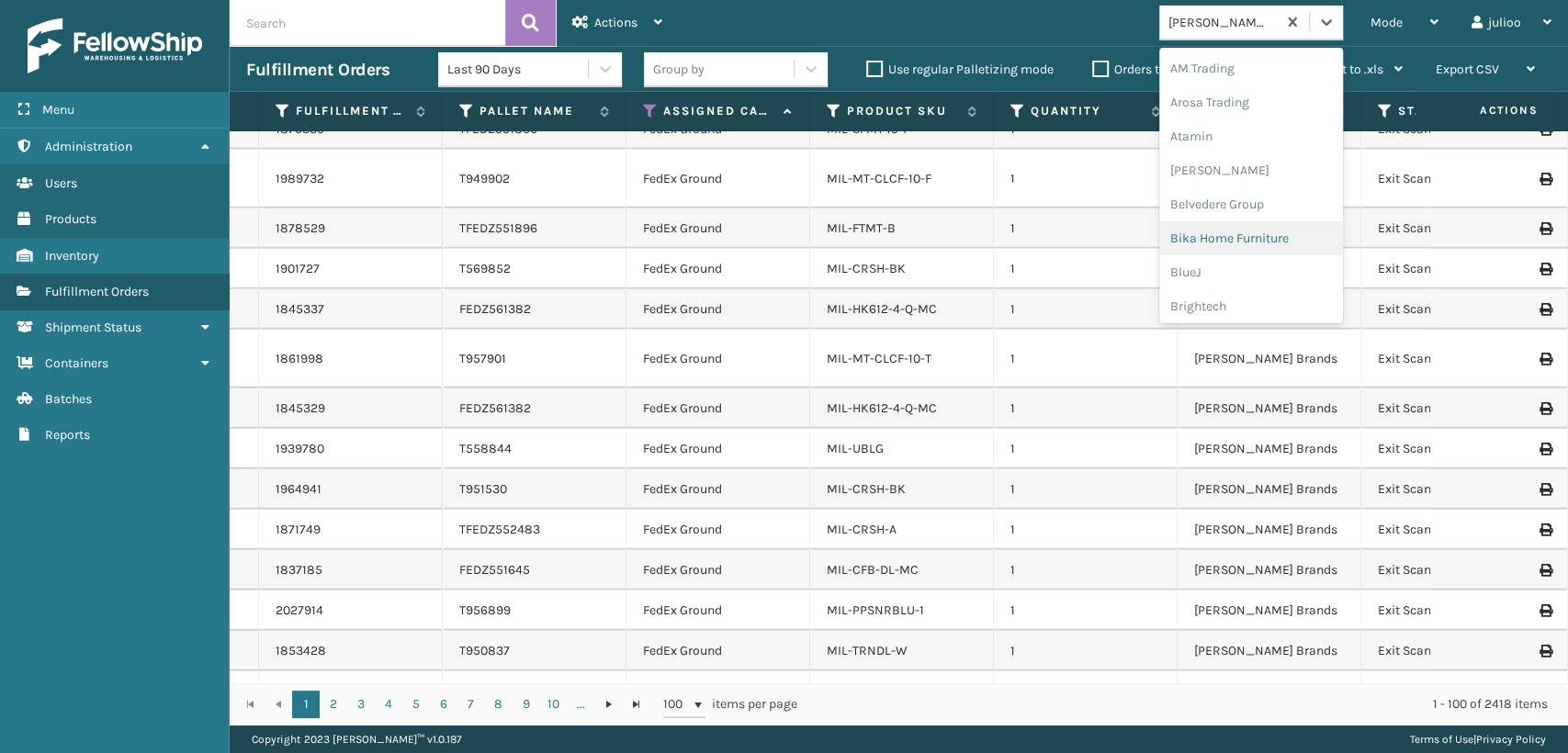
click at [1088, 469] on td "1" at bounding box center [1086, 489] width 184 height 41
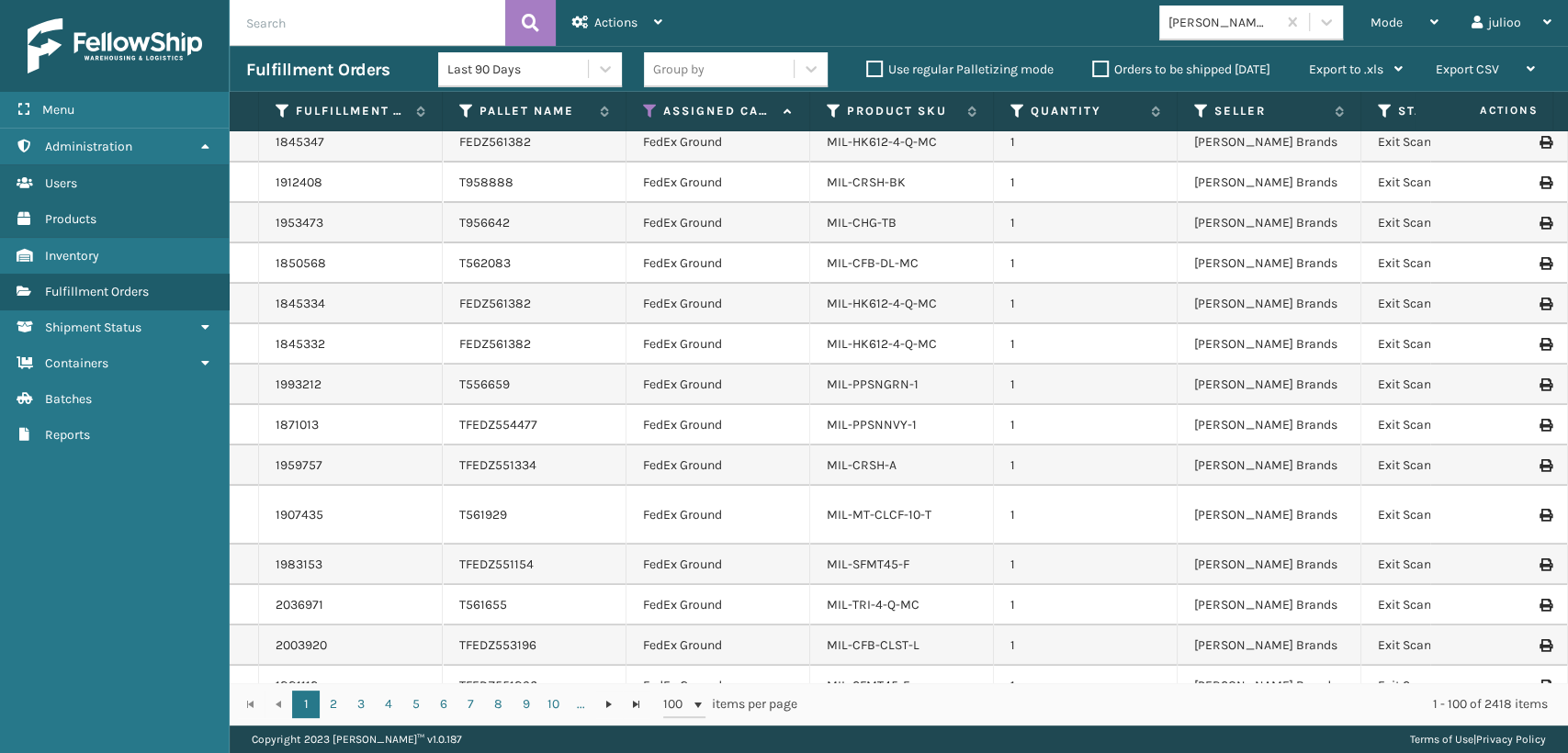
scroll to position [408, 0]
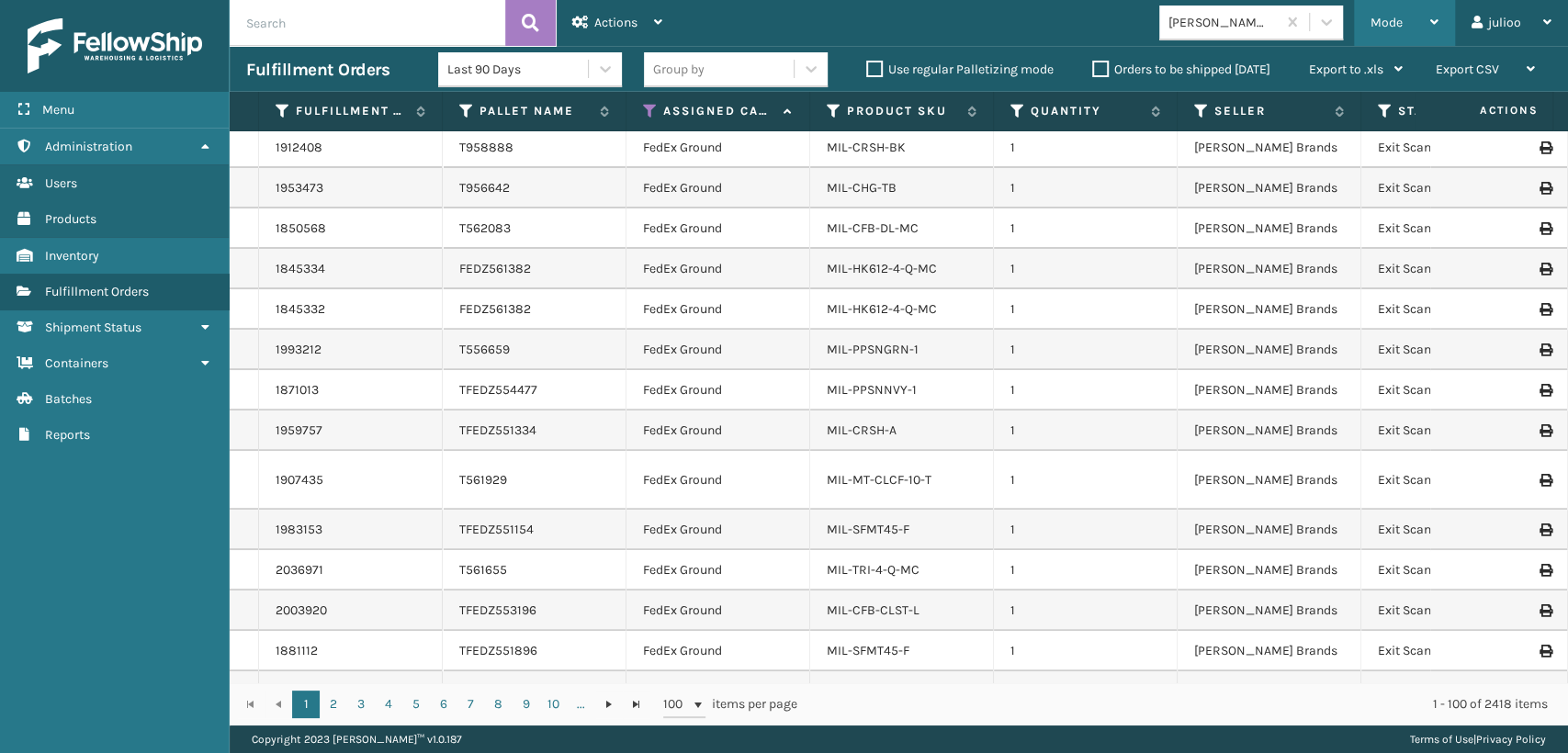
click at [1437, 24] on icon at bounding box center [1435, 22] width 8 height 13
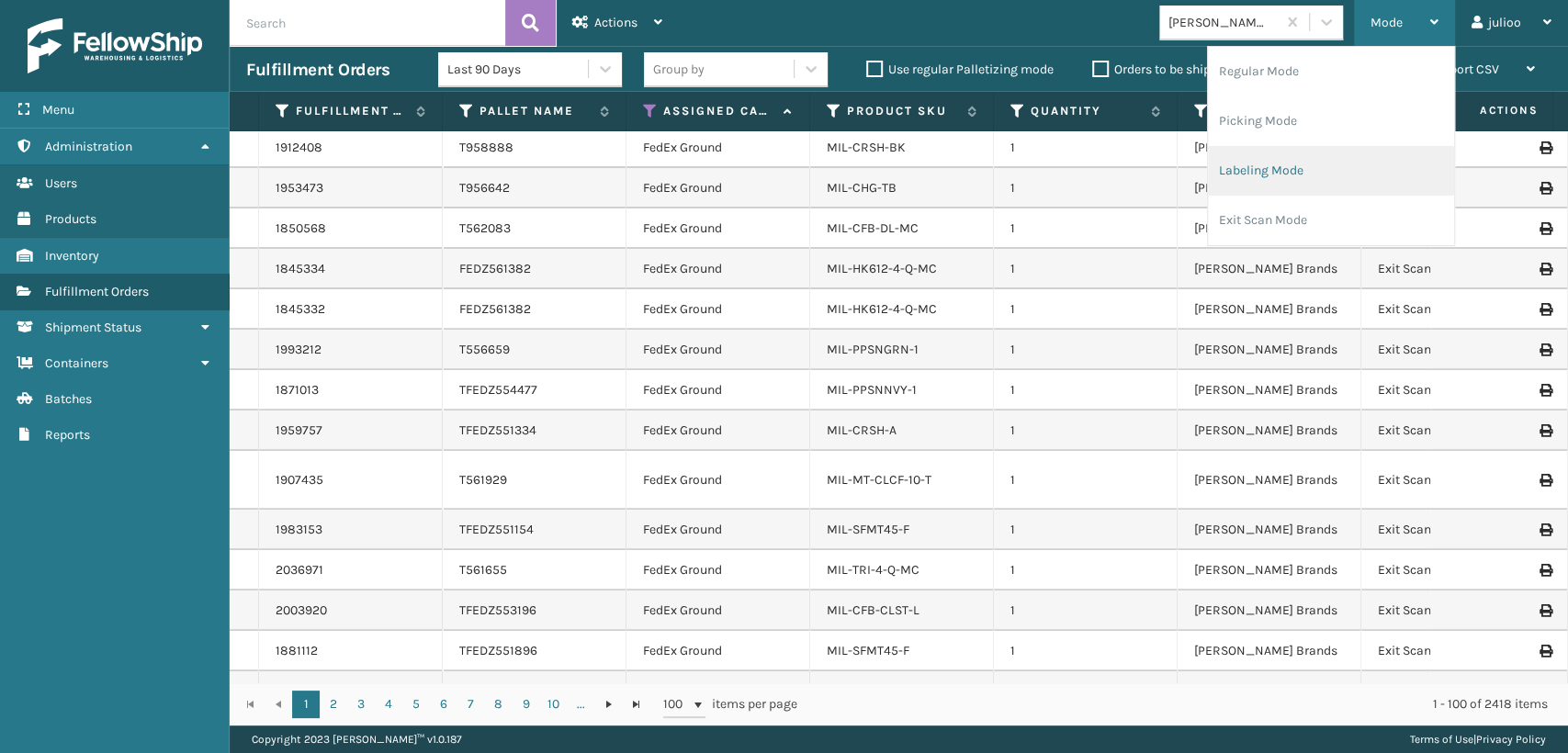
click at [1243, 175] on li "Labeling Mode" at bounding box center [1331, 171] width 246 height 49
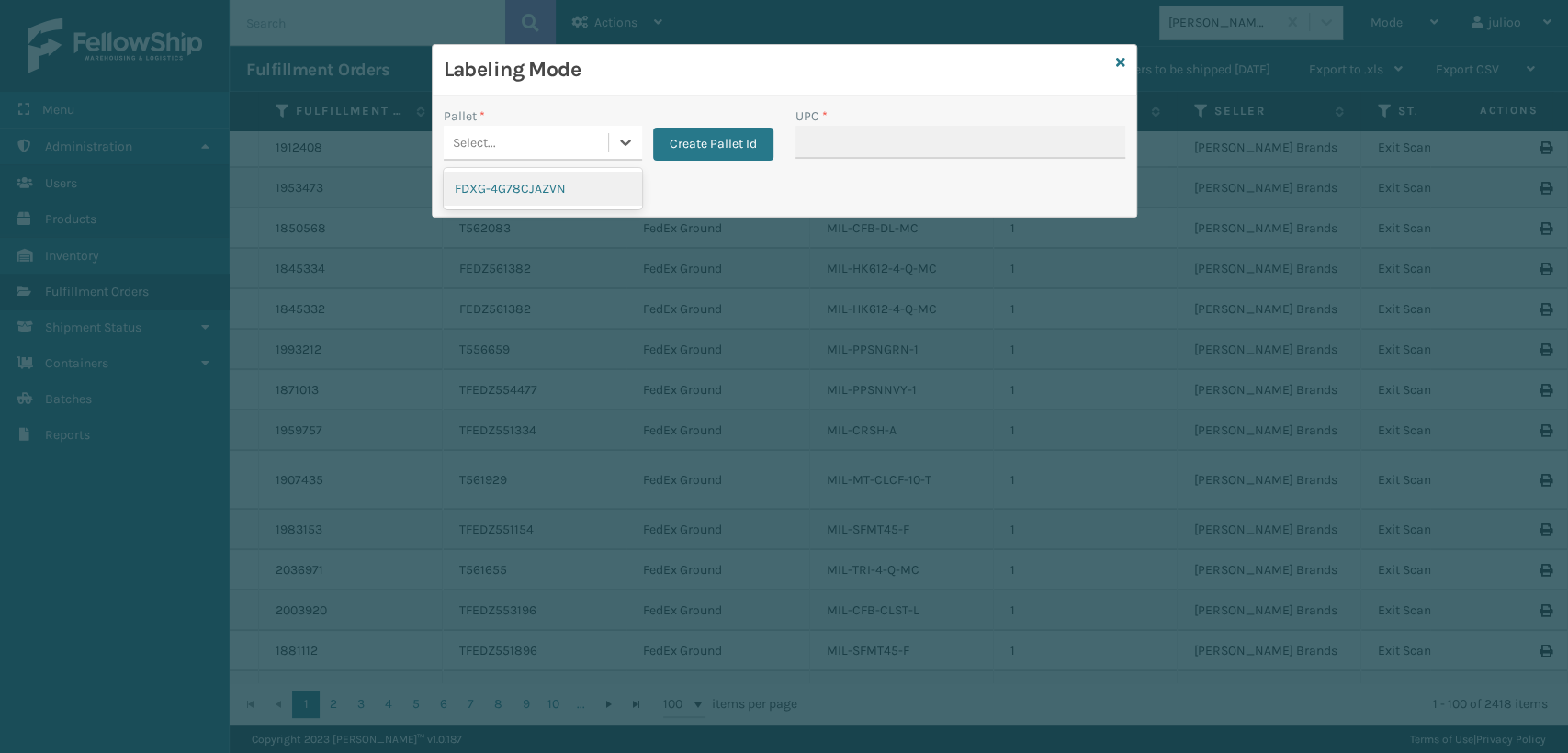
click at [485, 133] on div "Select..." at bounding box center [475, 143] width 44 height 20
click at [503, 189] on div "FDXG-4G78CJAZVN" at bounding box center [543, 189] width 199 height 34
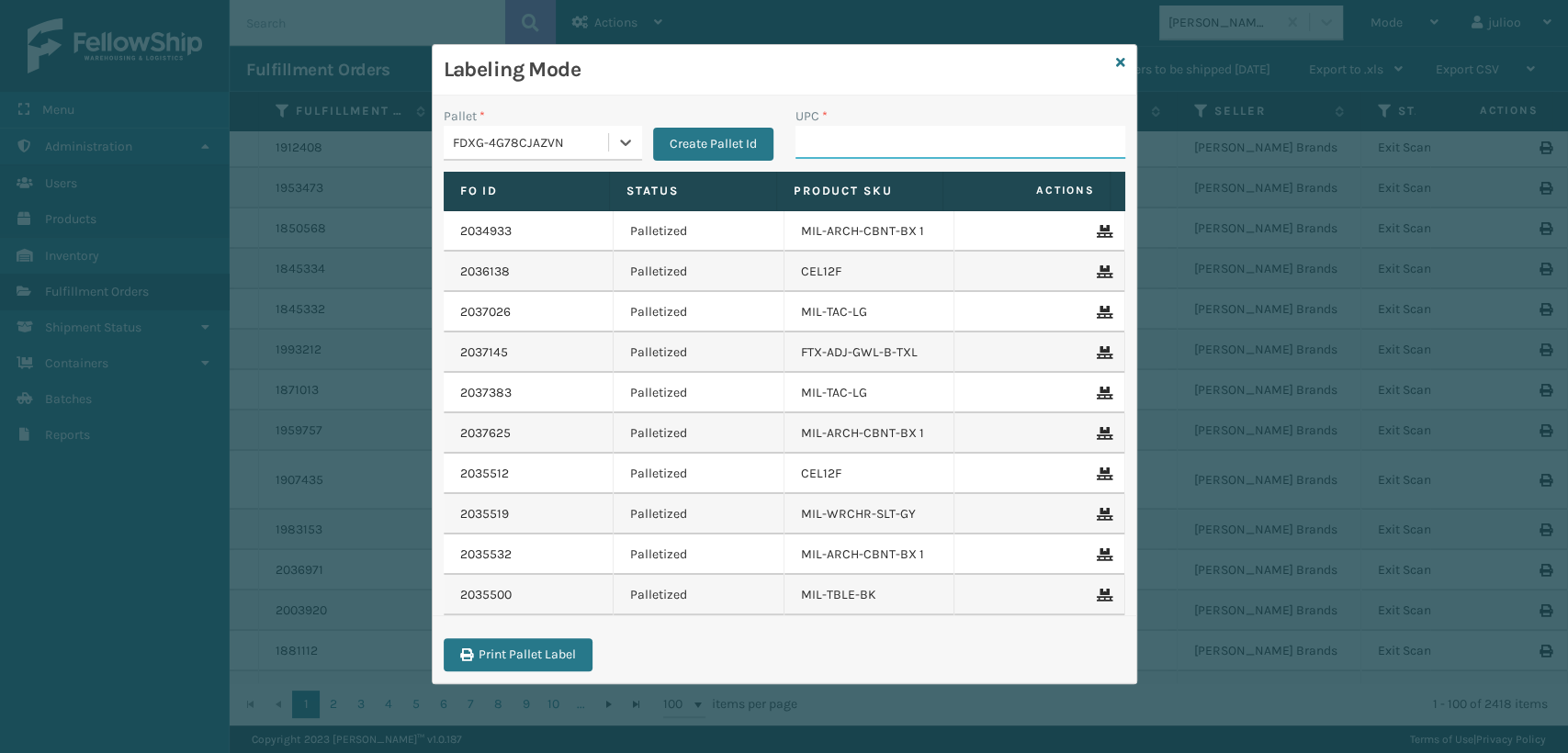
click at [817, 152] on input "UPC *" at bounding box center [961, 141] width 330 height 33
click at [824, 131] on input "UPC *" at bounding box center [961, 141] width 330 height 33
click at [856, 139] on input "UPC *" at bounding box center [961, 141] width 330 height 33
type input "84098951234565"
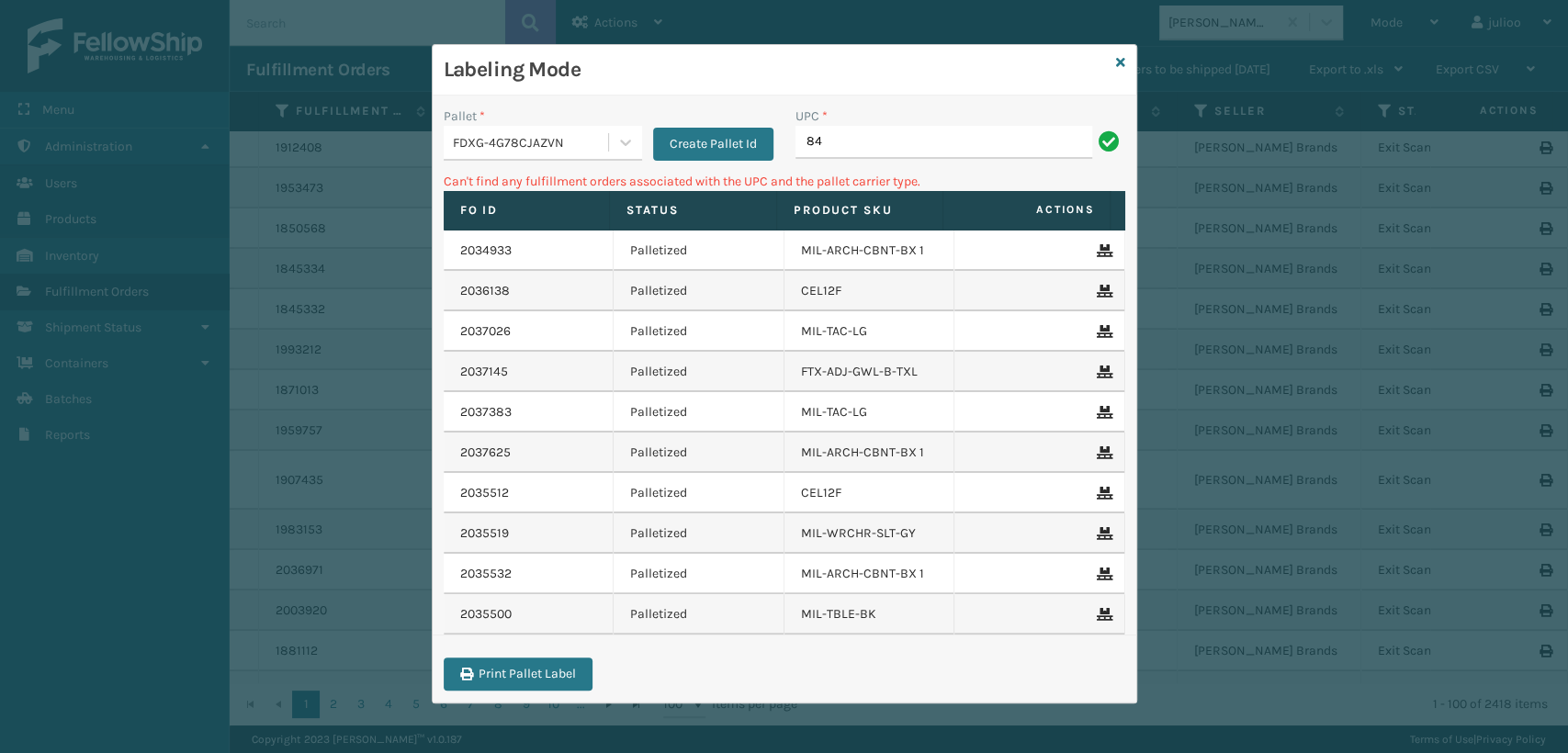
type input "8"
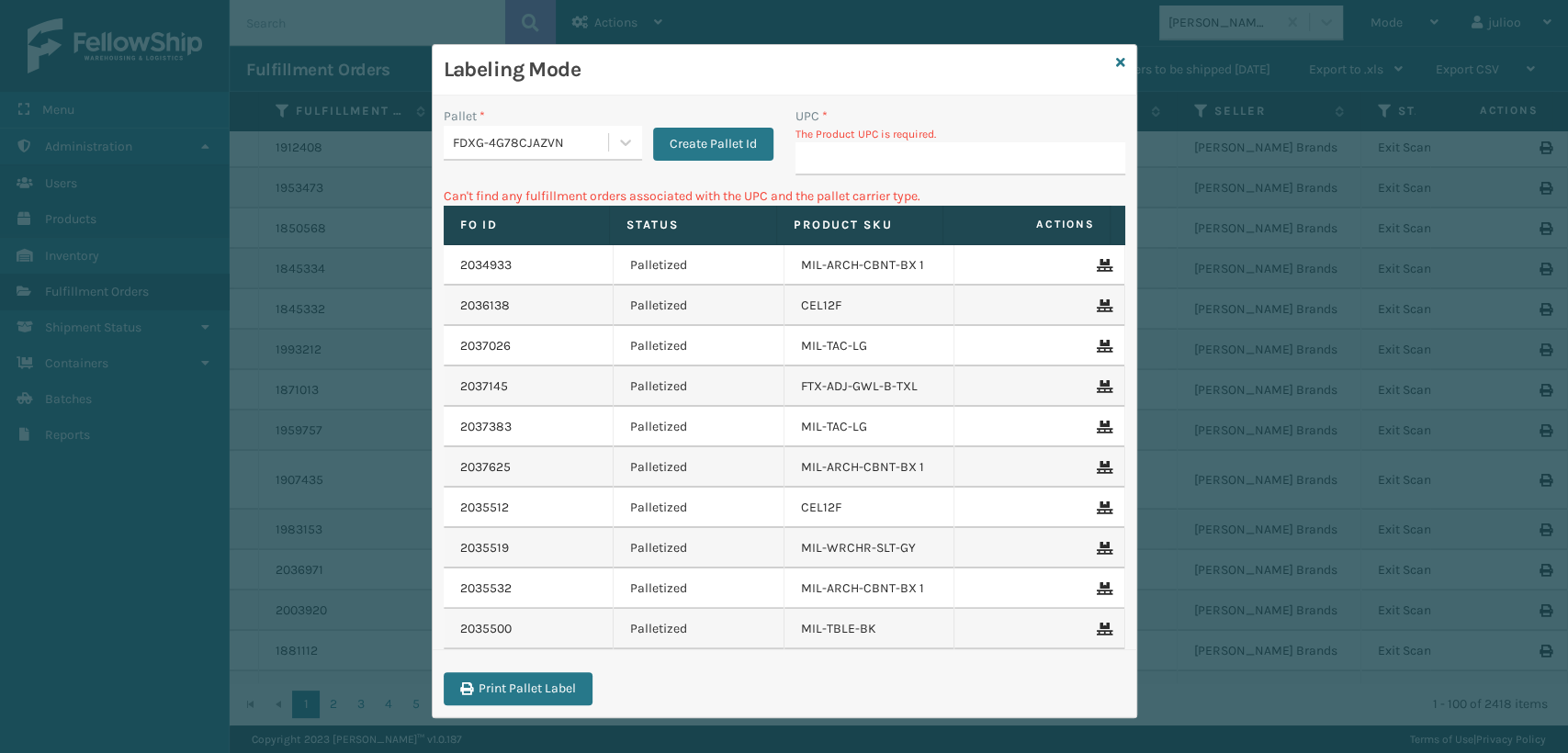
drag, startPoint x: 1085, startPoint y: 89, endPoint x: 1120, endPoint y: 111, distance: 41.3
drag, startPoint x: 1120, startPoint y: 111, endPoint x: 897, endPoint y: 156, distance: 227.5
click at [897, 156] on input "UPC *" at bounding box center [961, 158] width 330 height 33
click at [1116, 66] on icon at bounding box center [1120, 62] width 9 height 13
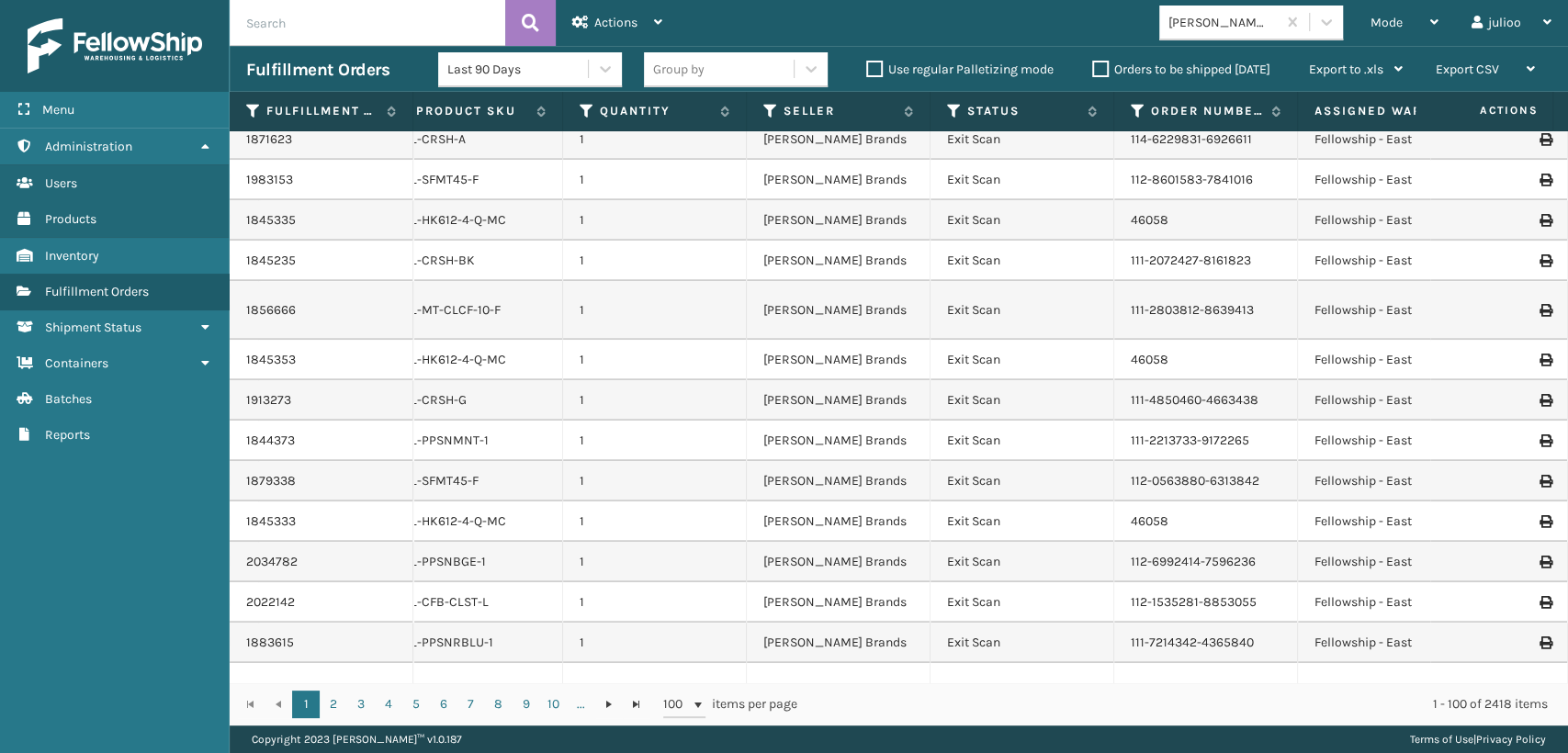
scroll to position [1020, 431]
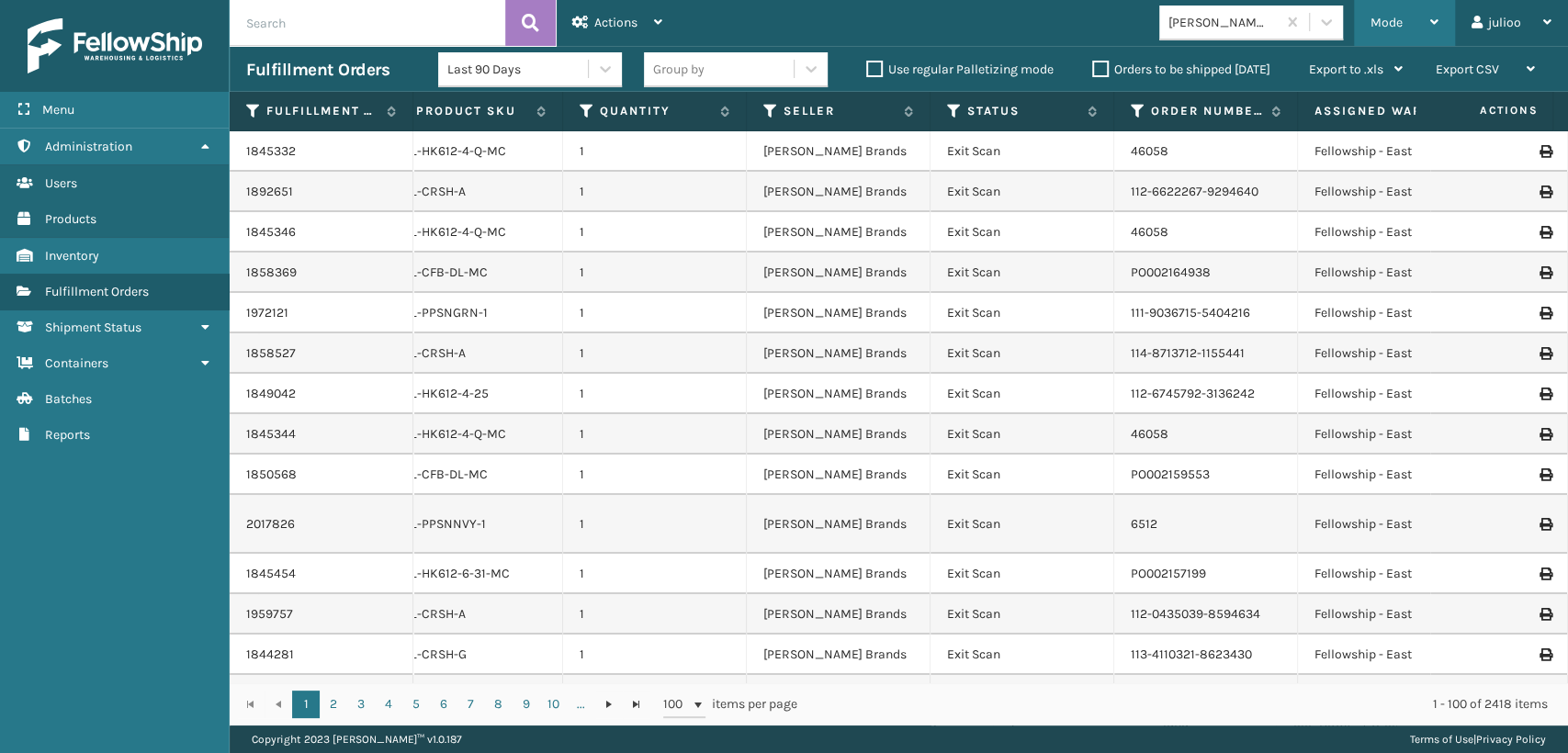
click at [1396, 17] on span "Mode" at bounding box center [1386, 23] width 33 height 16
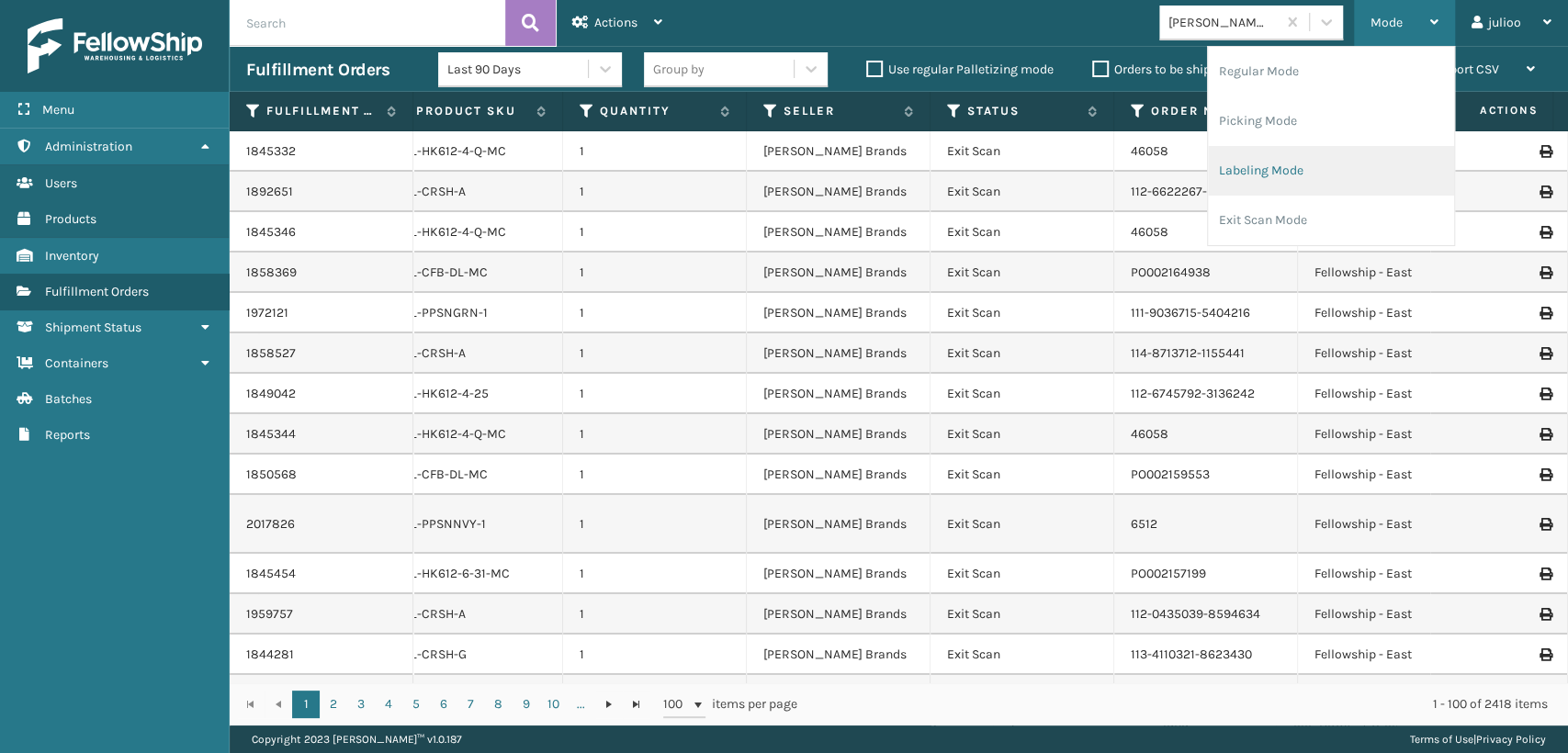
click at [1277, 173] on li "Labeling Mode" at bounding box center [1331, 171] width 246 height 49
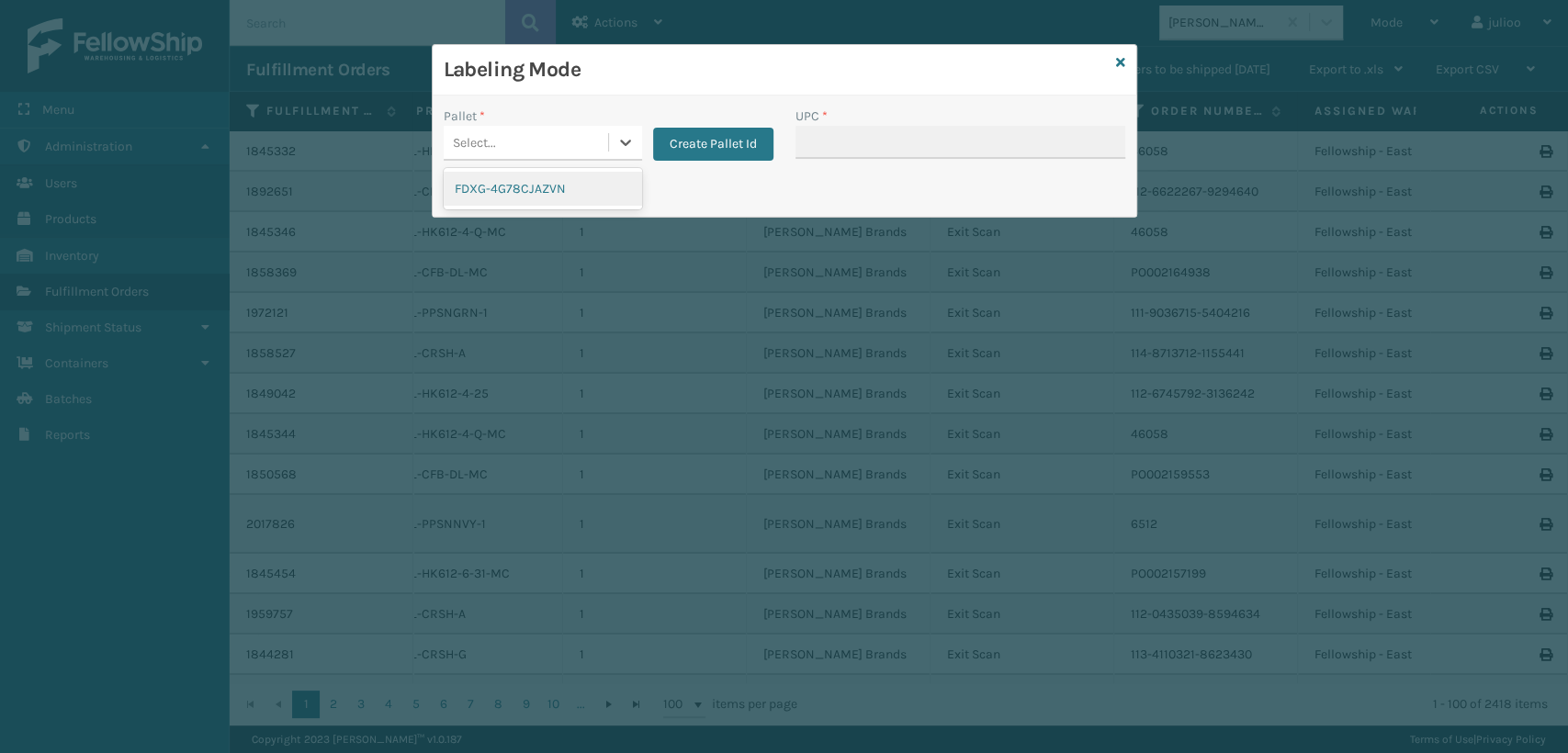
click at [517, 145] on div "Select..." at bounding box center [526, 142] width 164 height 31
click at [522, 187] on div "FDXG-4G78CJAZVN" at bounding box center [543, 189] width 199 height 34
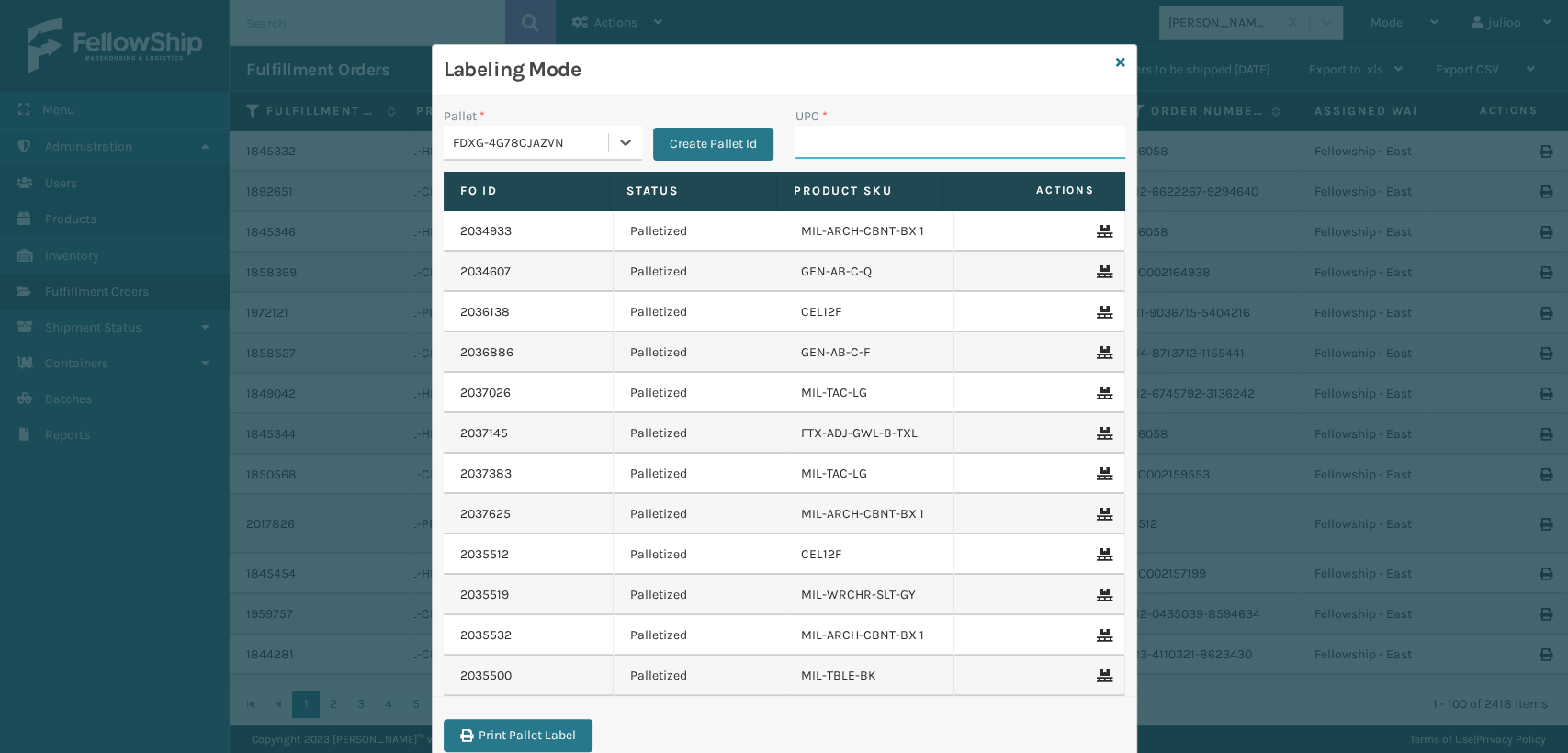
click at [845, 144] on input "UPC *" at bounding box center [961, 141] width 330 height 33
type input "MIL-BBA-RBW"
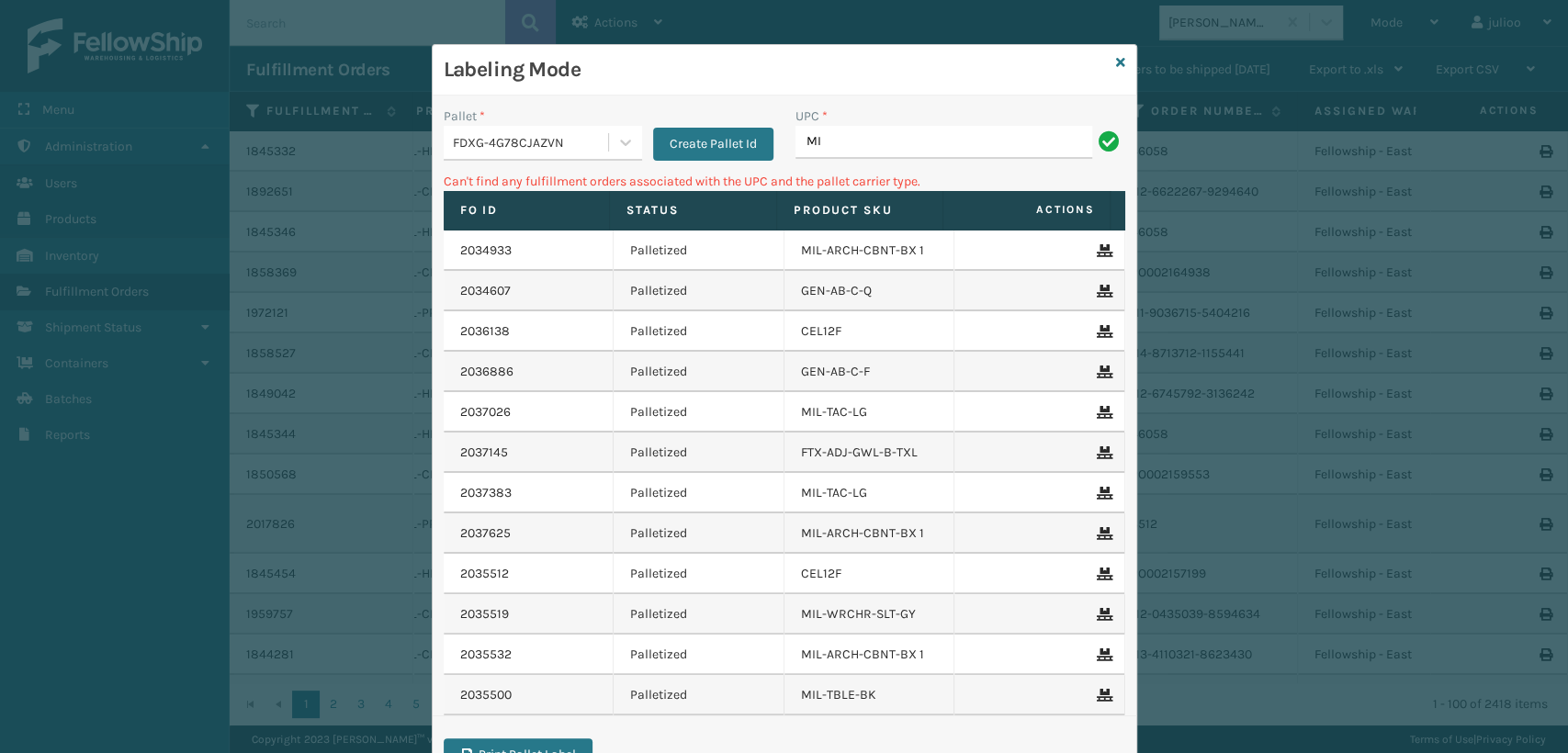
type input "M"
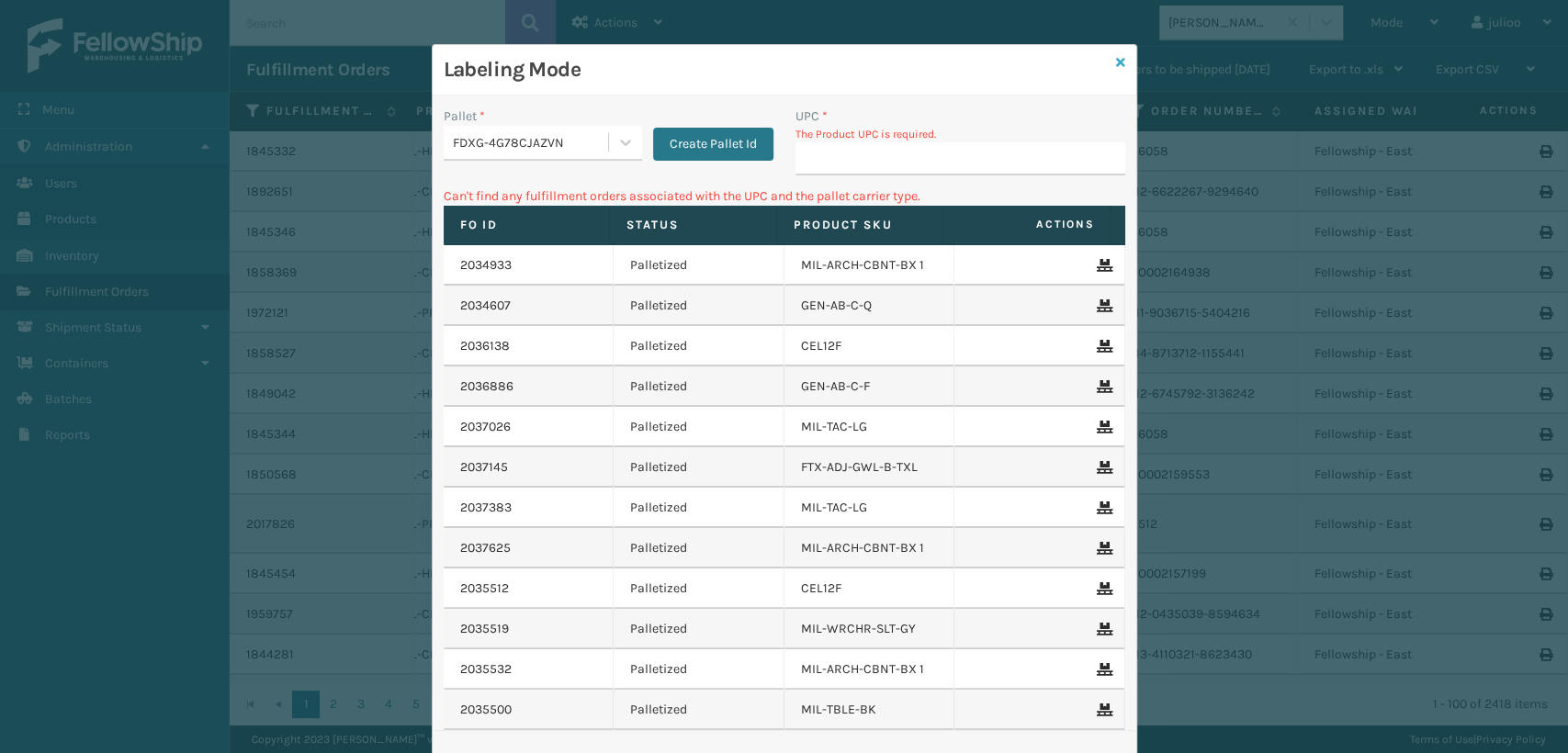
click at [1116, 58] on icon at bounding box center [1120, 62] width 9 height 13
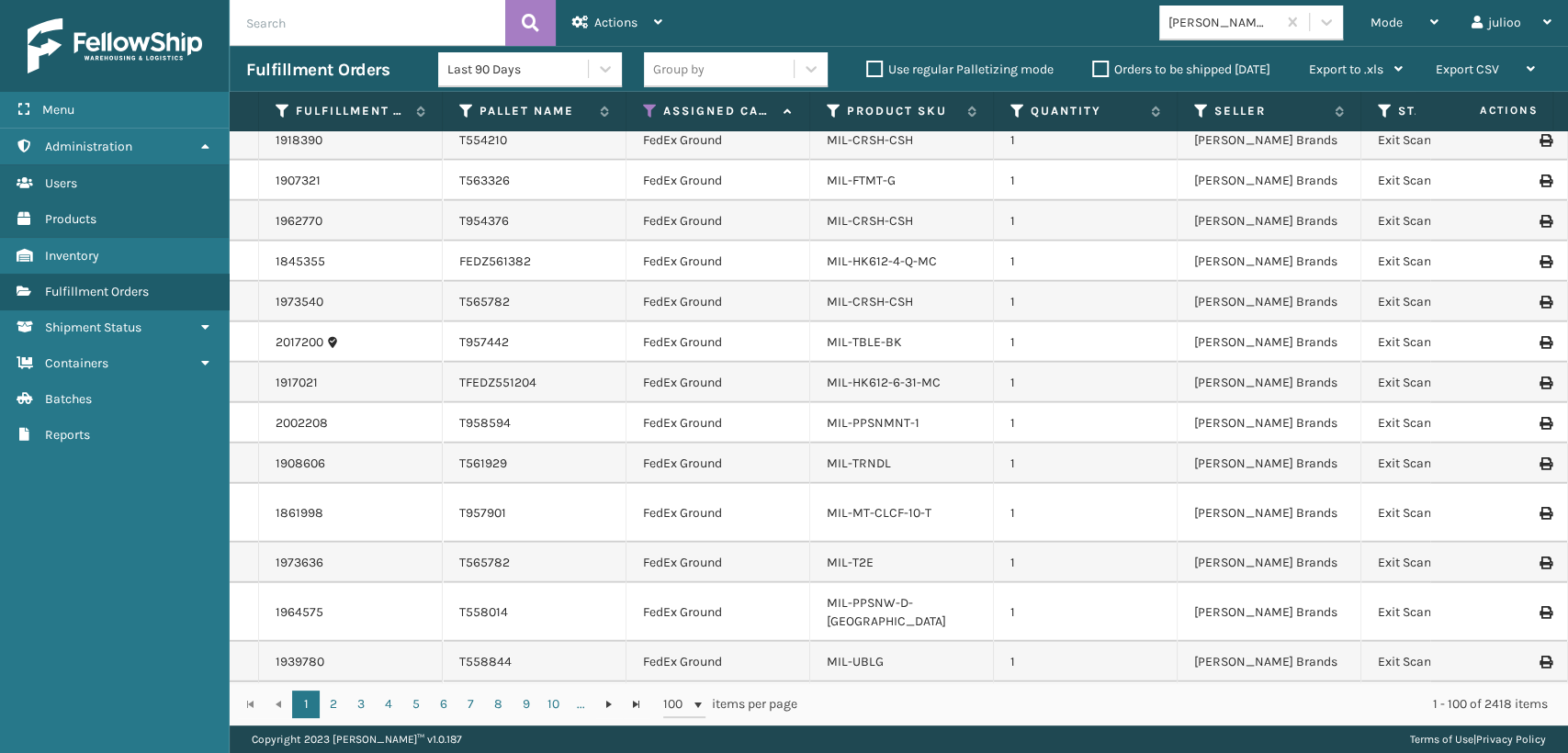
scroll to position [3504, 0]
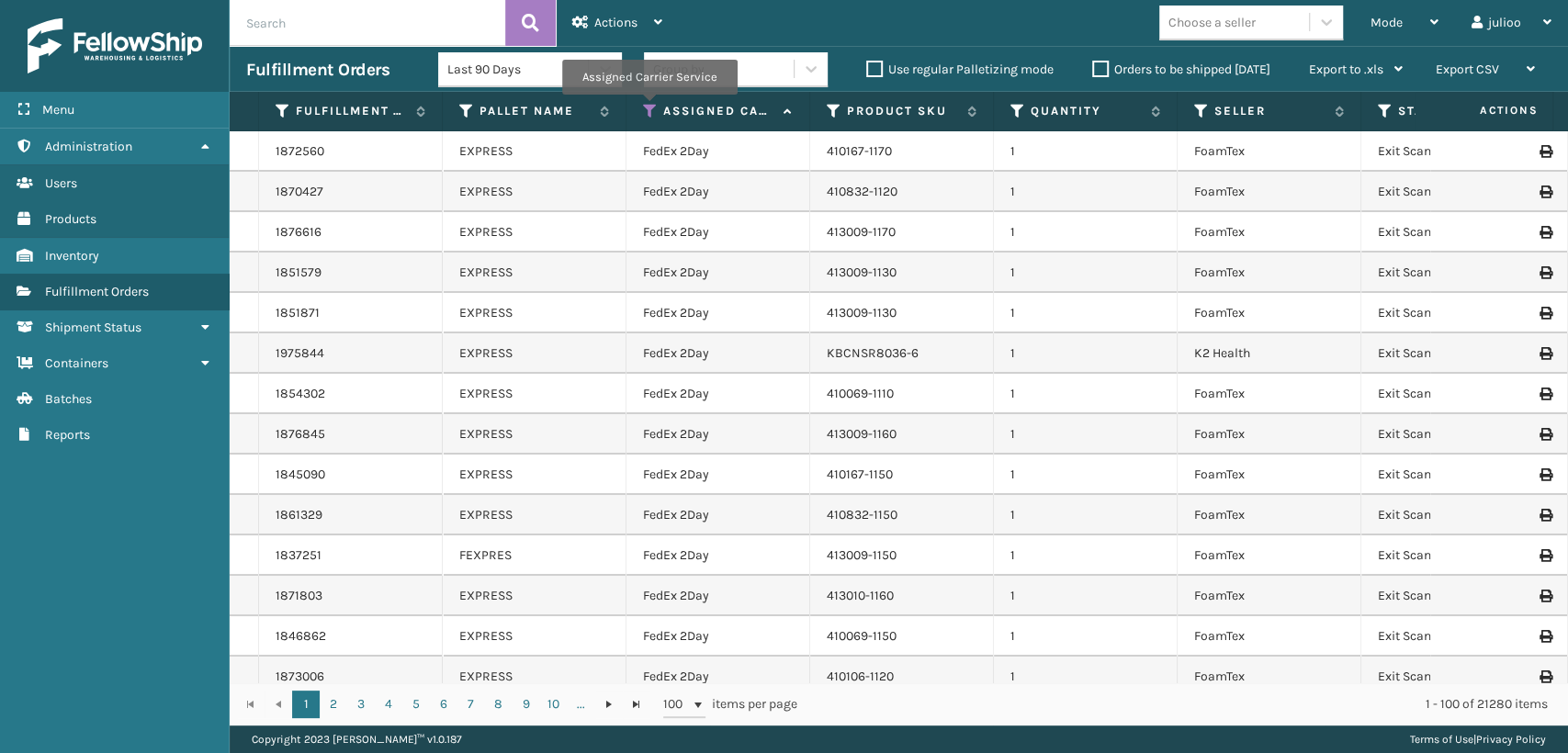
click at [649, 108] on icon at bounding box center [650, 111] width 15 height 17
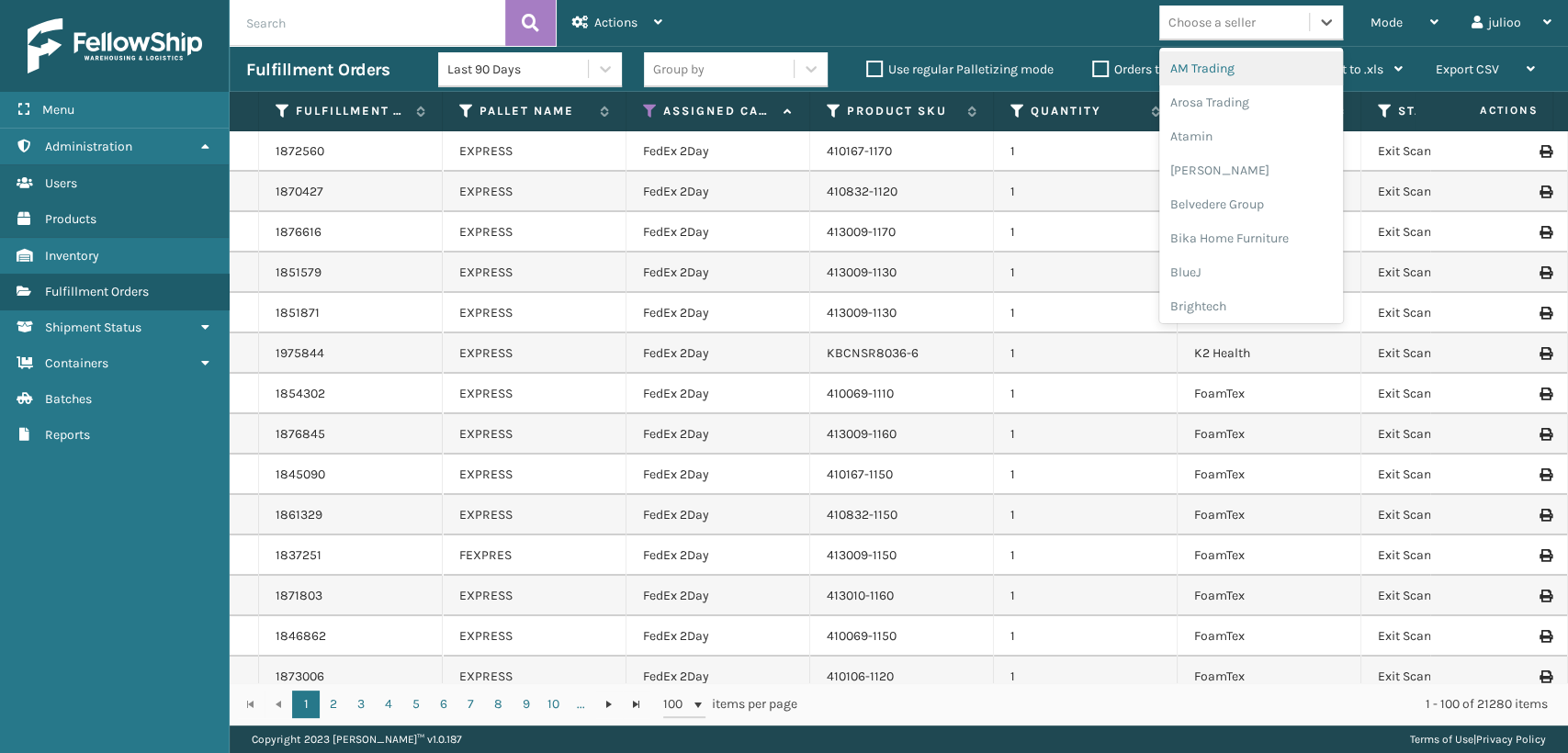
click at [1246, 19] on div "Choose a seller" at bounding box center [1212, 23] width 87 height 20
click at [1374, 112] on th "Status" at bounding box center [1453, 112] width 184 height 40
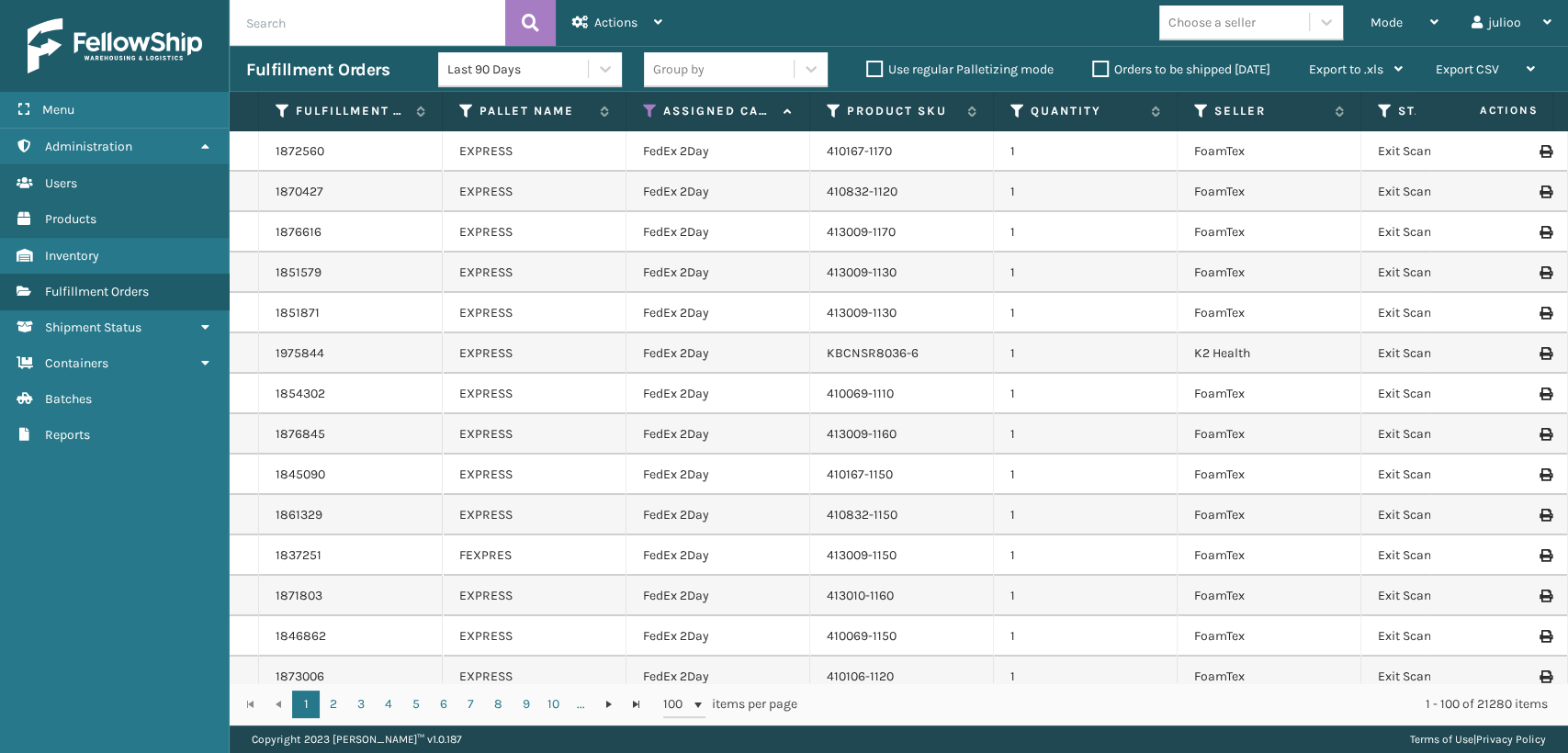
click at [1374, 112] on th "Status" at bounding box center [1453, 112] width 184 height 40
click at [1383, 105] on icon at bounding box center [1385, 111] width 15 height 17
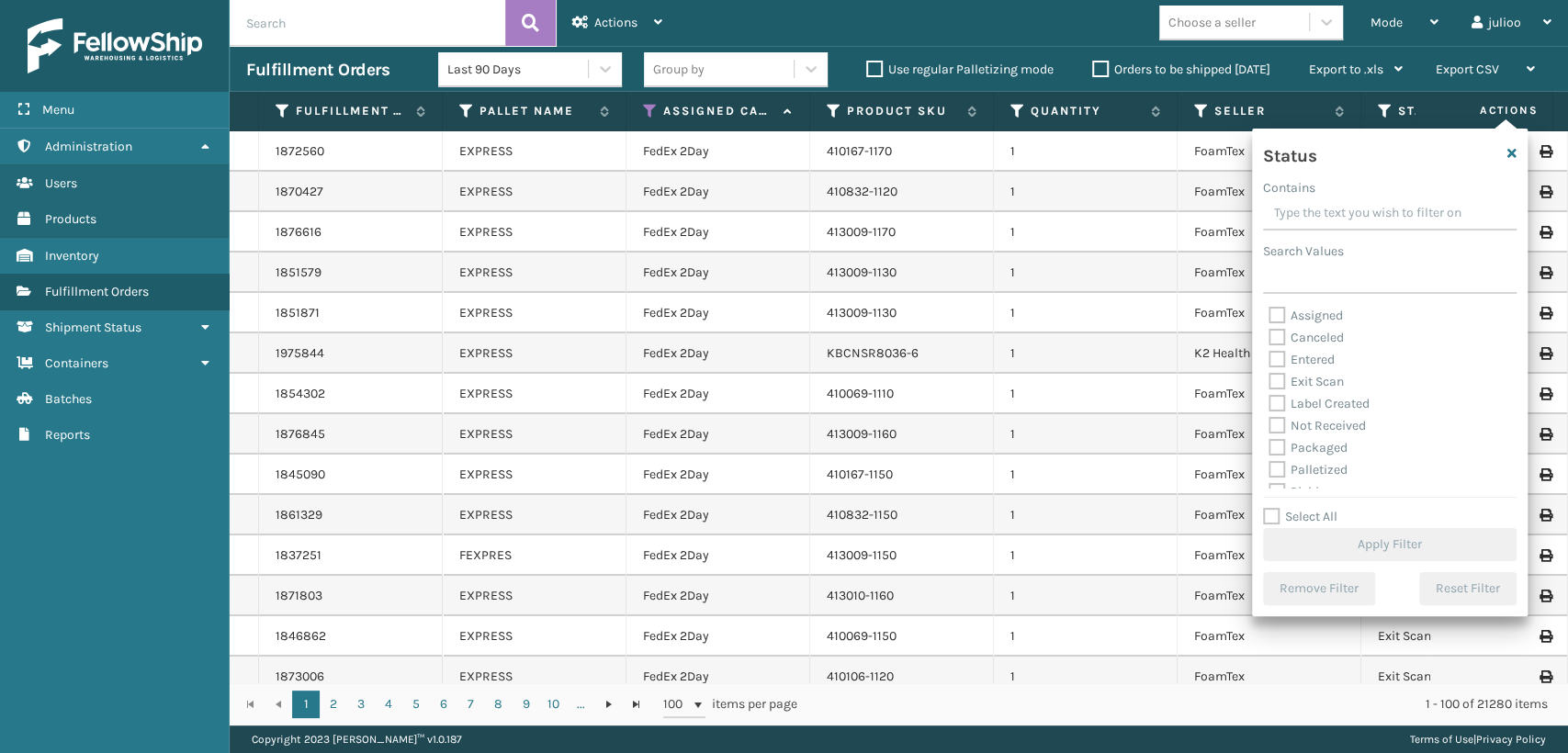
scroll to position [102, 0]
click at [1274, 386] on label "Picking" at bounding box center [1301, 390] width 65 height 16
click at [1269, 386] on input "Picking" at bounding box center [1268, 385] width 1 height 12
checkbox input "true"
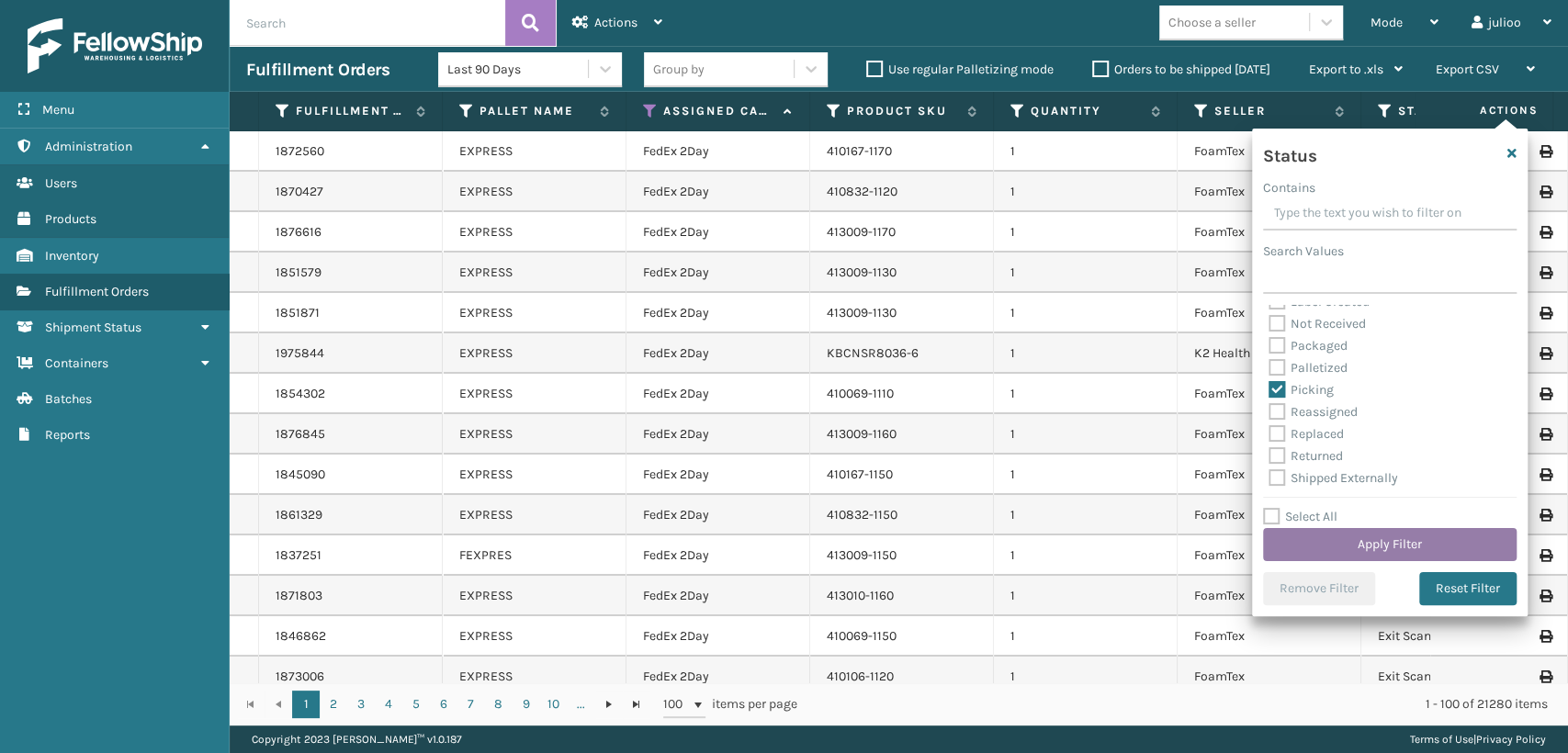
click at [1376, 533] on button "Apply Filter" at bounding box center [1390, 544] width 253 height 33
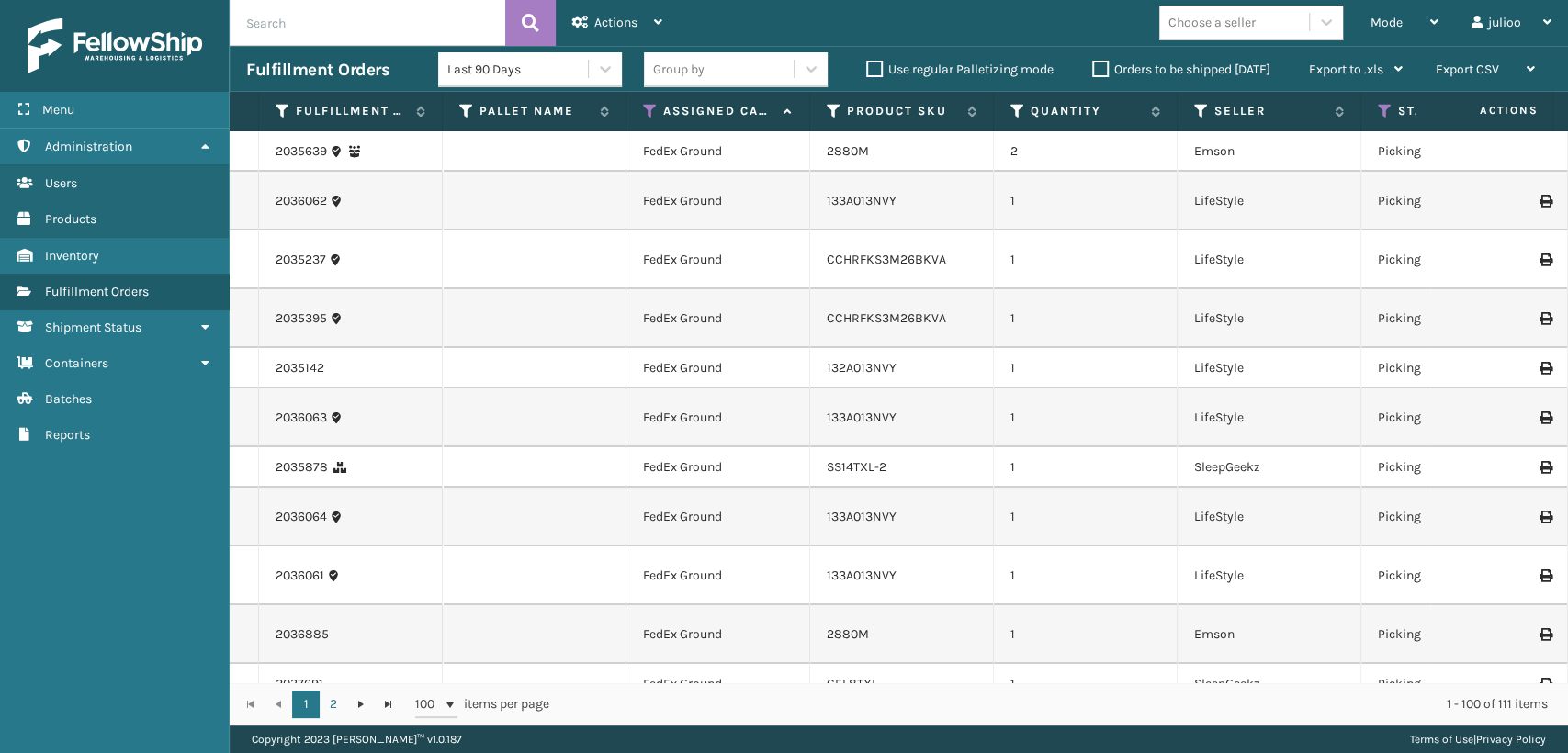
click at [1246, 25] on div "Choose a seller" at bounding box center [1212, 23] width 87 height 20
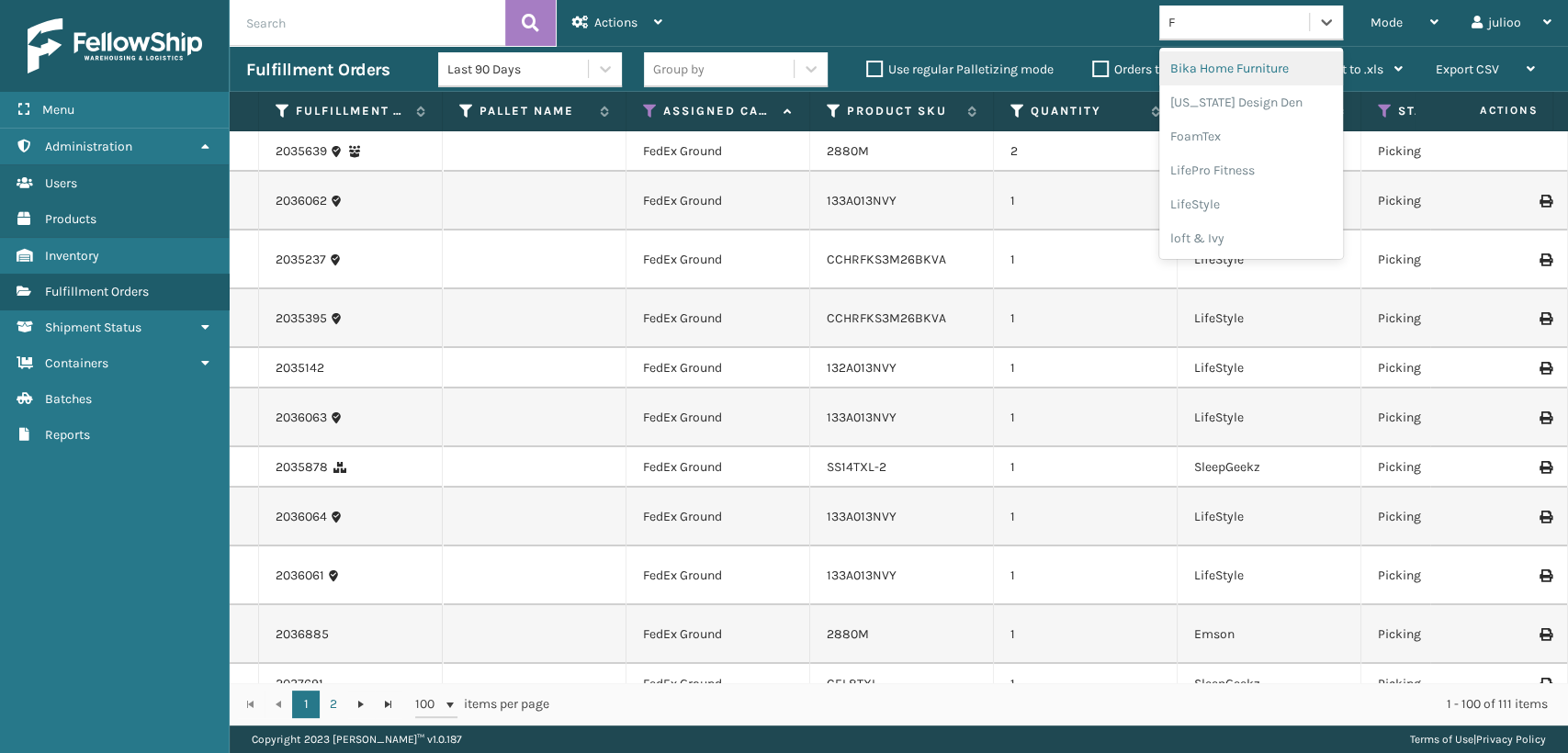
type input "FO"
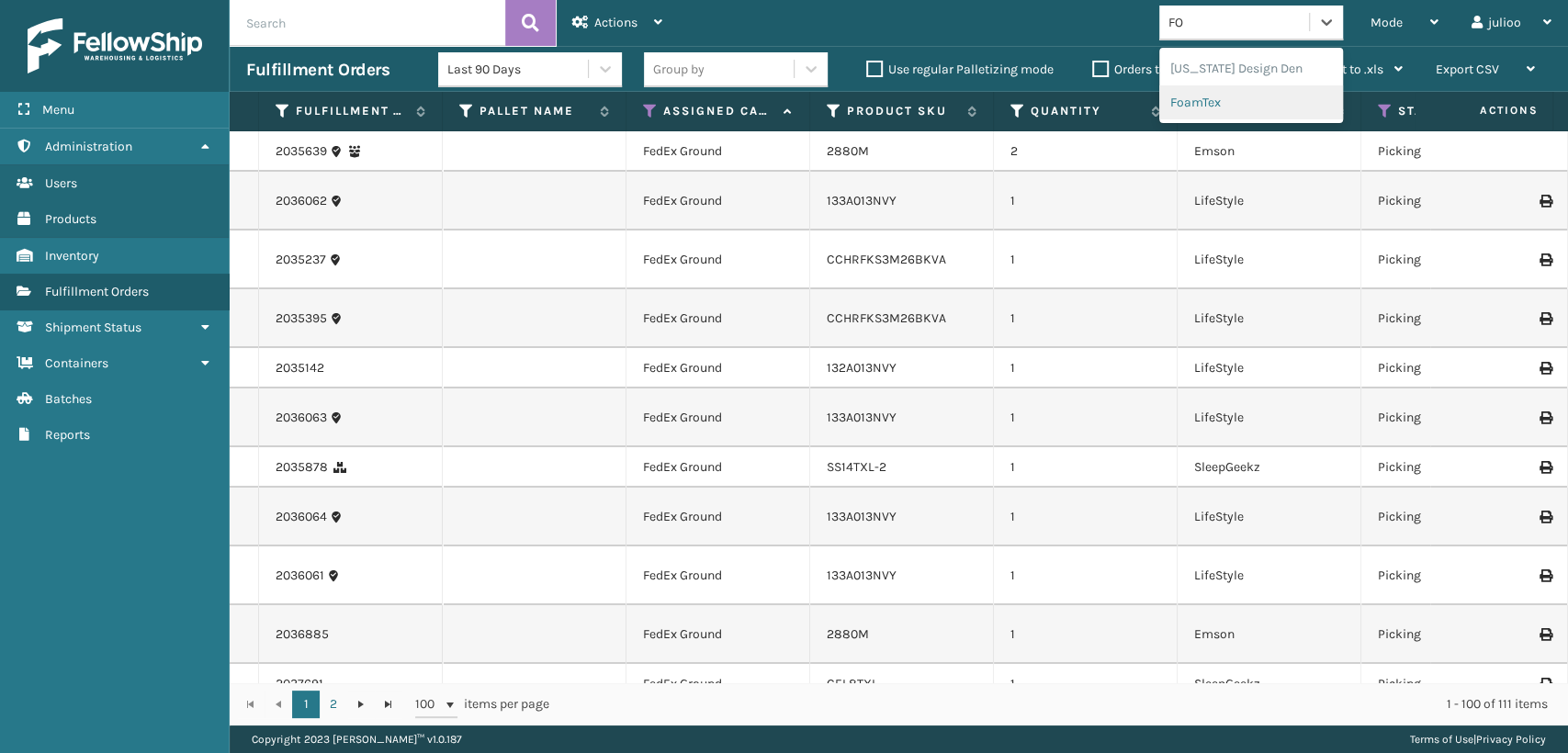
click at [1188, 110] on div "FoamTex" at bounding box center [1252, 102] width 184 height 34
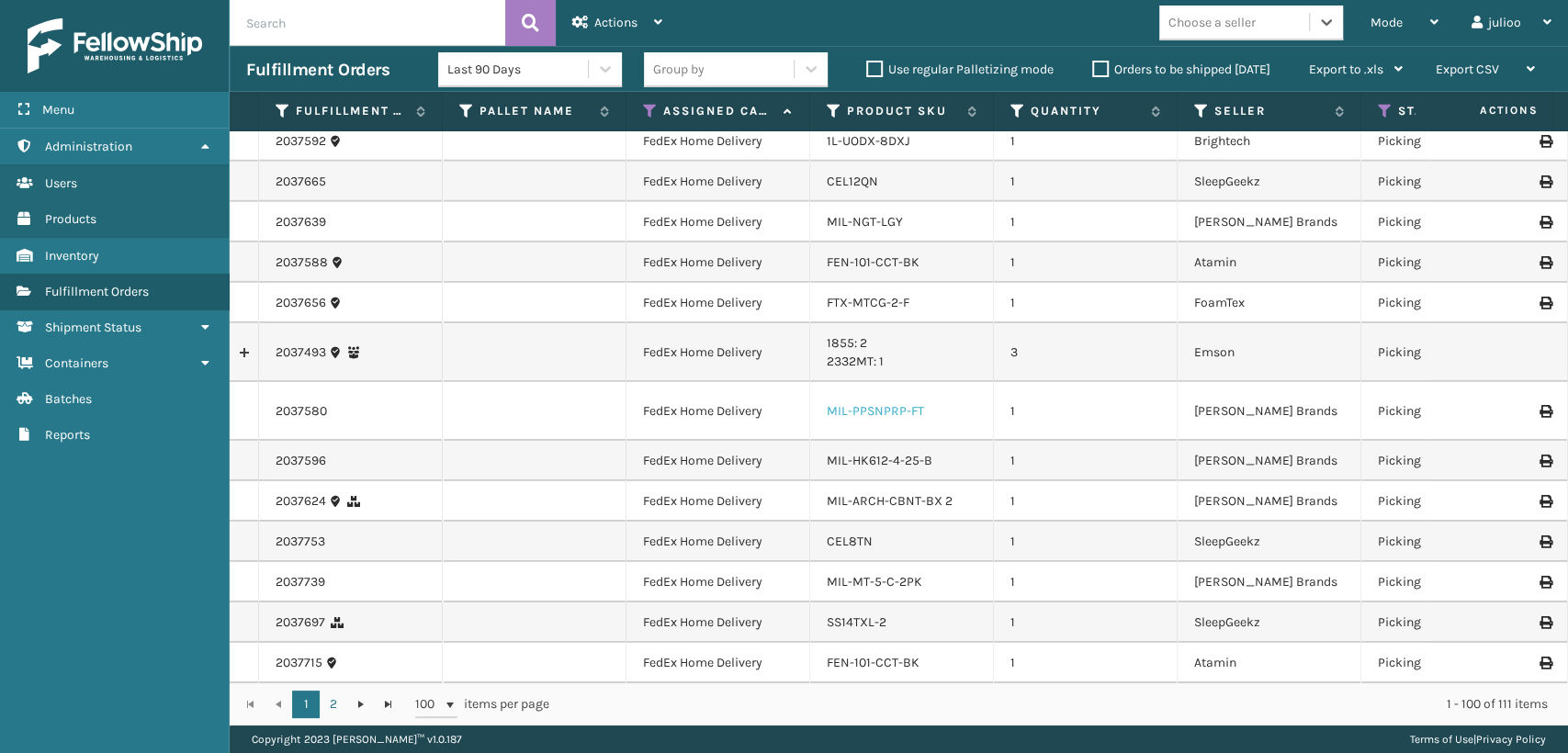
scroll to position [4019, 0]
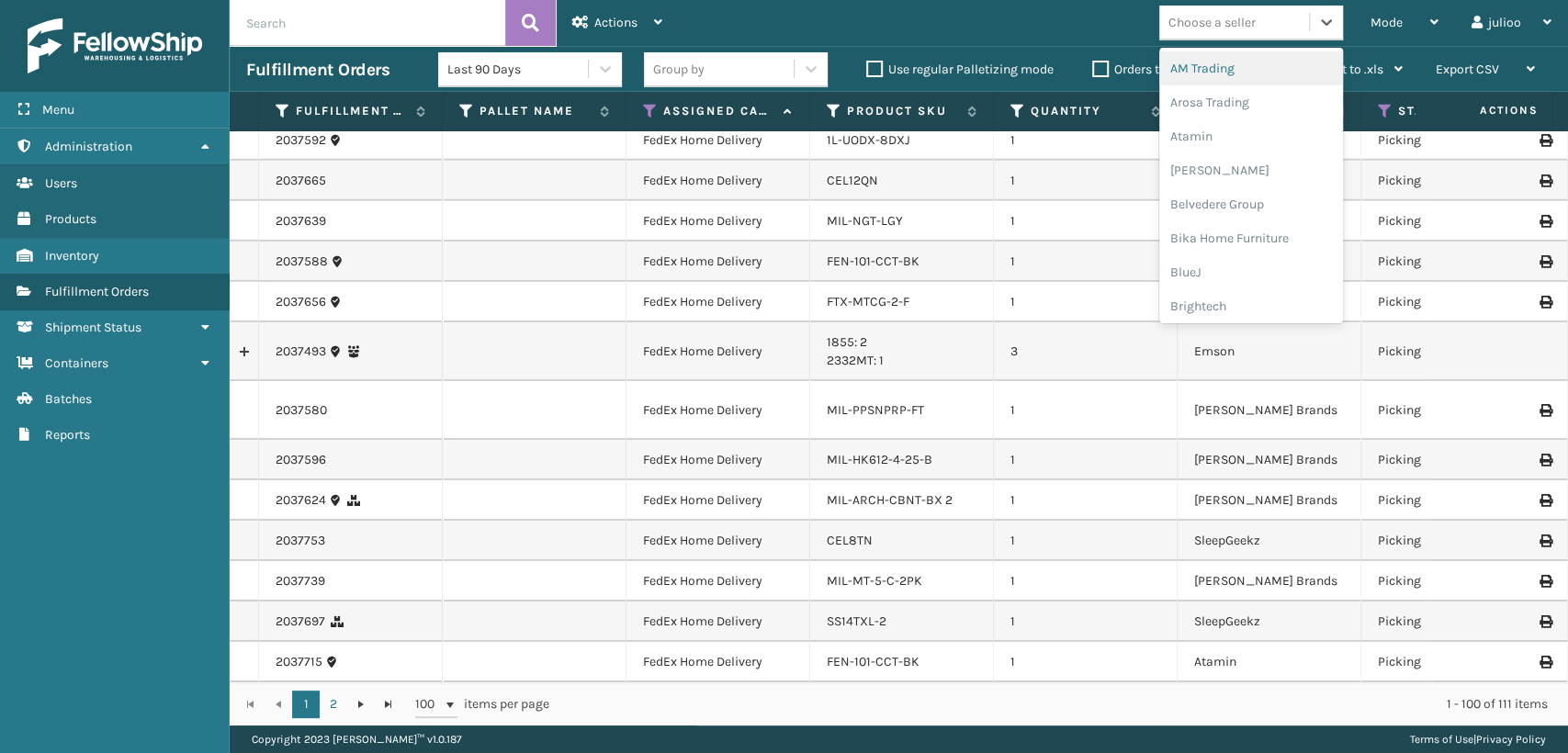
click at [1242, 18] on div "Choose a seller" at bounding box center [1212, 23] width 87 height 20
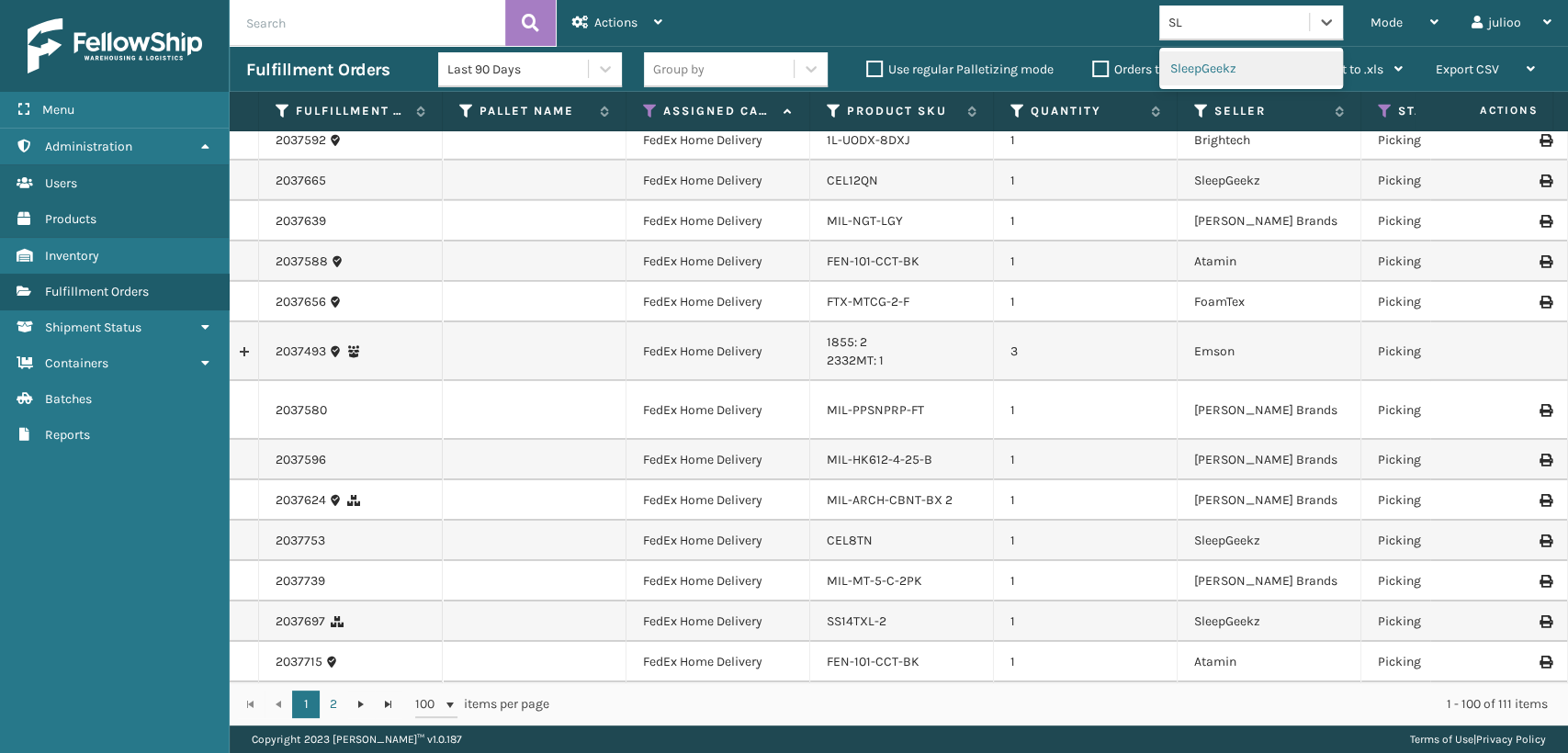
type input "S"
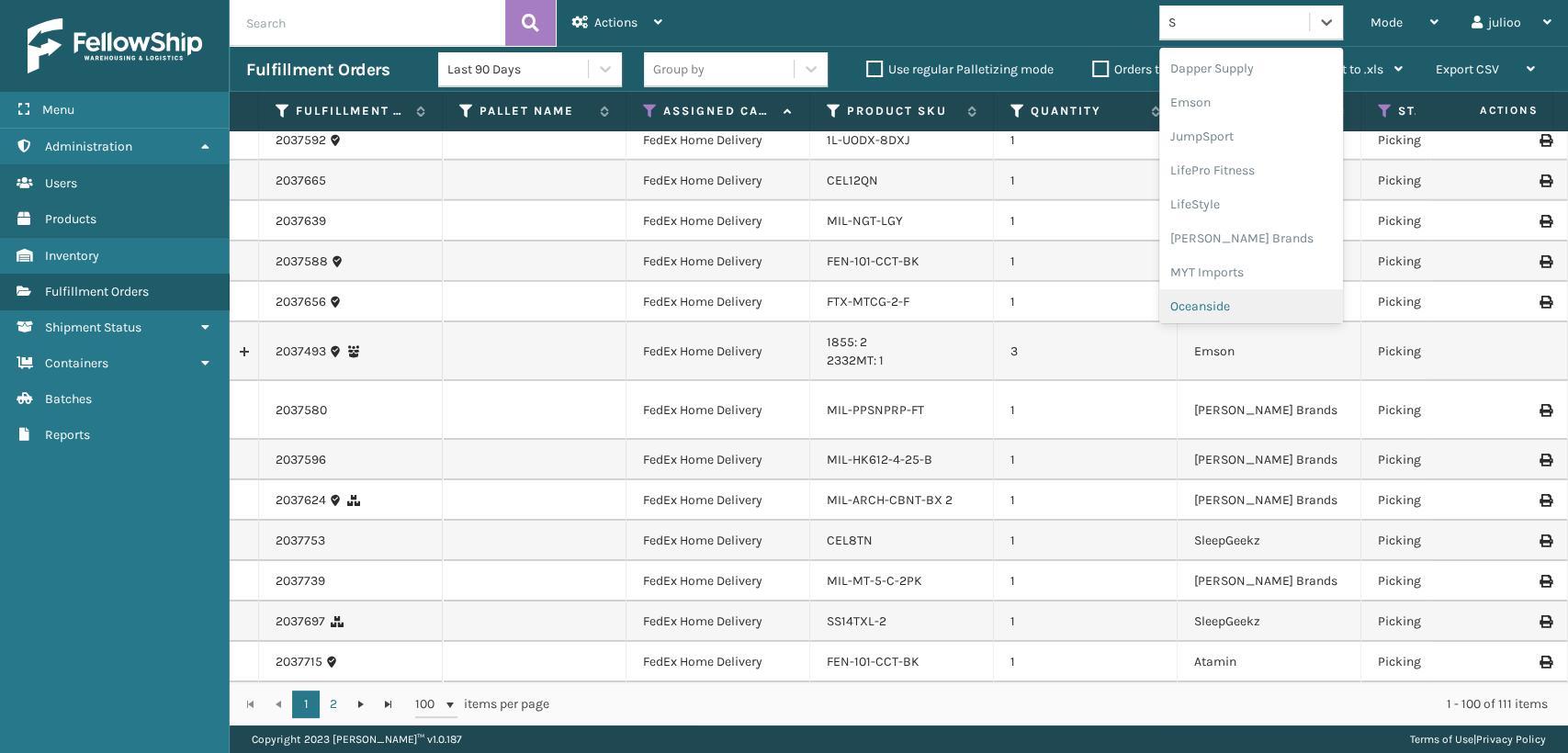
scroll to position [240, 0]
click at [1197, 270] on div "SleepGeekz" at bounding box center [1252, 270] width 184 height 34
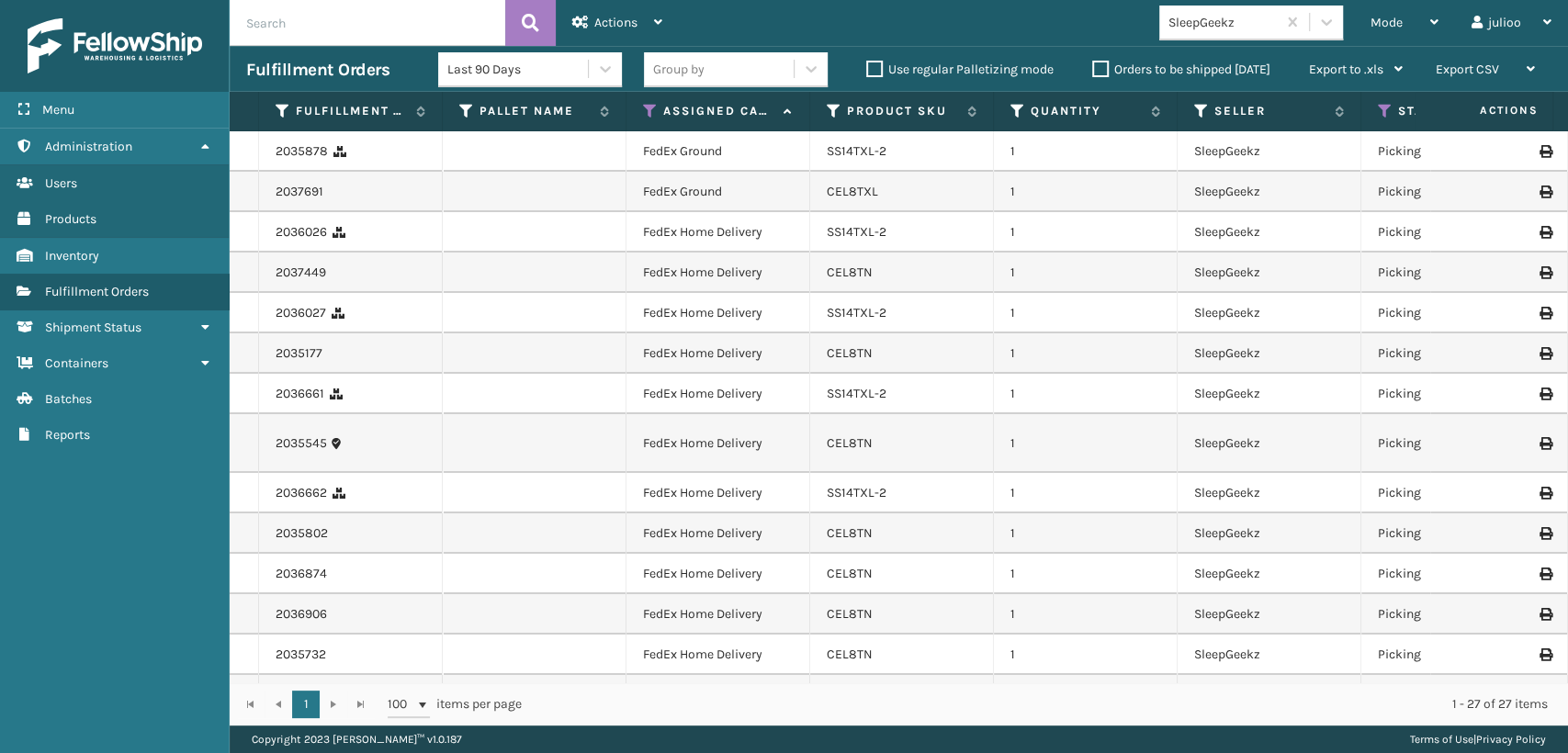
click at [913, 274] on div "CEL8TN" at bounding box center [901, 273] width 149 height 19
click at [844, 274] on link "CEL8TN" at bounding box center [849, 273] width 45 height 16
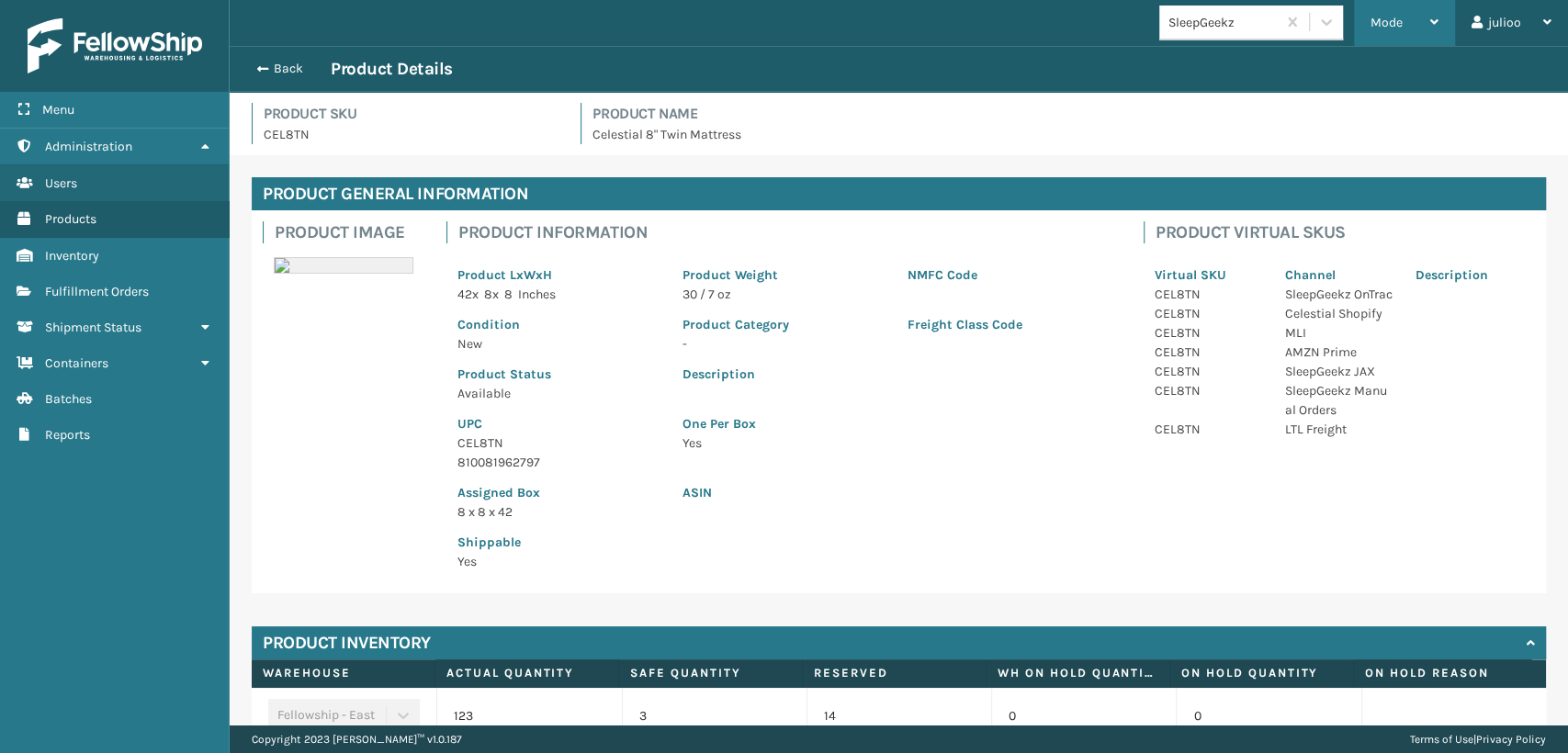
click at [1395, 30] on span "Mode" at bounding box center [1386, 23] width 33 height 16
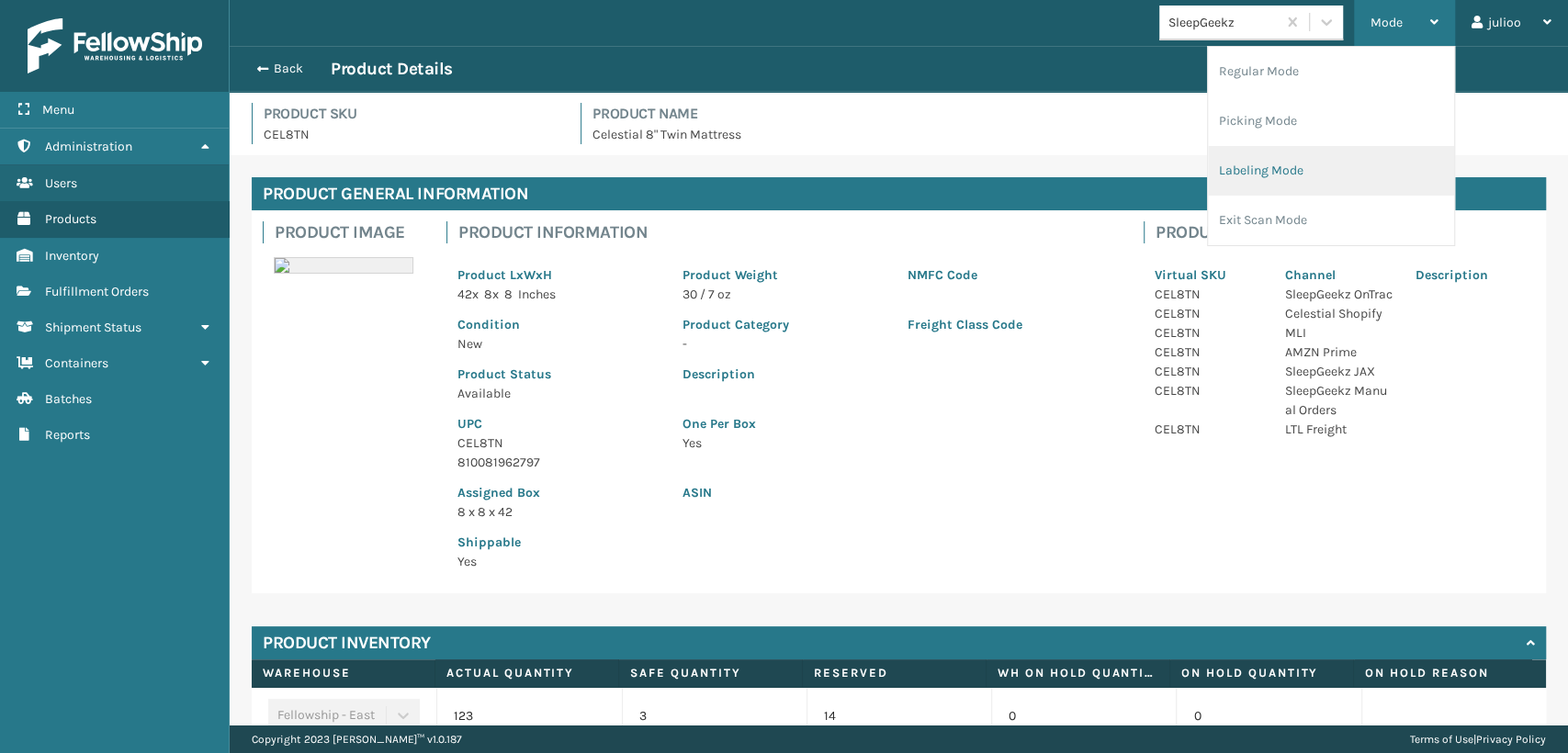
click at [1242, 175] on li "Labeling Mode" at bounding box center [1331, 171] width 246 height 49
